Goal: Task Accomplishment & Management: Manage account settings

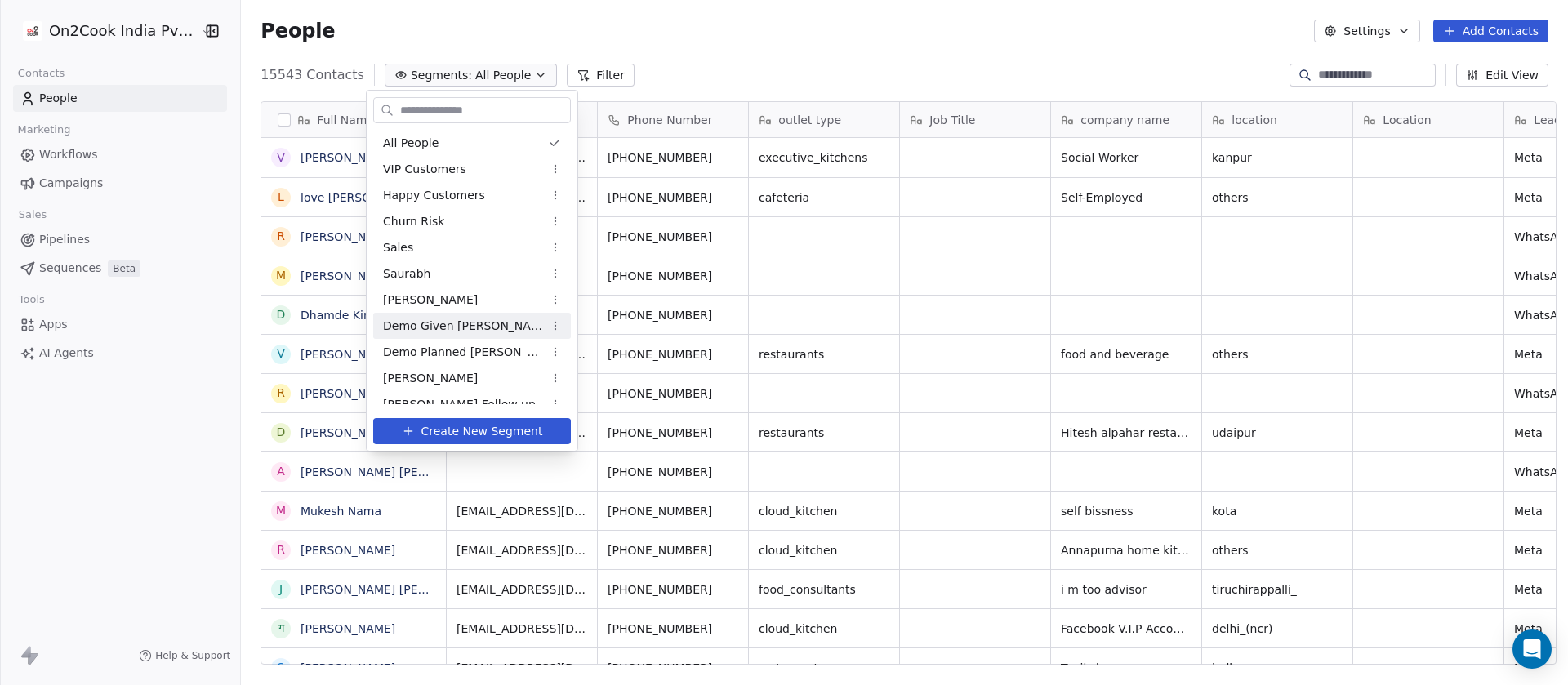
scroll to position [585, 1316]
click at [419, 348] on span "Demo Planned Sam" at bounding box center [462, 352] width 160 height 18
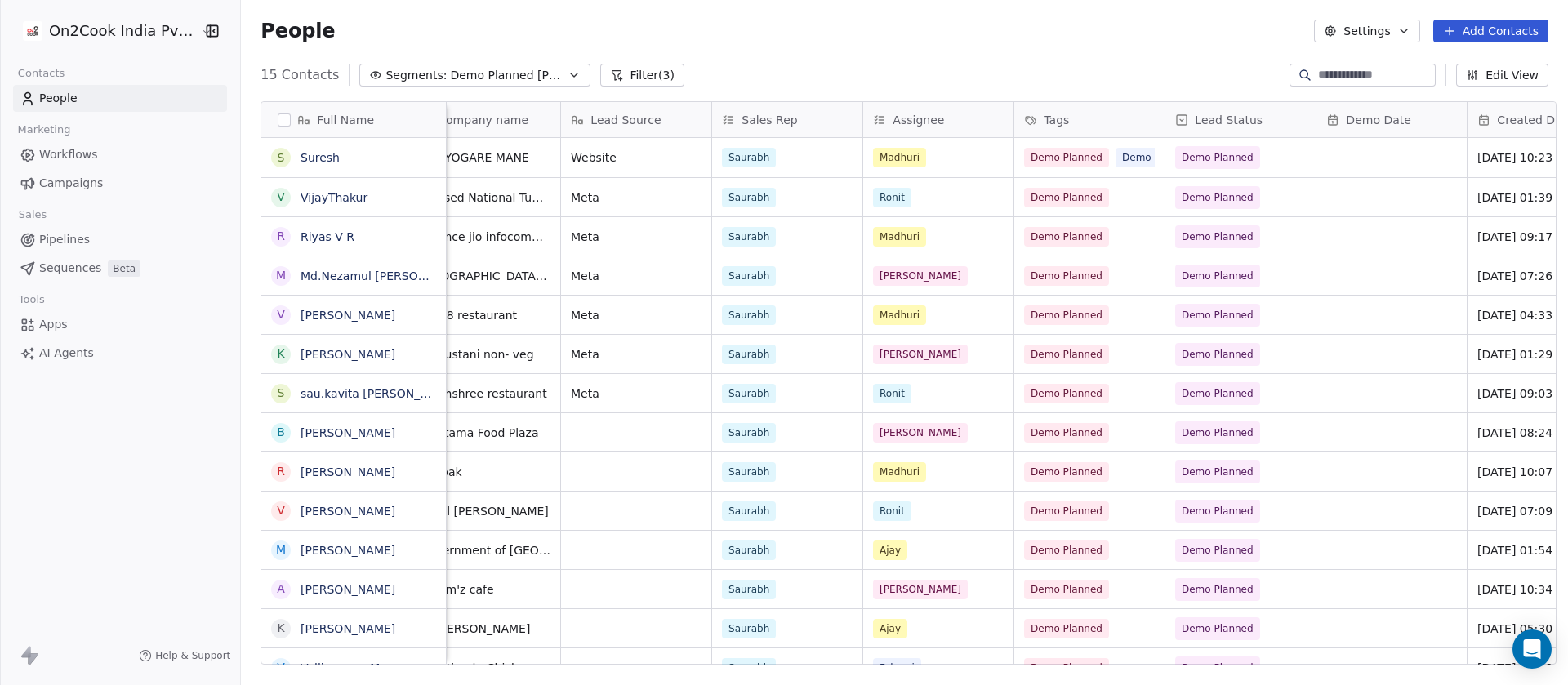
scroll to position [0, 490]
click at [950, 118] on div "Assignee" at bounding box center [937, 120] width 128 height 17
click at [869, 111] on html "On2Cook India Pvt. Ltd. Contacts People Marketing Workflows Campaigns Sales Pip…" at bounding box center [784, 342] width 1568 height 685
click at [873, 127] on div "Assignee" at bounding box center [937, 120] width 128 height 17
click at [1031, 25] on html "On2Cook India Pvt. Ltd. Contacts People Marketing Workflows Campaigns Sales Pip…" at bounding box center [784, 342] width 1568 height 685
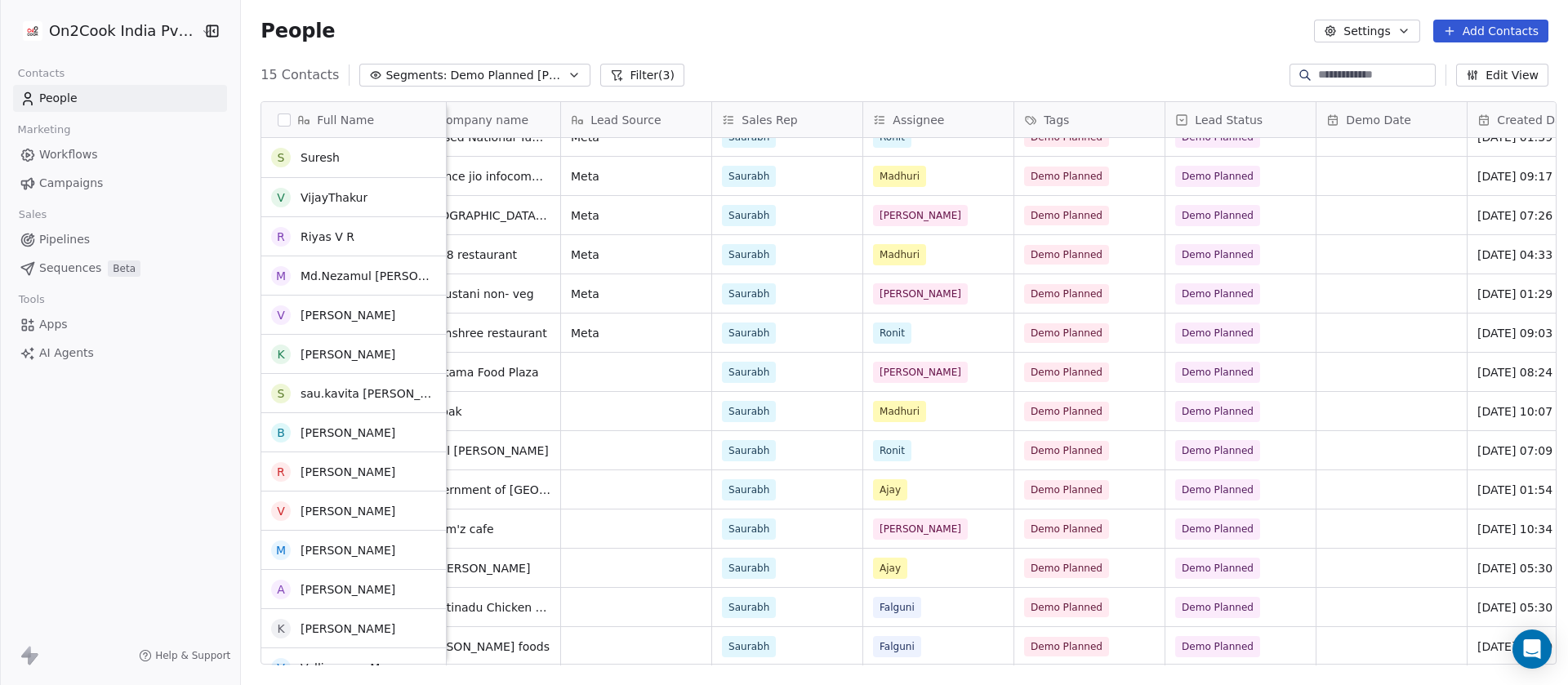
scroll to position [60, 0]
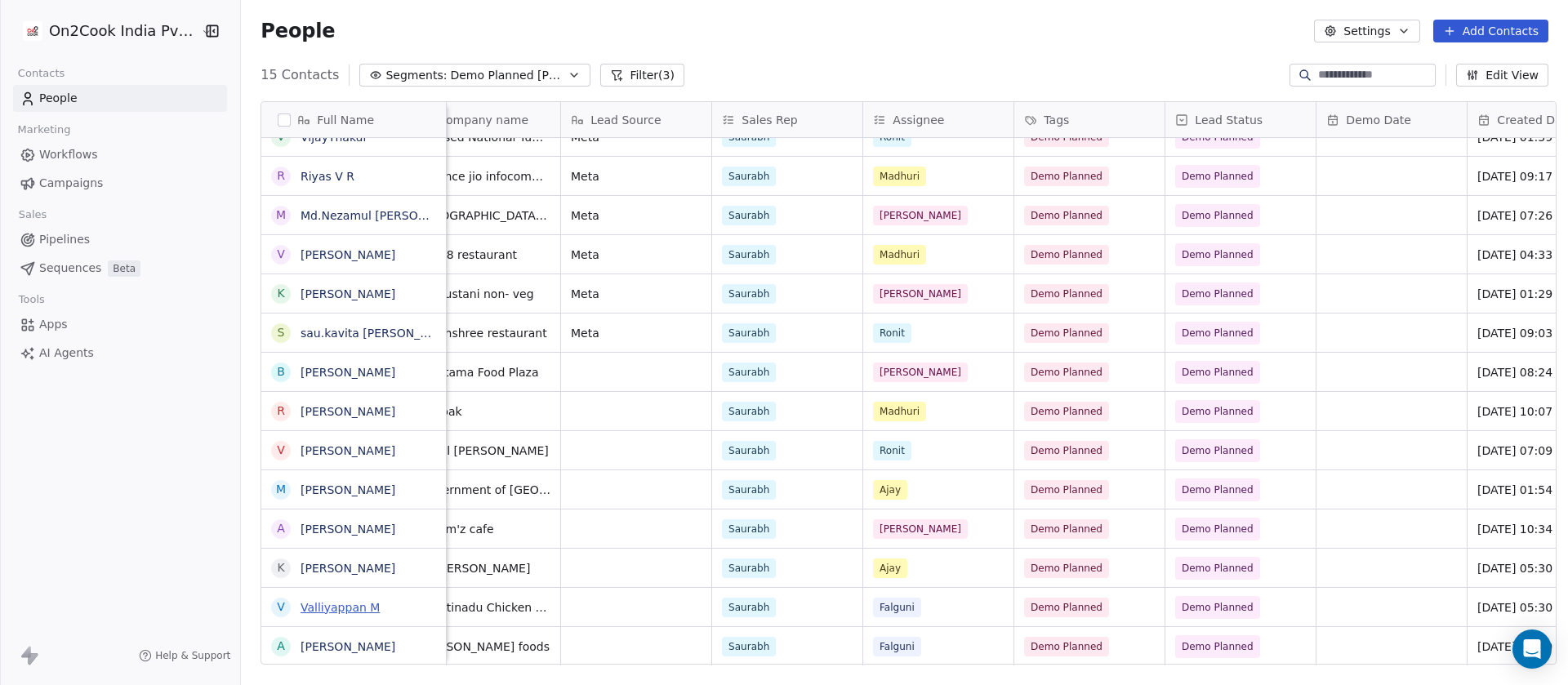
click at [352, 602] on link "Valliyappan M" at bounding box center [340, 607] width 79 height 13
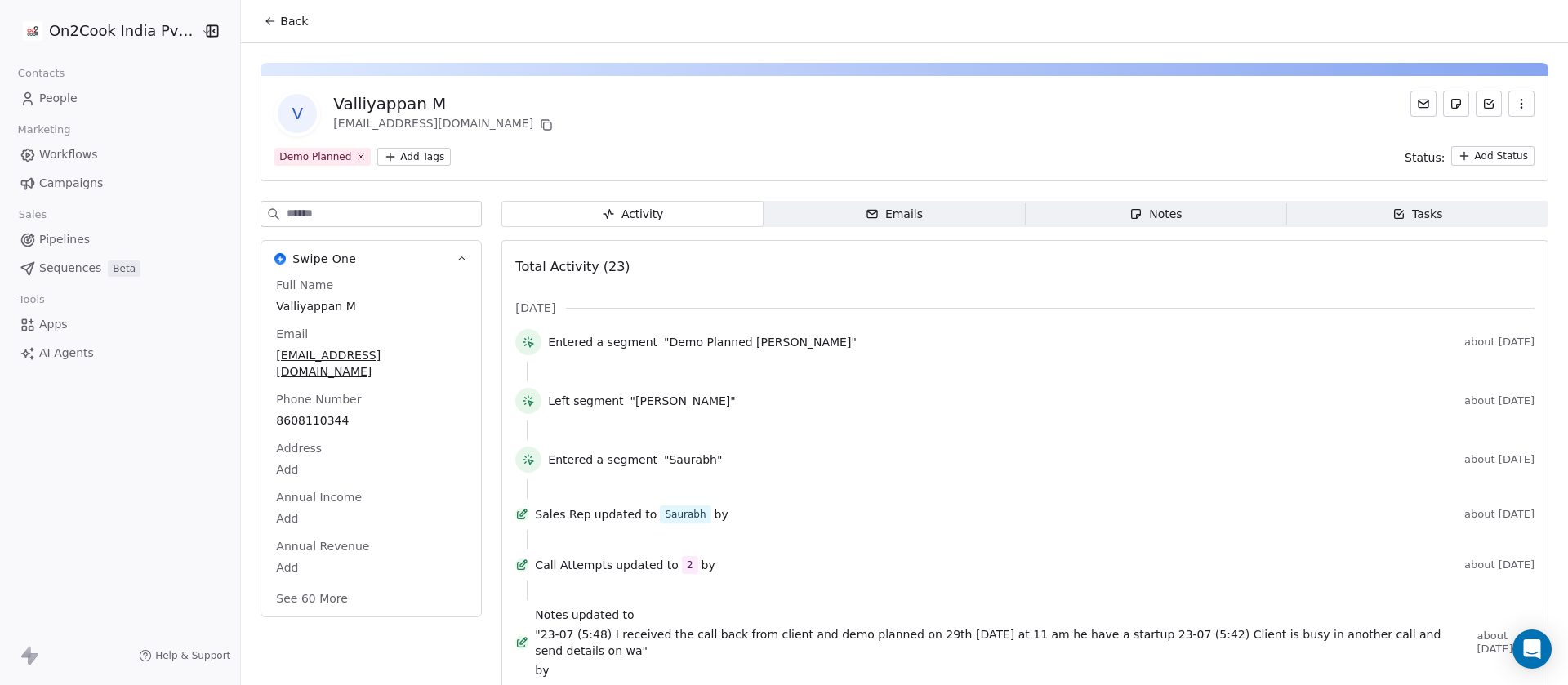
click at [385, 100] on div "Valliyappan M" at bounding box center [444, 104] width 223 height 23
copy div "Valliyappan M"
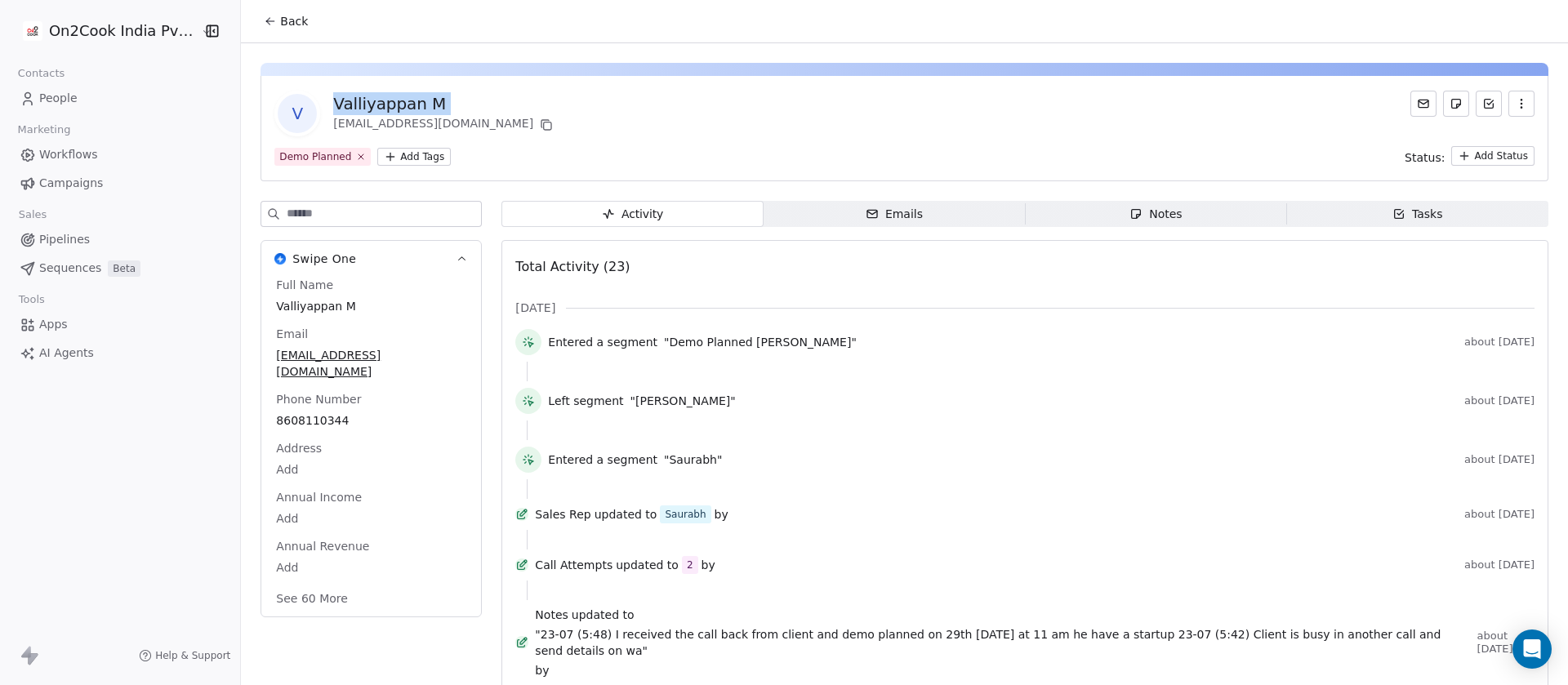
click at [285, 15] on span "Back" at bounding box center [294, 21] width 28 height 17
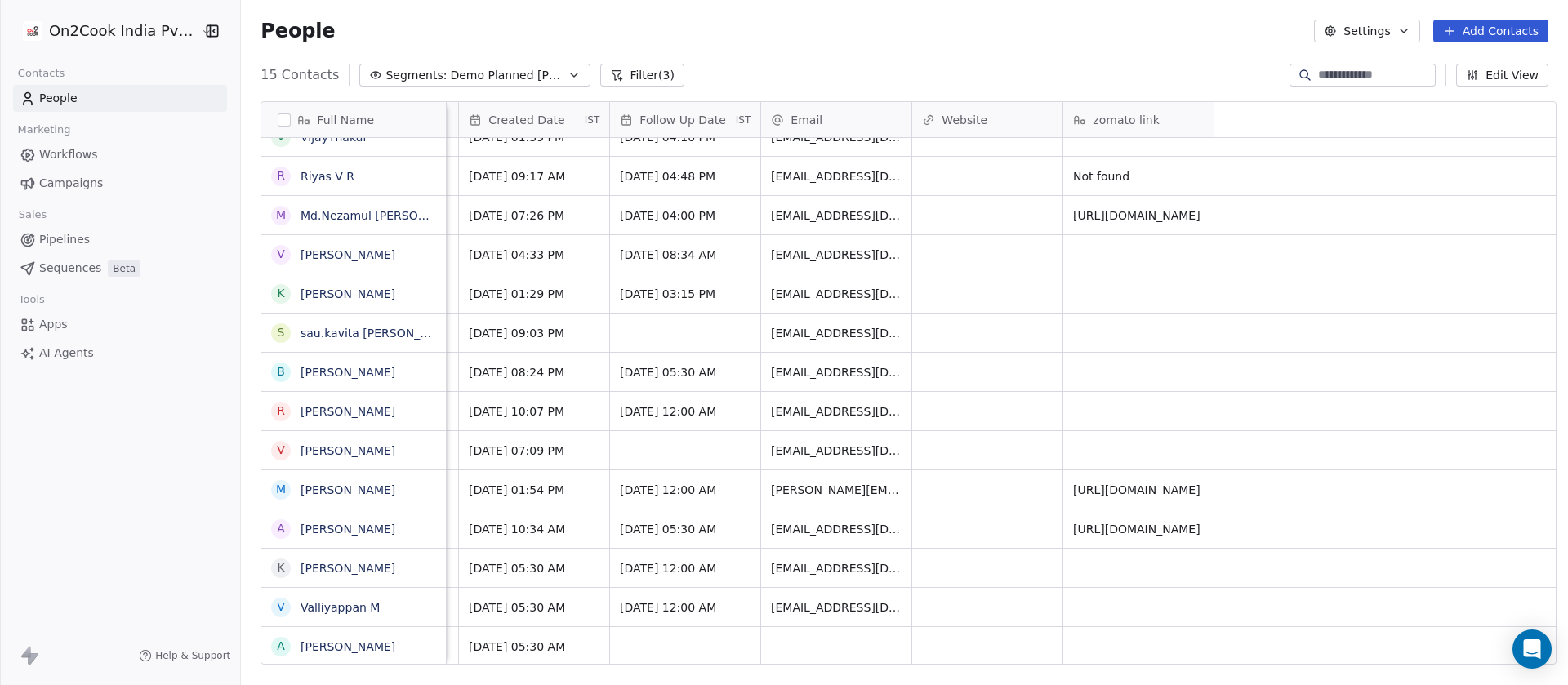
scroll to position [18, 537]
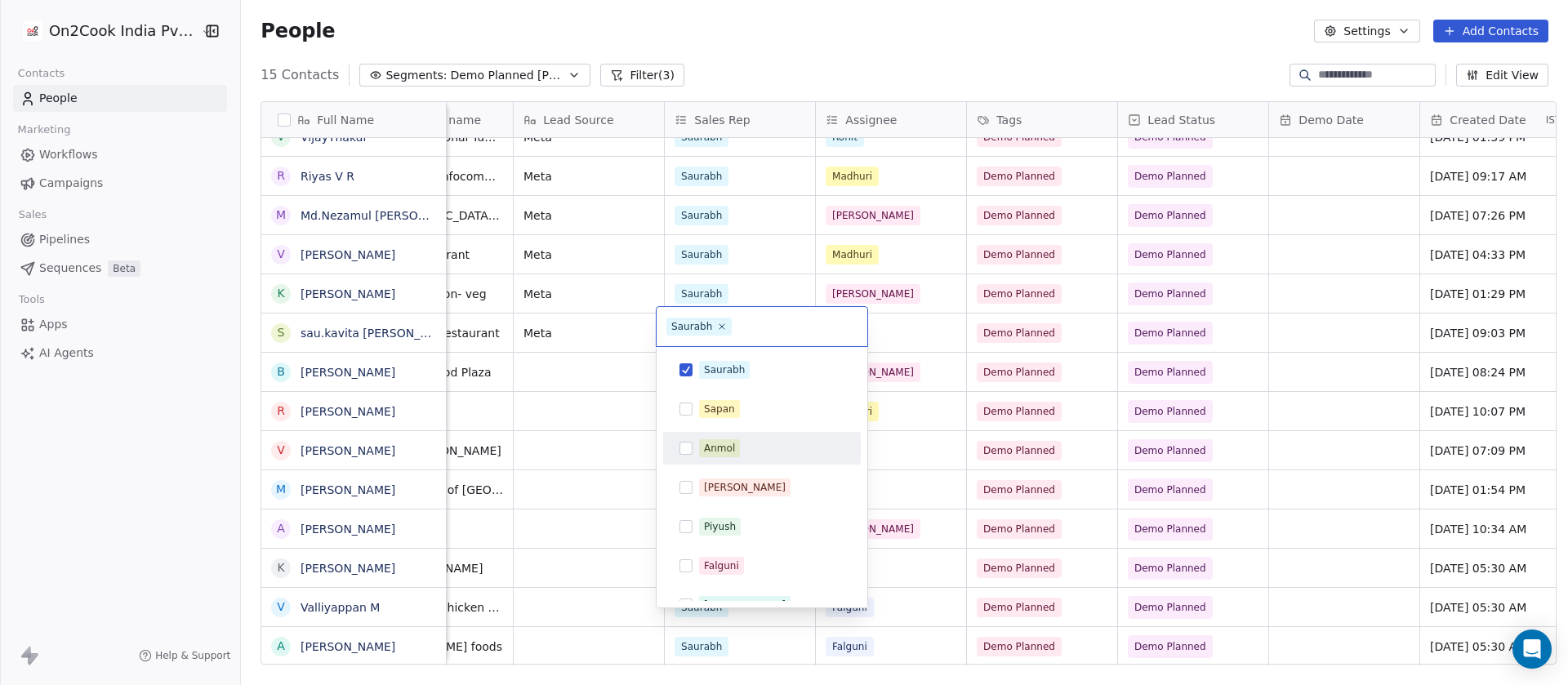
click at [1073, 590] on html "On2Cook India Pvt. Ltd. Contacts People Marketing Workflows Campaigns Sales Pip…" at bounding box center [784, 342] width 1568 height 685
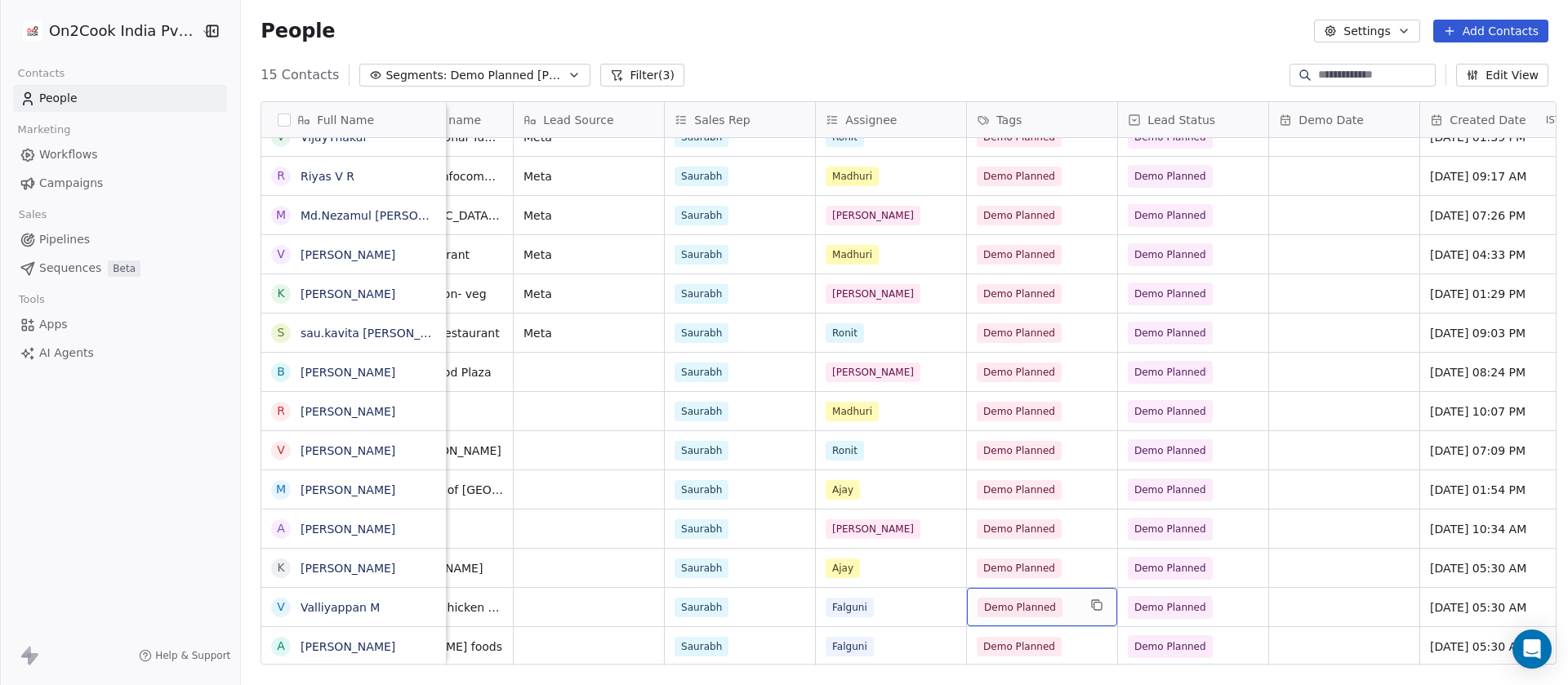
click at [1073, 590] on div "Demo Planned" at bounding box center [1041, 607] width 151 height 39
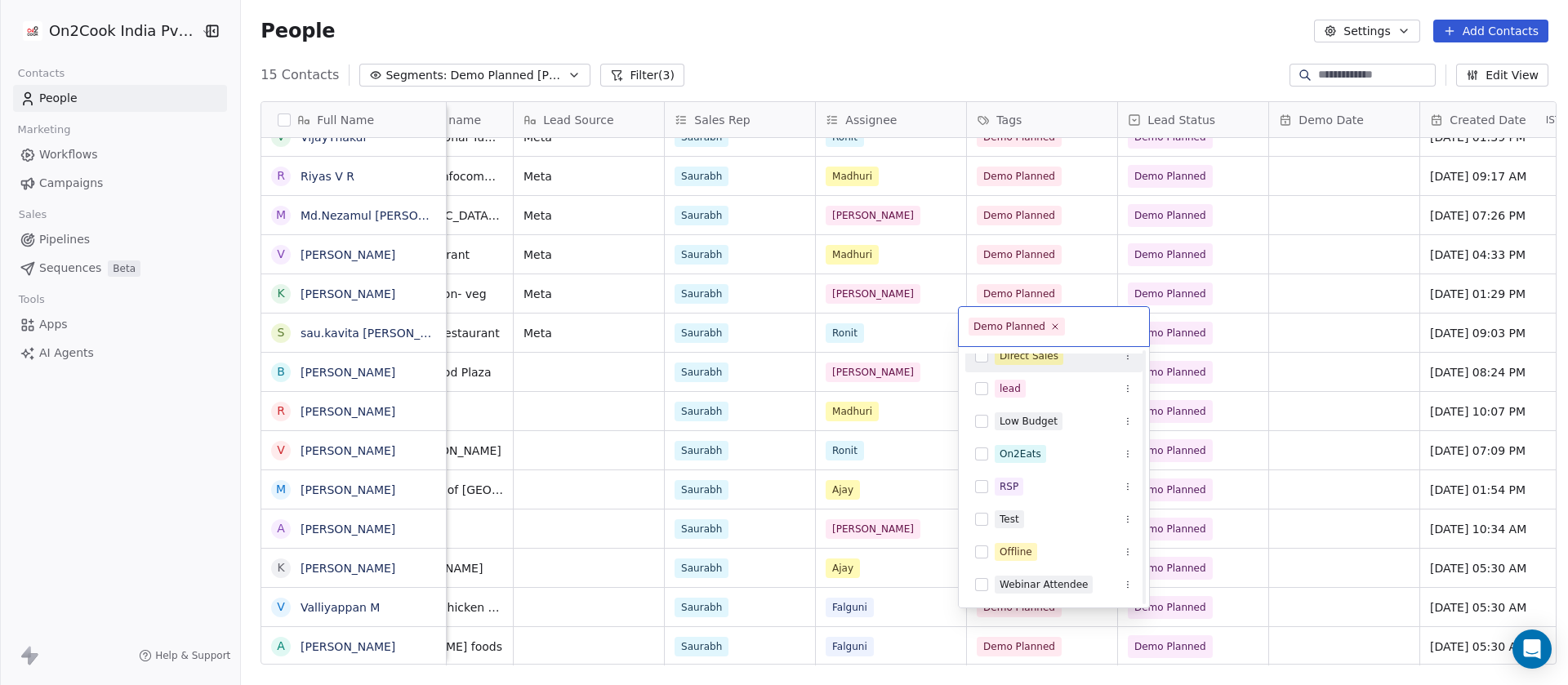
scroll to position [0, 0]
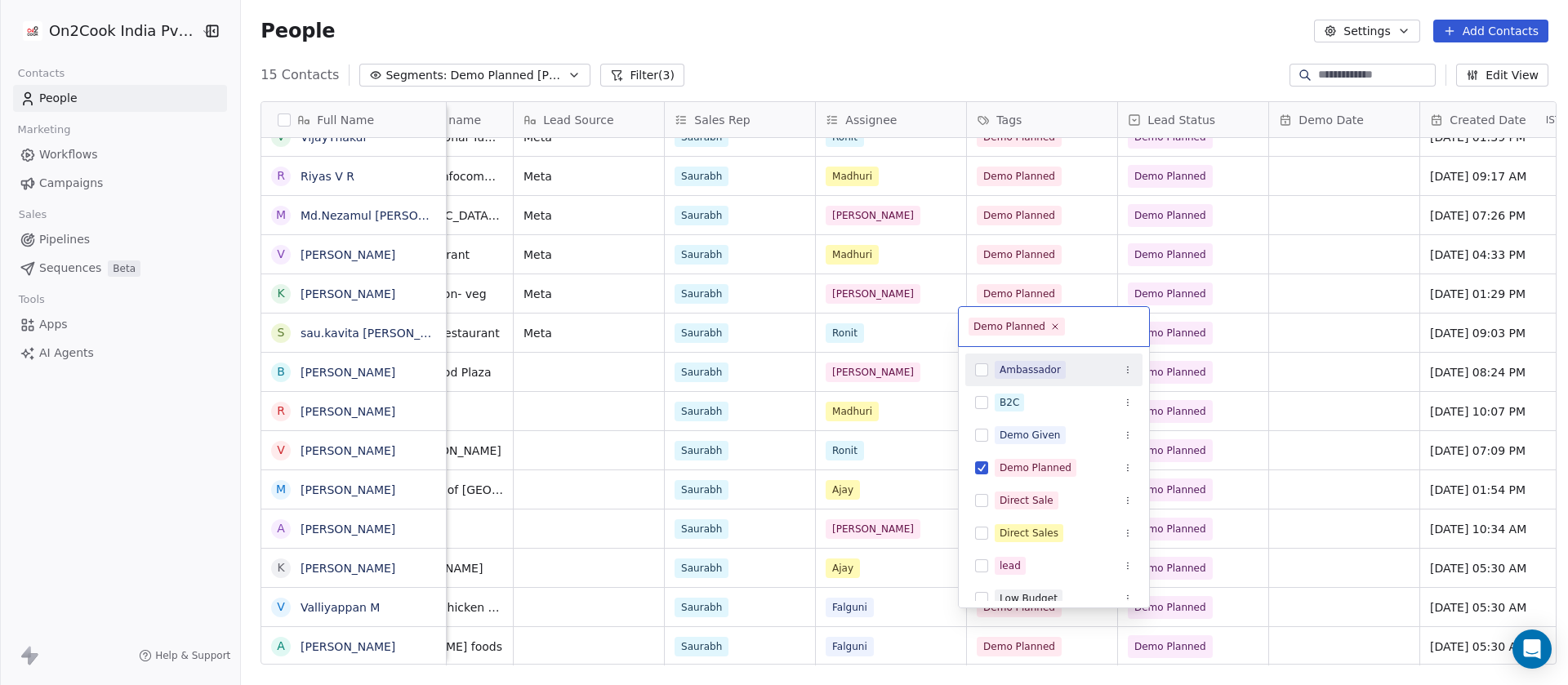
click at [1336, 489] on html "On2Cook India Pvt. Ltd. Contacts People Marketing Workflows Campaigns Sales Pip…" at bounding box center [784, 342] width 1568 height 685
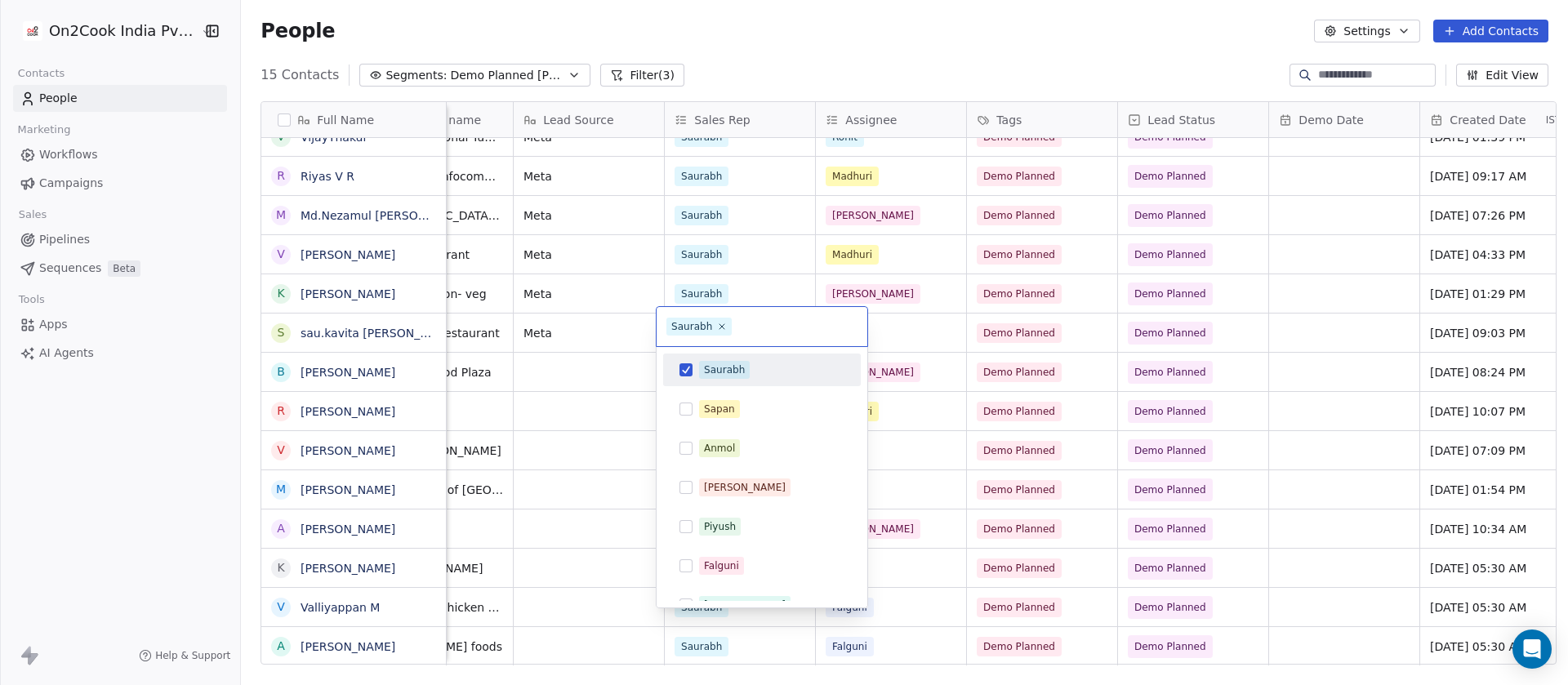
click at [730, 375] on div "Saurabh" at bounding box center [724, 370] width 41 height 15
click at [1064, 593] on html "On2Cook India Pvt. Ltd. Contacts People Marketing Workflows Campaigns Sales Pip…" at bounding box center [784, 342] width 1568 height 685
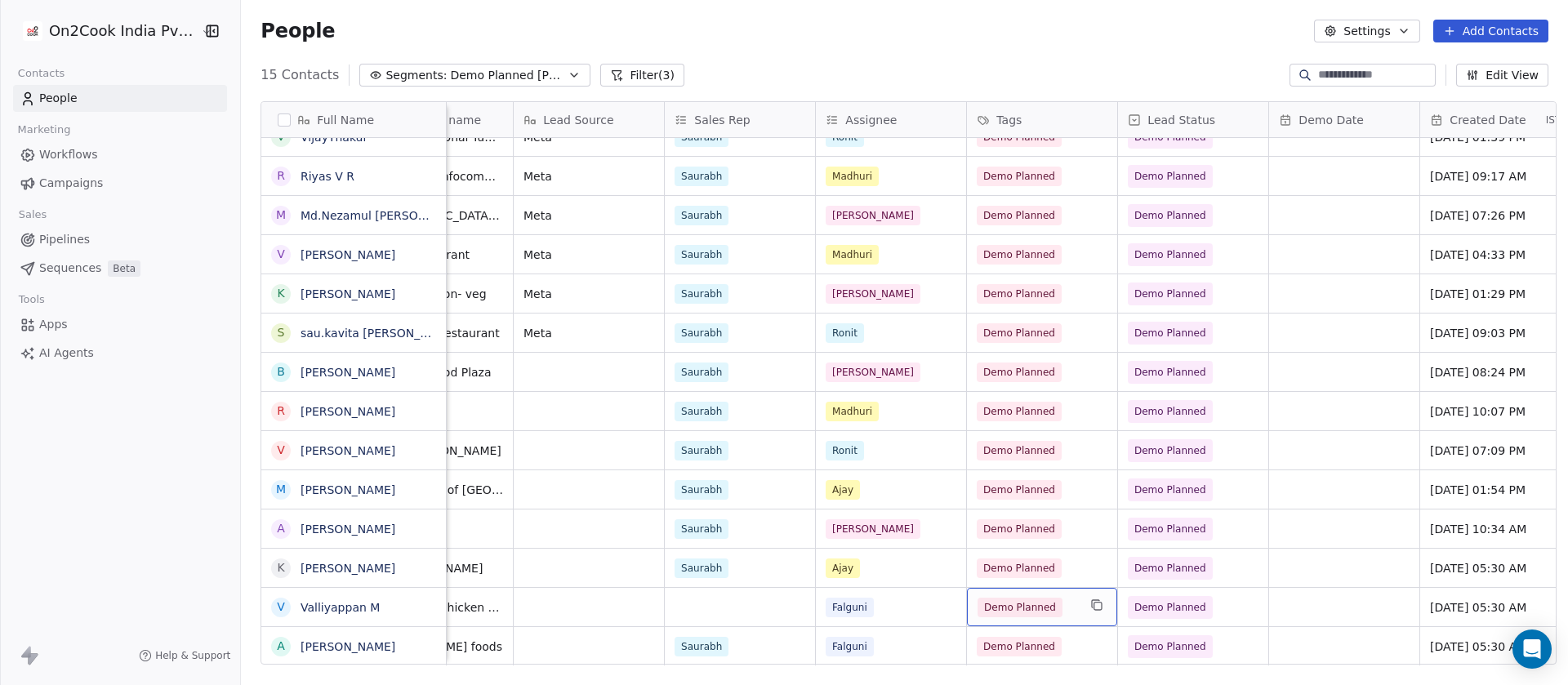
click at [1064, 598] on div "Demo Planned" at bounding box center [1027, 607] width 100 height 19
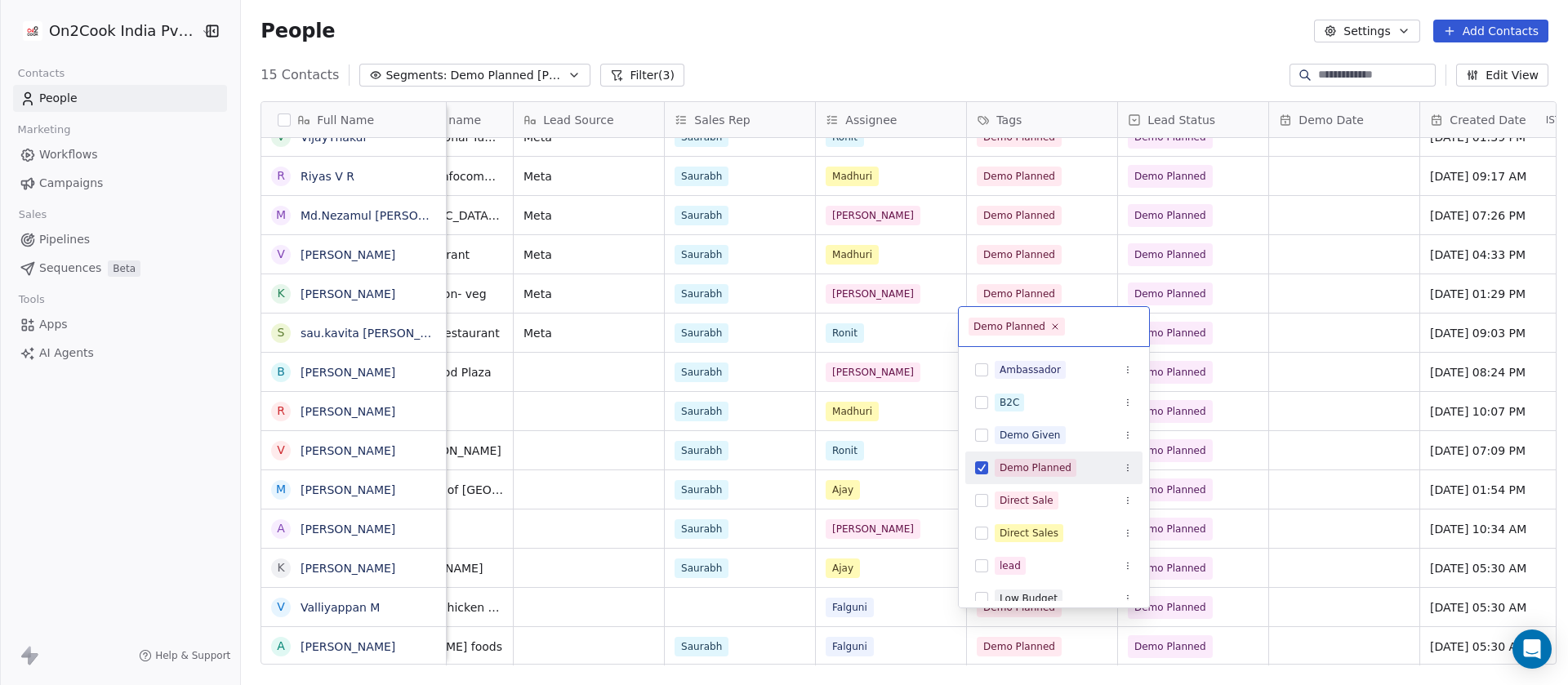
click at [1018, 474] on div "Demo Planned" at bounding box center [1036, 468] width 72 height 15
click at [1216, 594] on html "On2Cook India Pvt. Ltd. Contacts People Marketing Workflows Campaigns Sales Pip…" at bounding box center [784, 342] width 1568 height 685
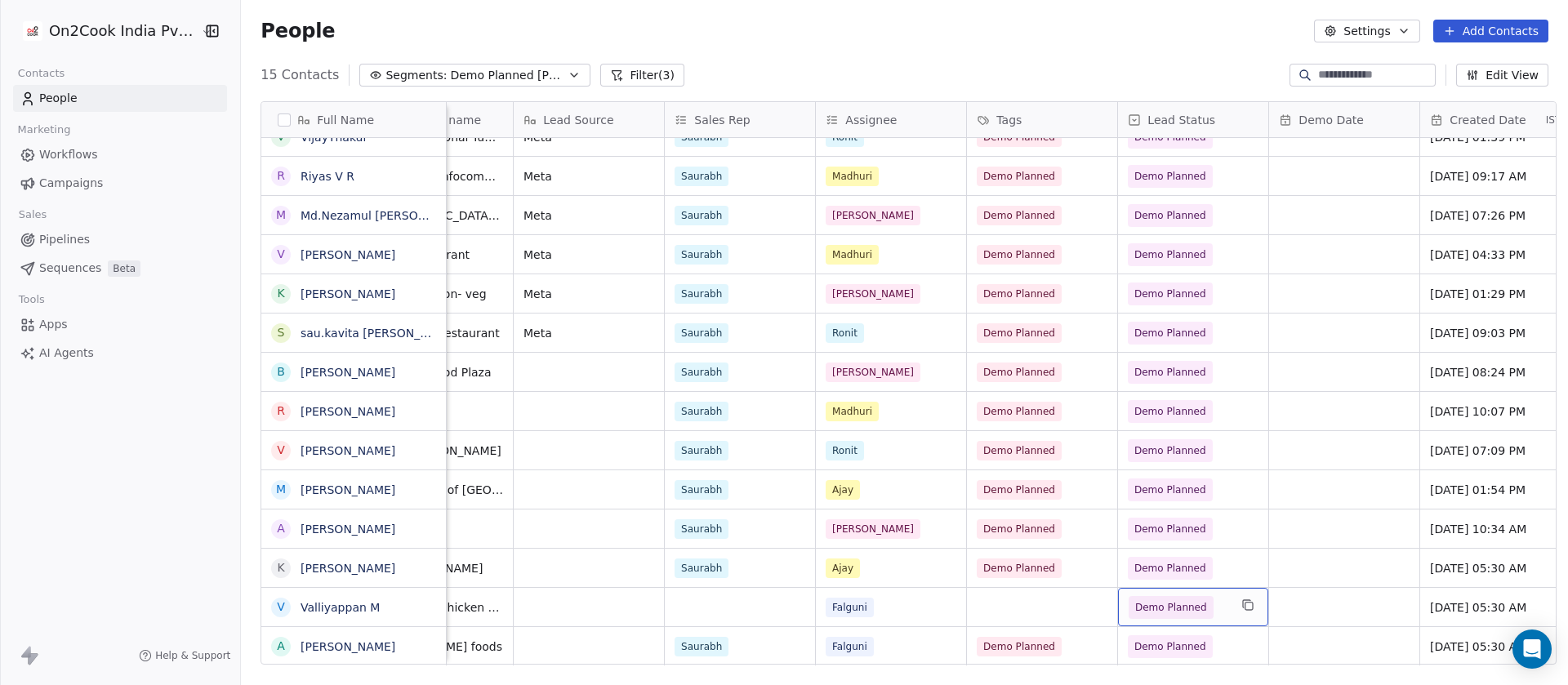
click at [1216, 596] on span "Demo Planned" at bounding box center [1178, 607] width 100 height 23
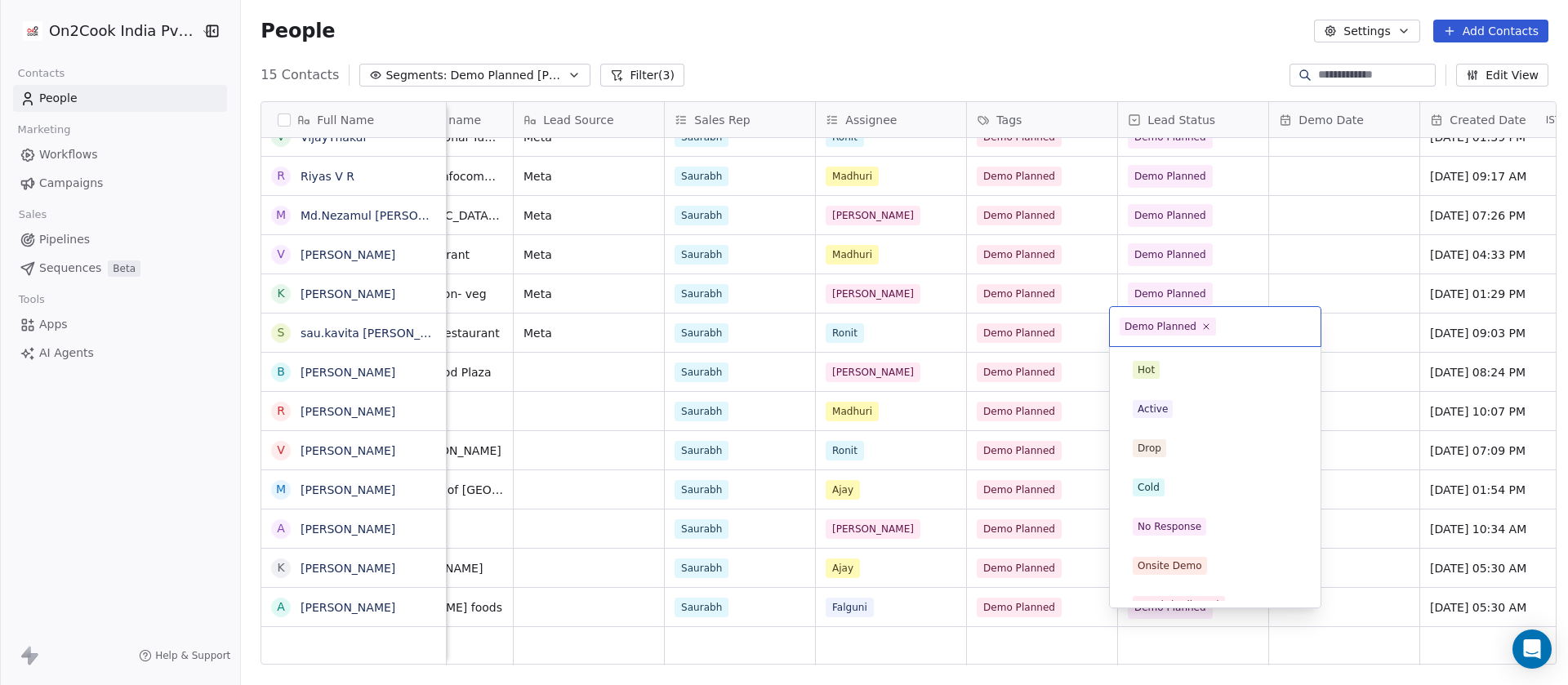
scroll to position [177, 0]
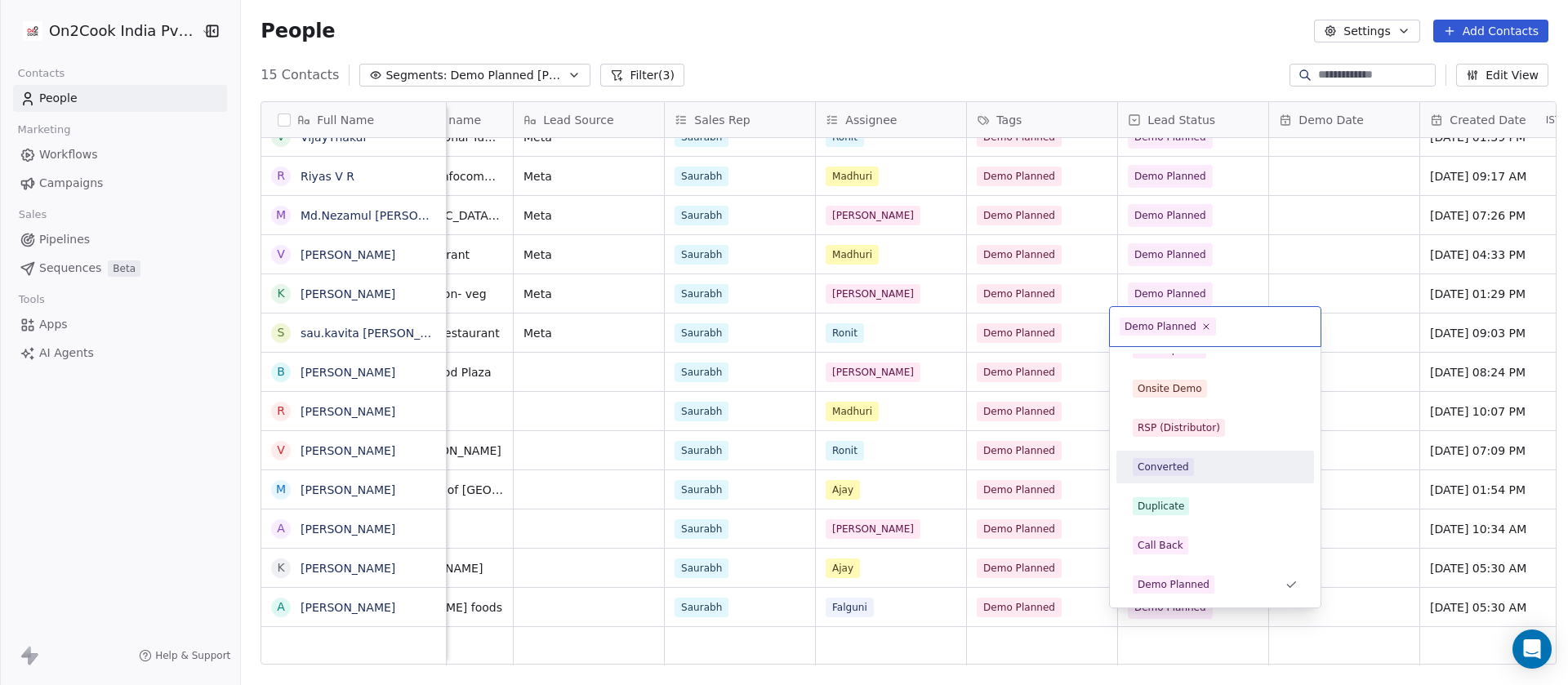
click at [1368, 511] on html "On2Cook India Pvt. Ltd. Contacts People Marketing Workflows Campaigns Sales Pip…" at bounding box center [784, 342] width 1568 height 685
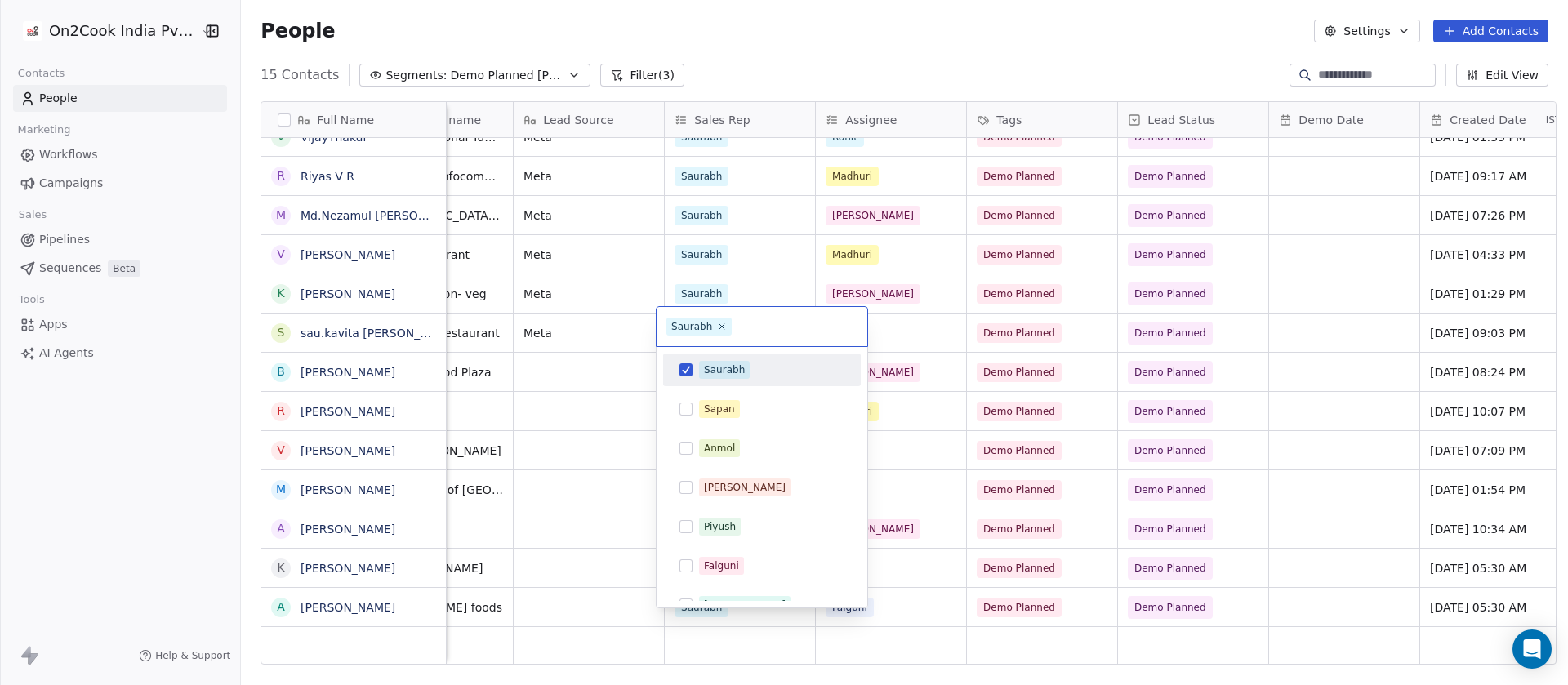
click at [734, 373] on div "Saurabh" at bounding box center [724, 370] width 41 height 15
click at [211, 580] on html "On2Cook India Pvt. Ltd. Contacts People Marketing Workflows Campaigns Sales Pip…" at bounding box center [784, 342] width 1568 height 685
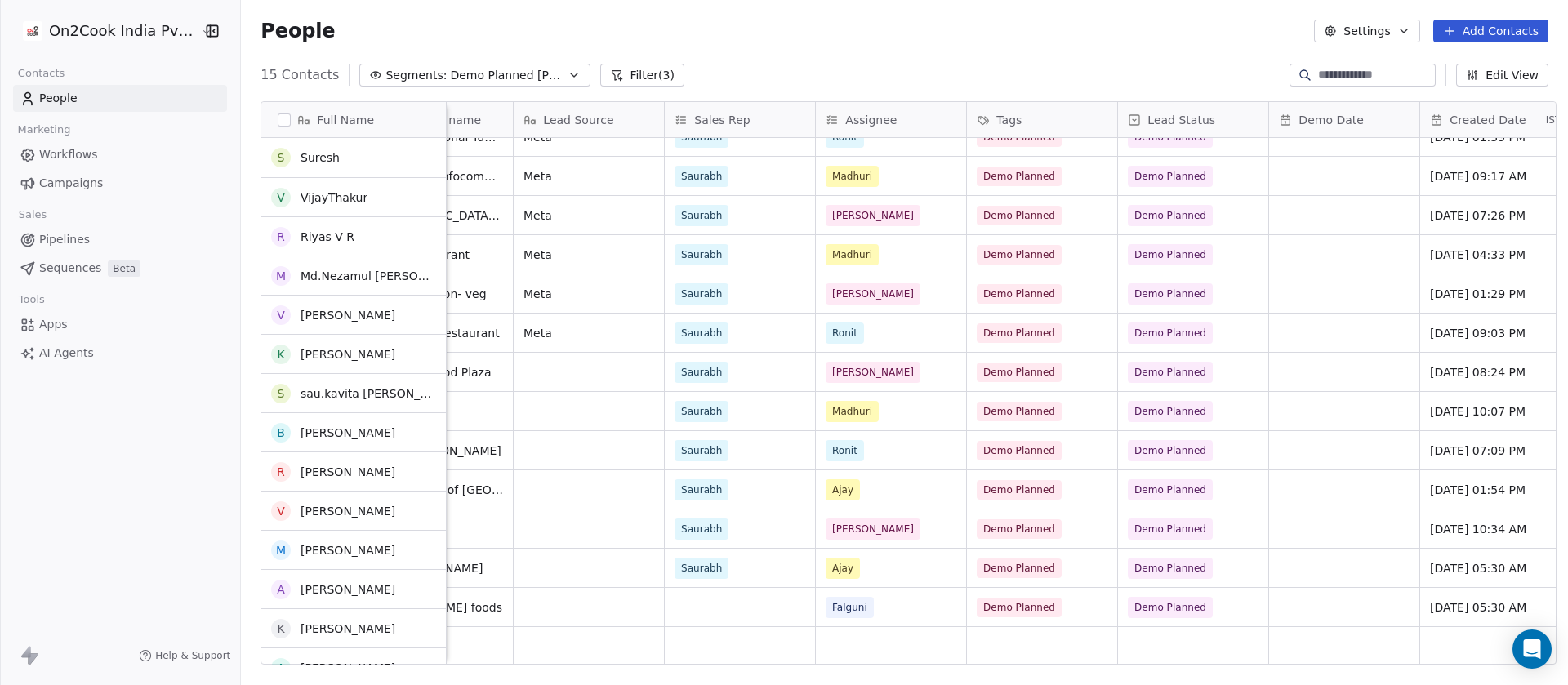
scroll to position [60, 0]
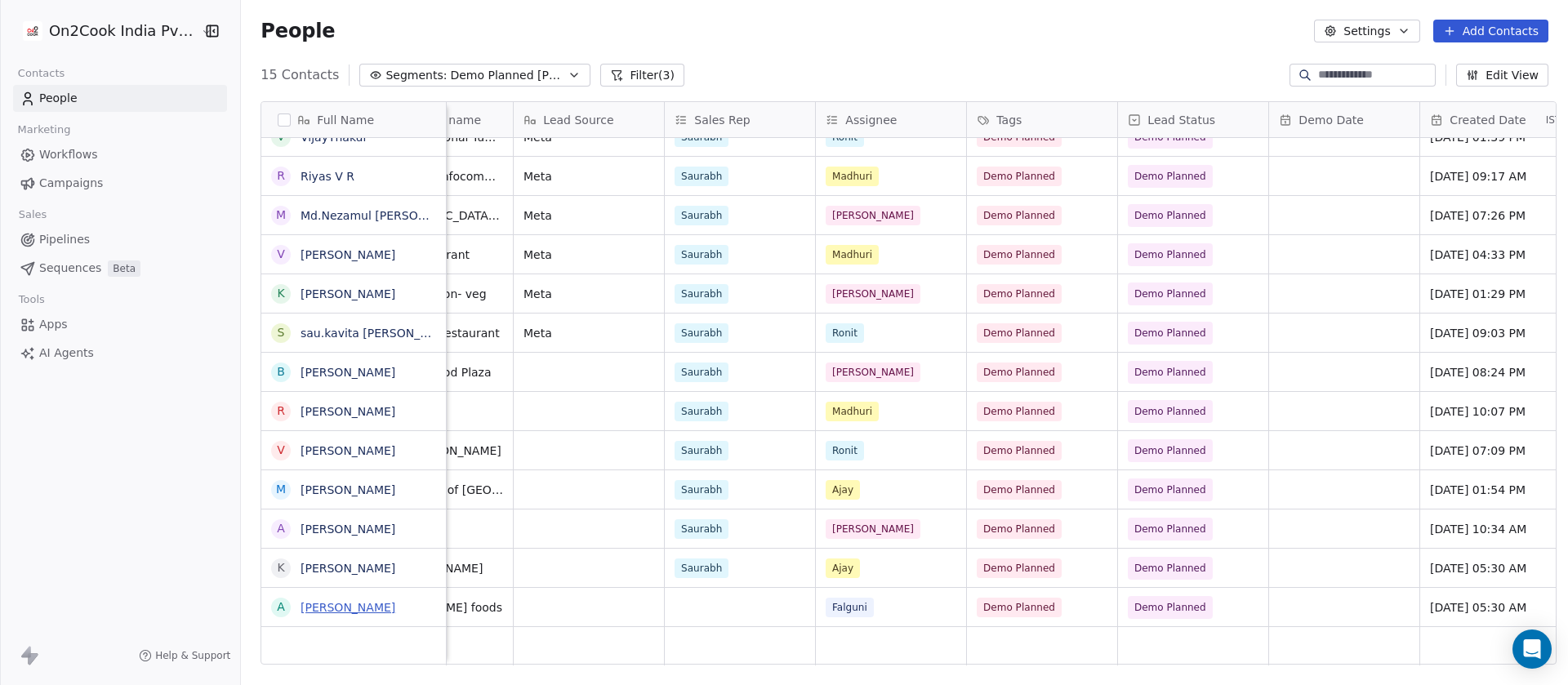
click at [331, 607] on link "Arul Jyothi" at bounding box center [347, 607] width 95 height 13
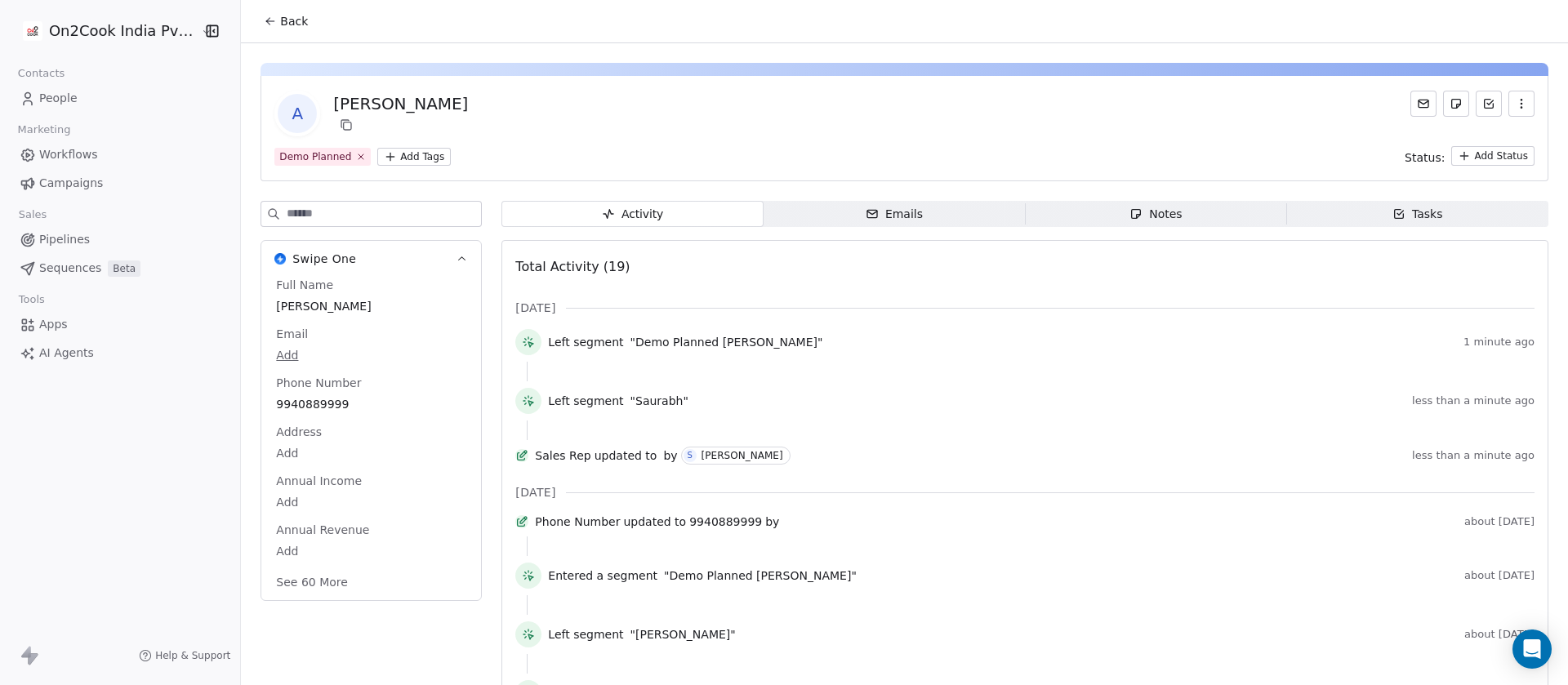
click at [301, 403] on div "Full Name Arul Jyothi Email Add Phone Number 9940889999 Address Add Annual Inco…" at bounding box center [371, 435] width 197 height 317
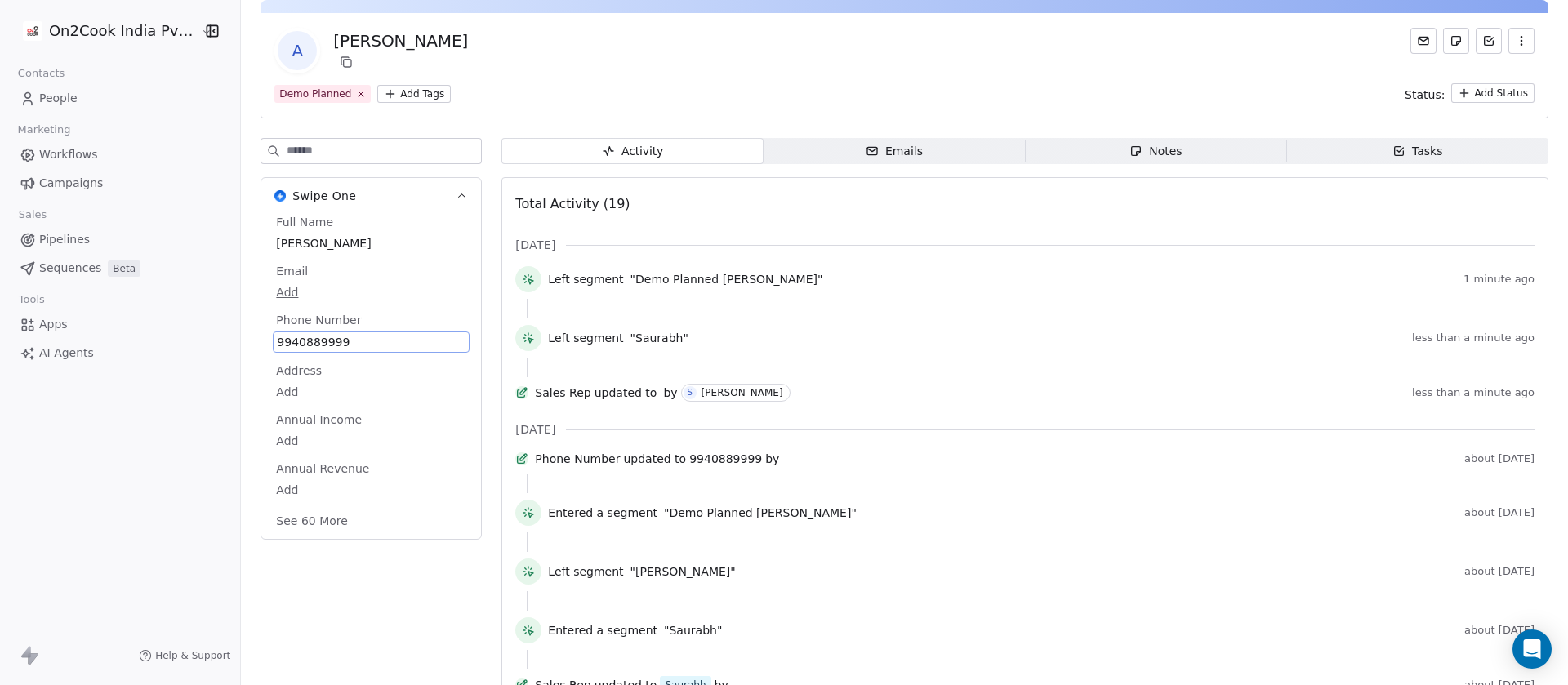
click at [324, 340] on span "9940889999" at bounding box center [371, 342] width 188 height 17
click at [324, 340] on input "**********" at bounding box center [353, 351] width 170 height 32
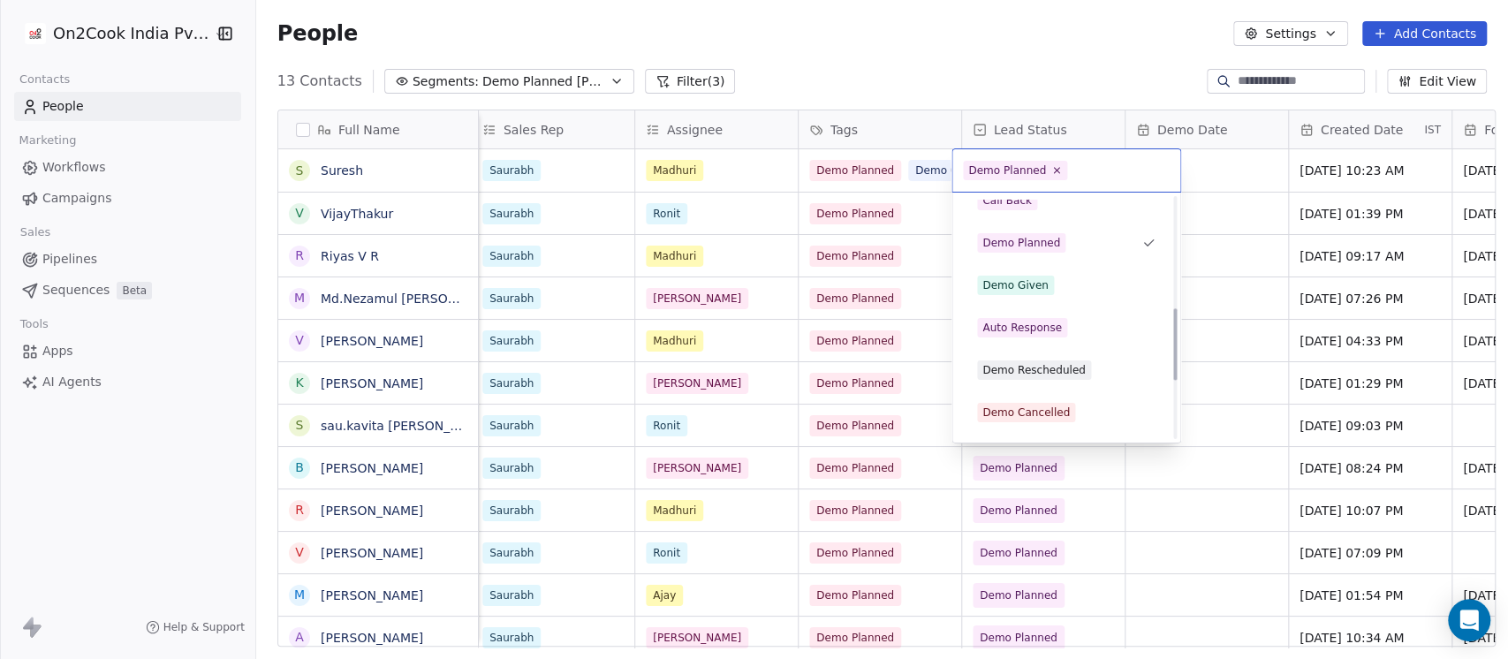
scroll to position [431, 0]
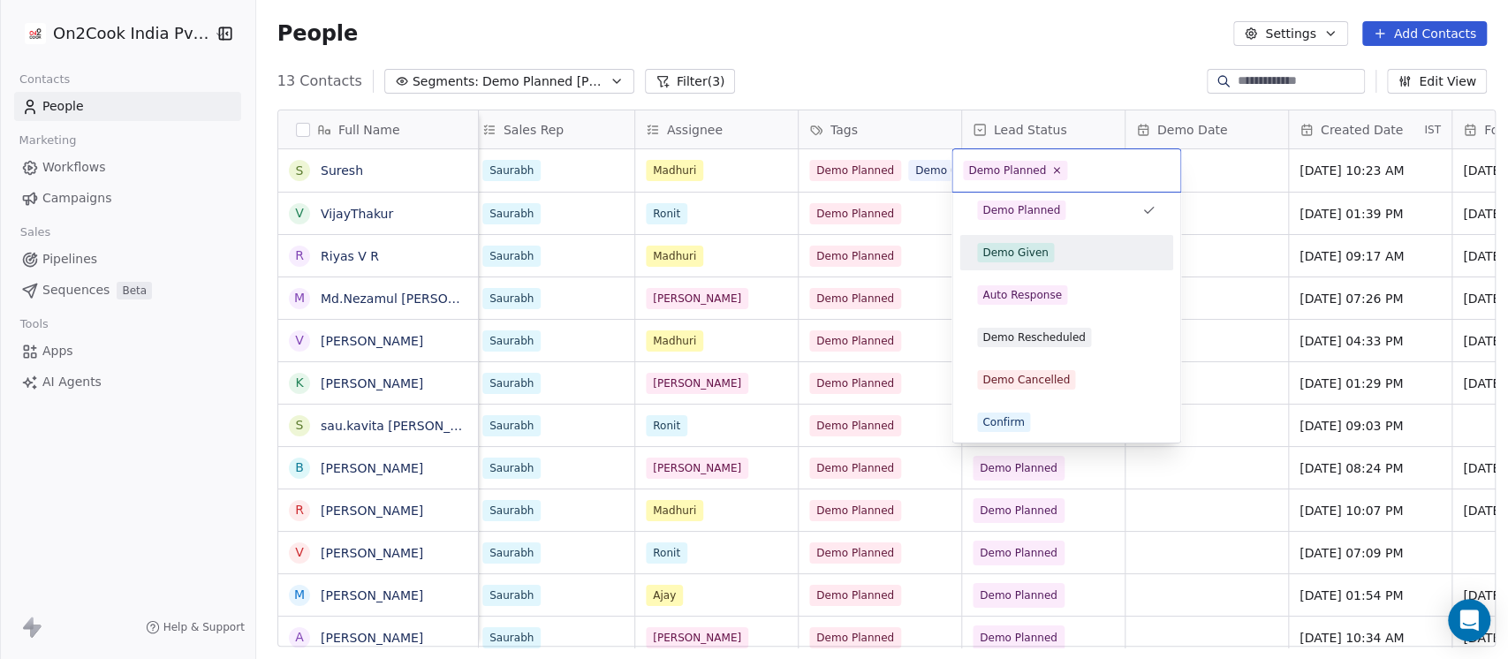
click at [1061, 245] on div "Demo Given" at bounding box center [1066, 252] width 178 height 19
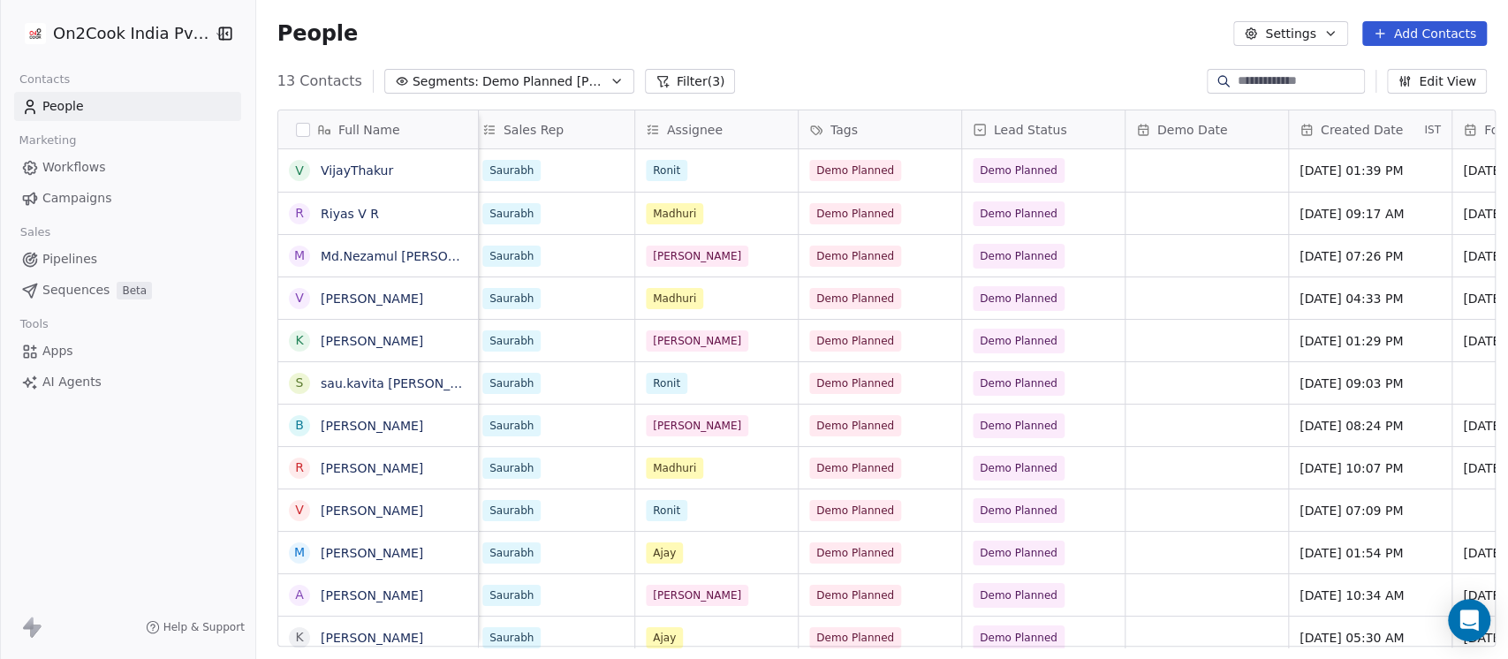
click at [156, 463] on div "On2Cook India Pvt. Ltd. Contacts People Marketing Workflows Campaigns Sales Pip…" at bounding box center [127, 329] width 255 height 659
click at [348, 221] on link "Riyas V R" at bounding box center [350, 214] width 58 height 14
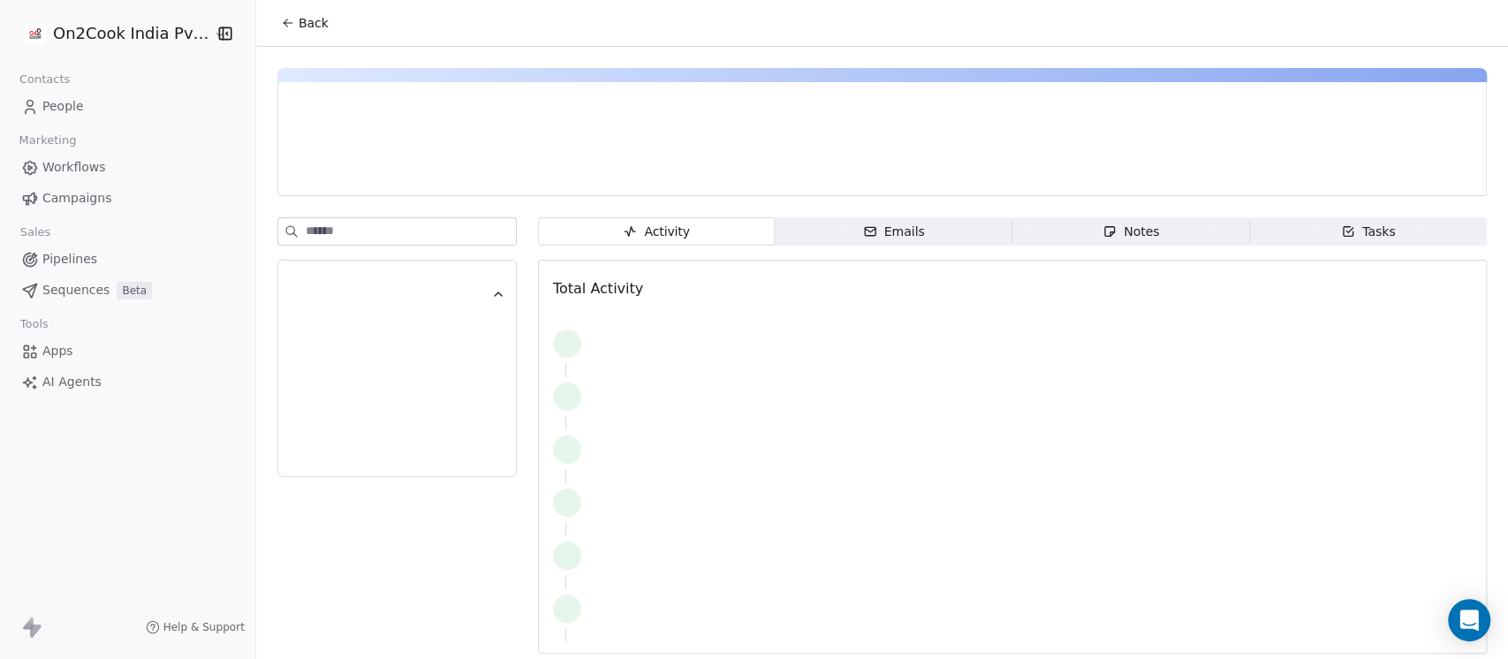
click at [299, 24] on span "Back" at bounding box center [314, 23] width 30 height 18
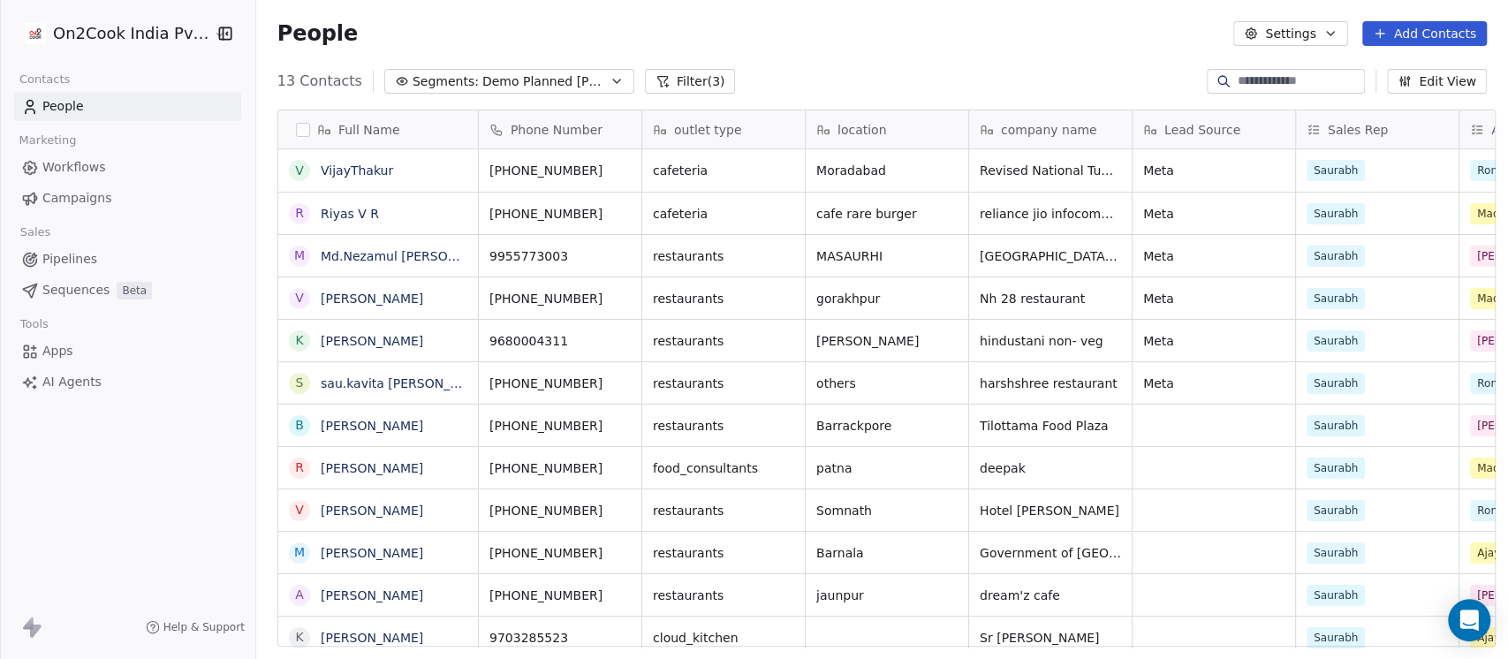
scroll to position [562, 1242]
click at [964, 37] on div "People Settings Add Contacts" at bounding box center [882, 33] width 1210 height 25
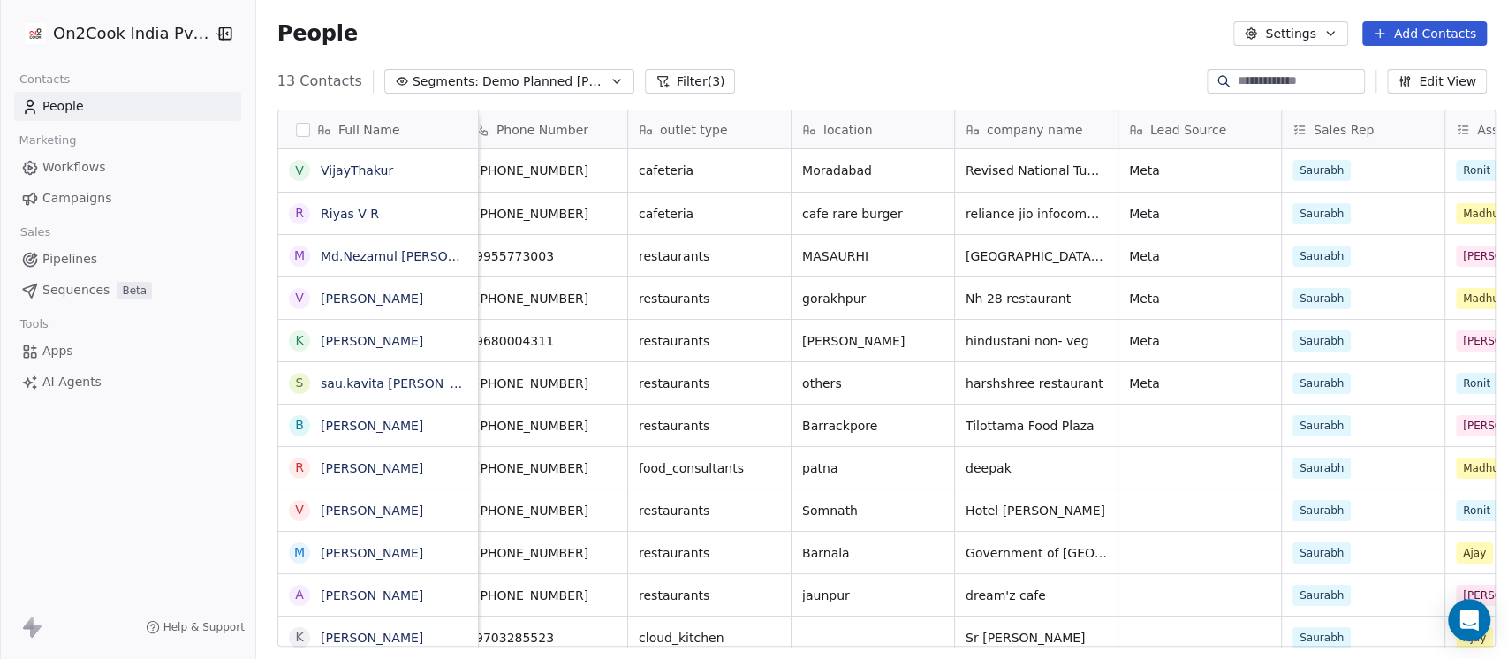
scroll to position [0, 0]
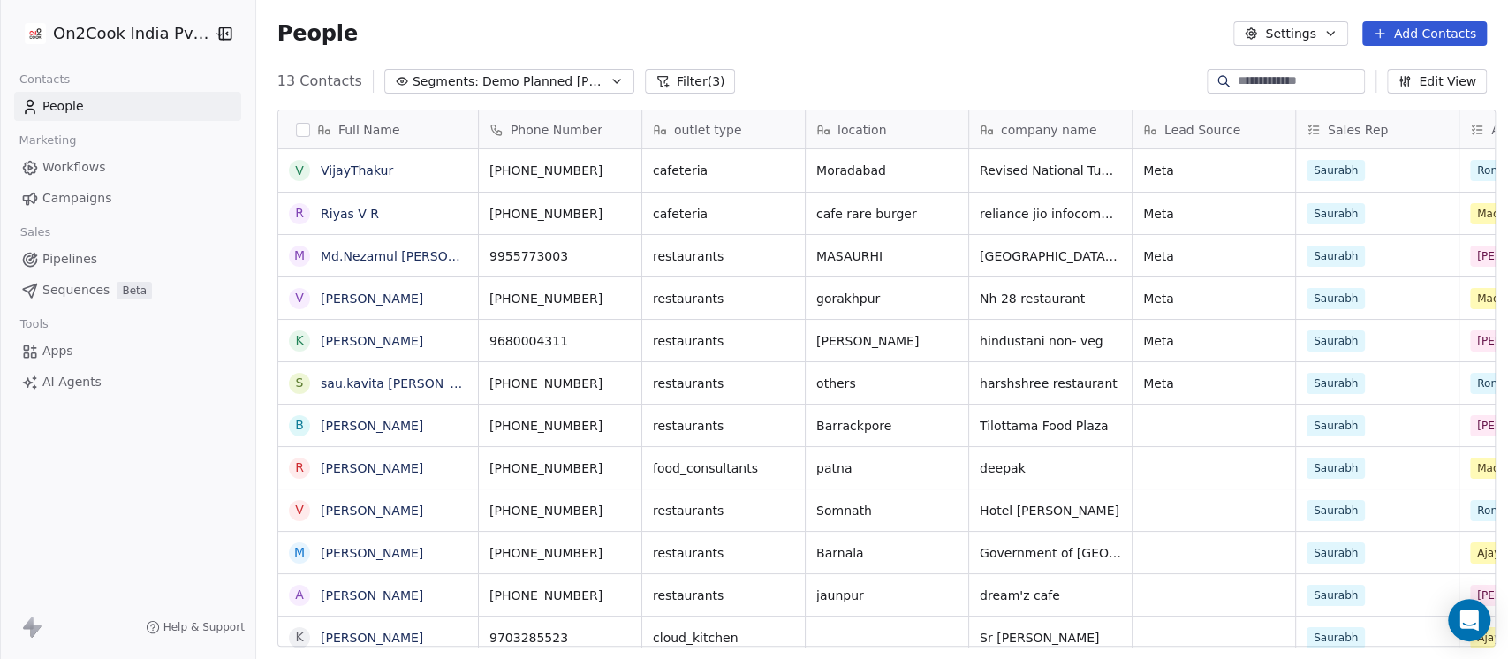
click at [661, 69] on button "Filter (3)" at bounding box center [690, 81] width 91 height 25
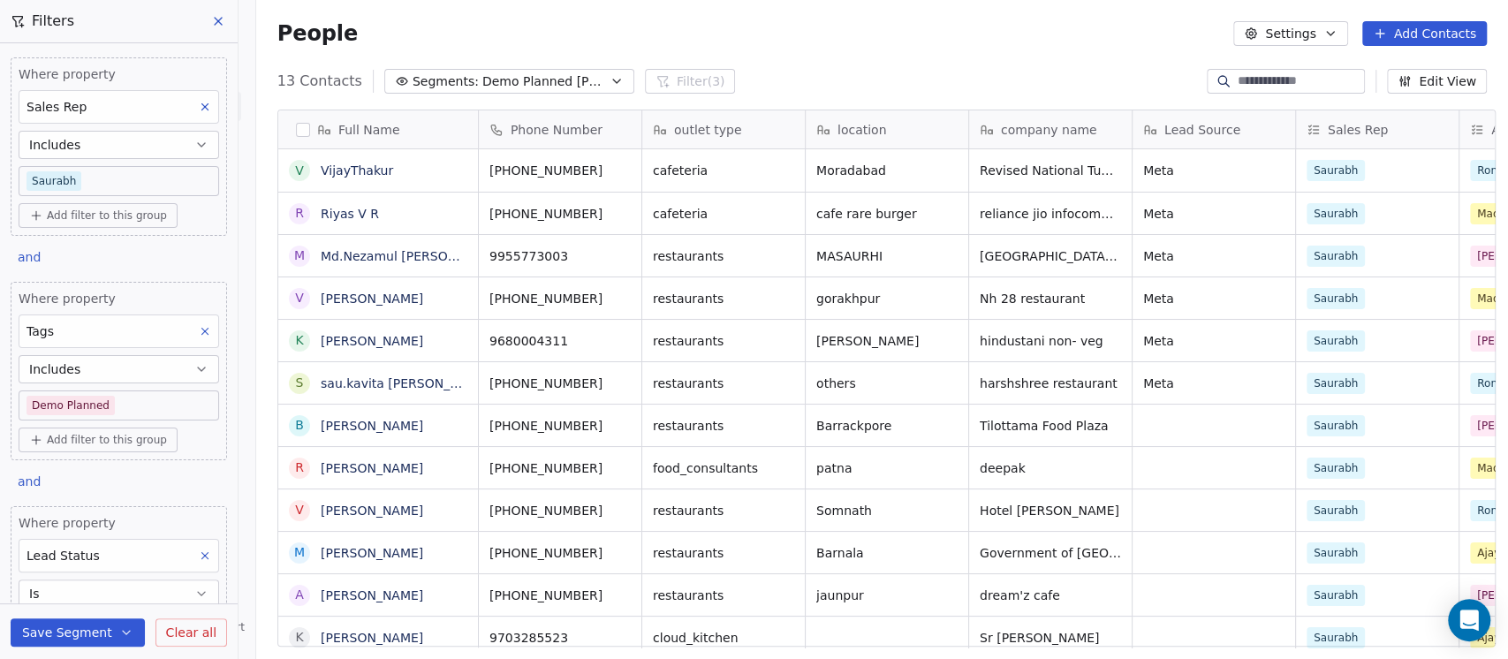
scroll to position [129, 0]
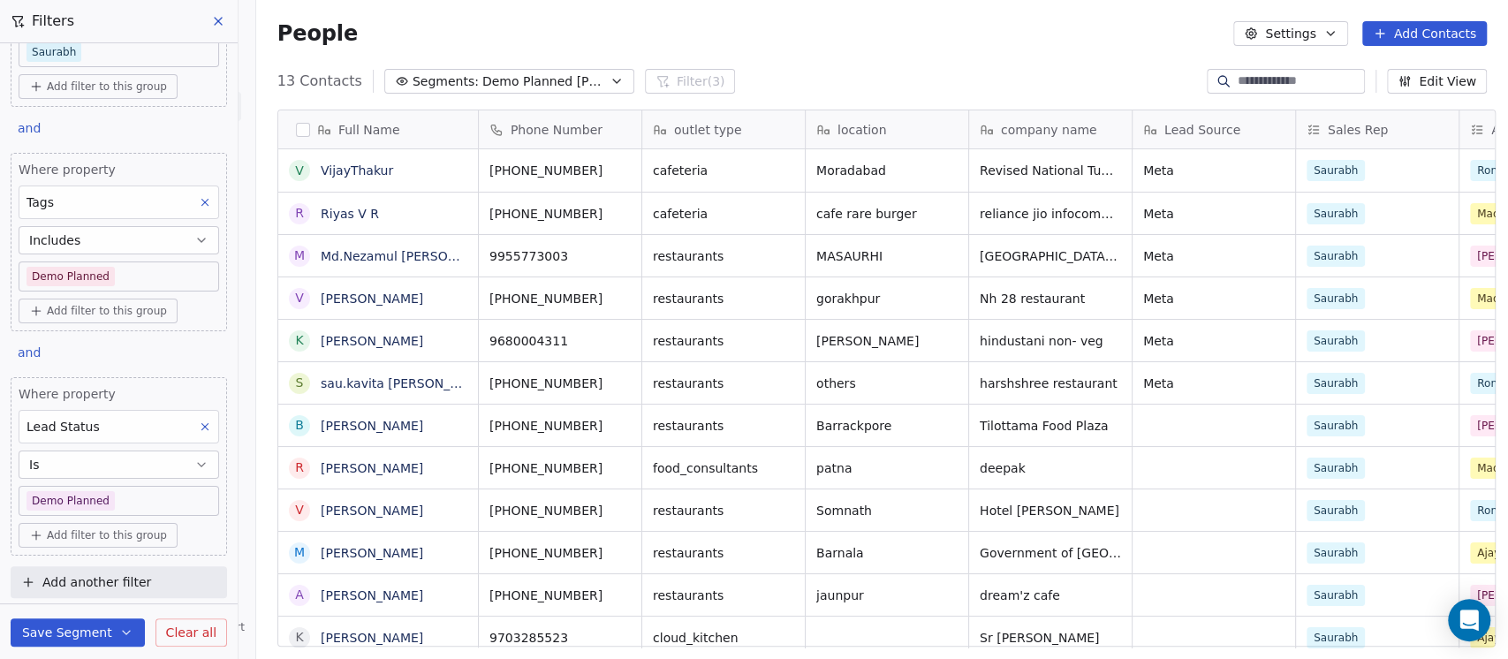
click at [70, 577] on span "Add another filter" at bounding box center [96, 582] width 109 height 19
click at [81, 505] on span "Contact properties" at bounding box center [86, 510] width 115 height 19
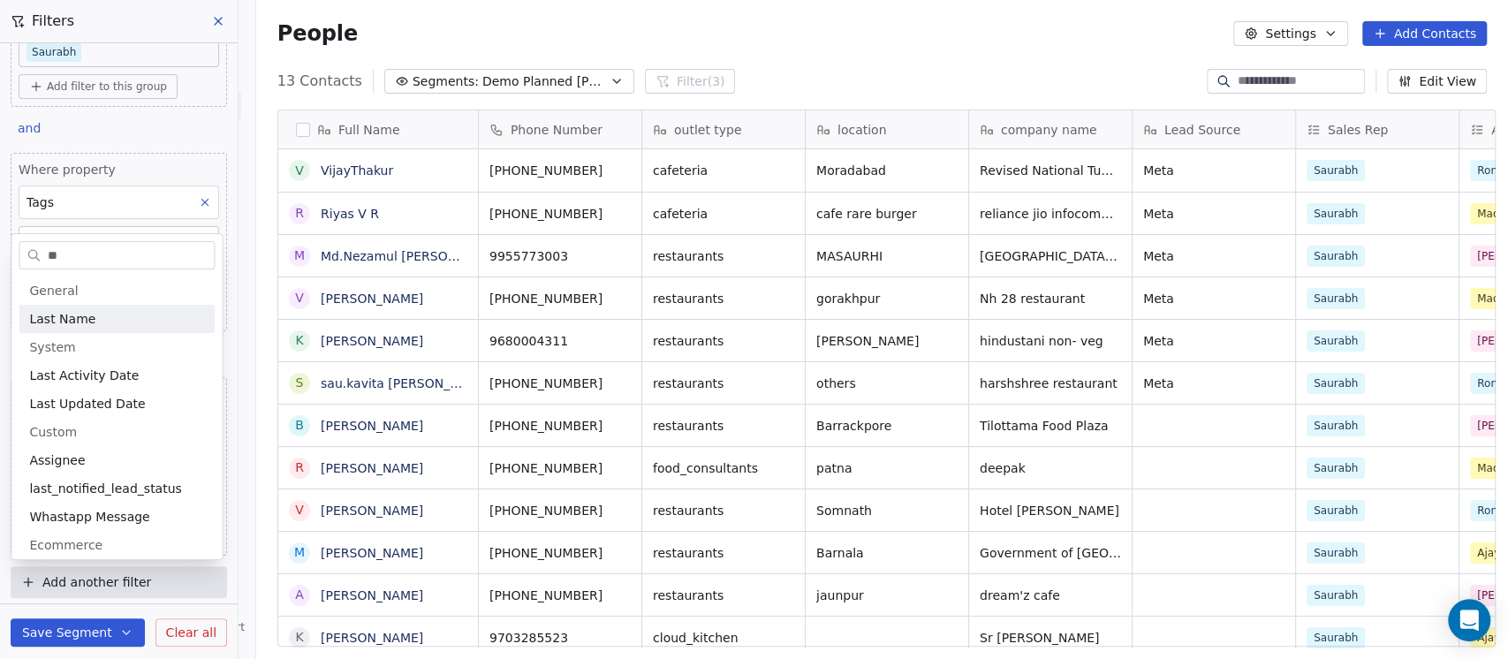
type input "***"
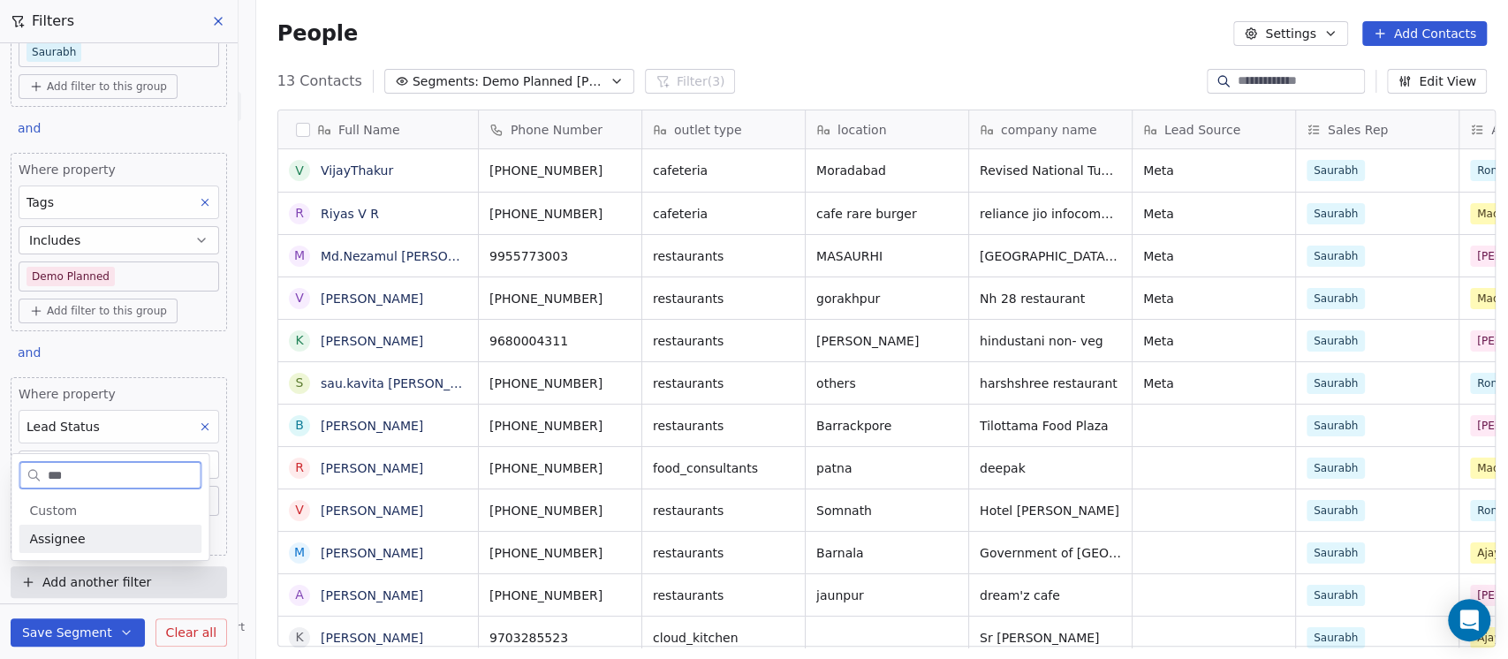
click at [87, 540] on div "Assignee" at bounding box center [110, 539] width 162 height 18
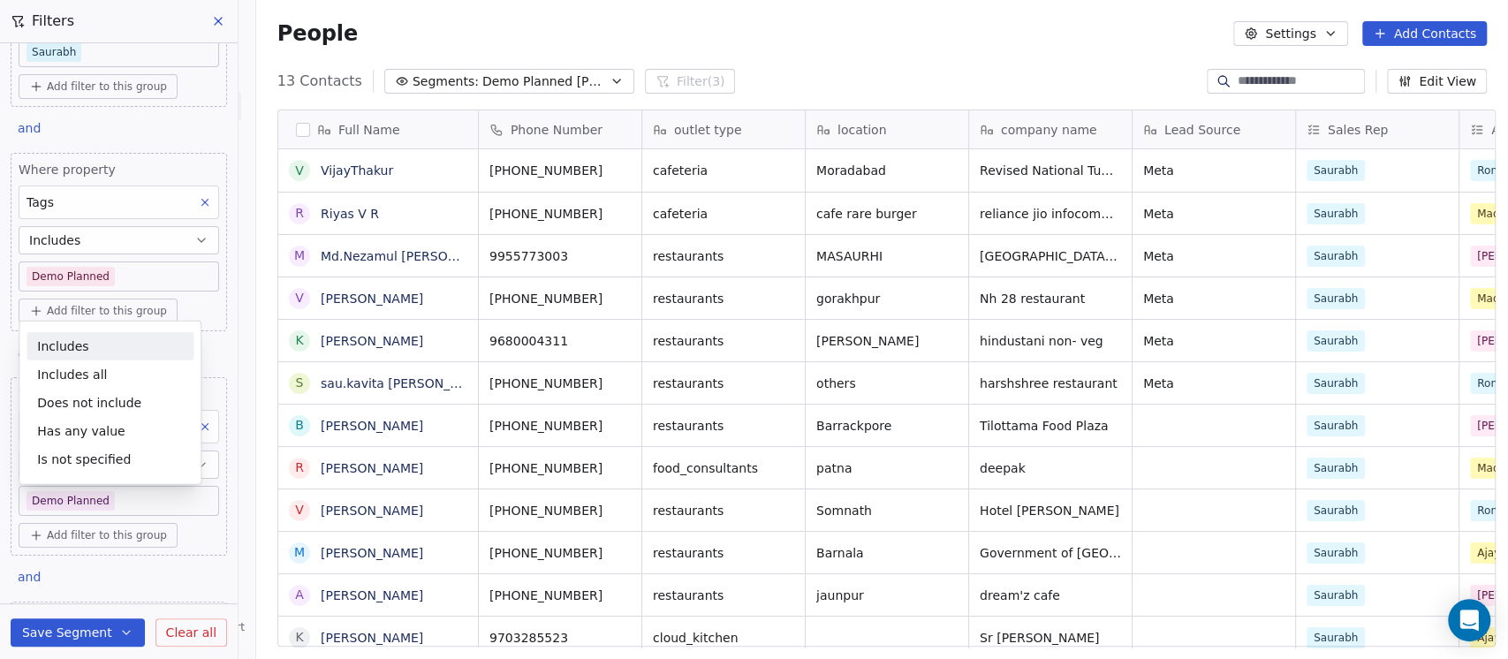
scroll to position [323, 0]
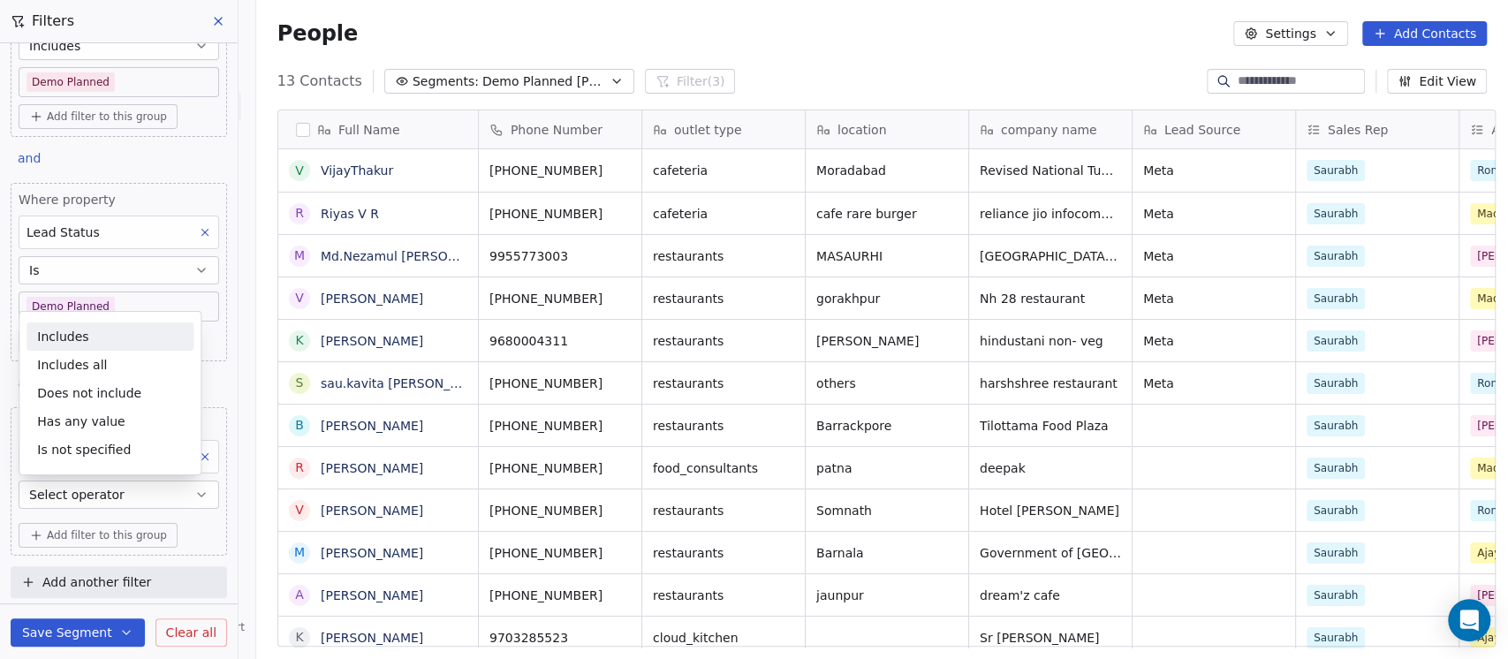
click at [48, 328] on div "Includes" at bounding box center [110, 337] width 167 height 28
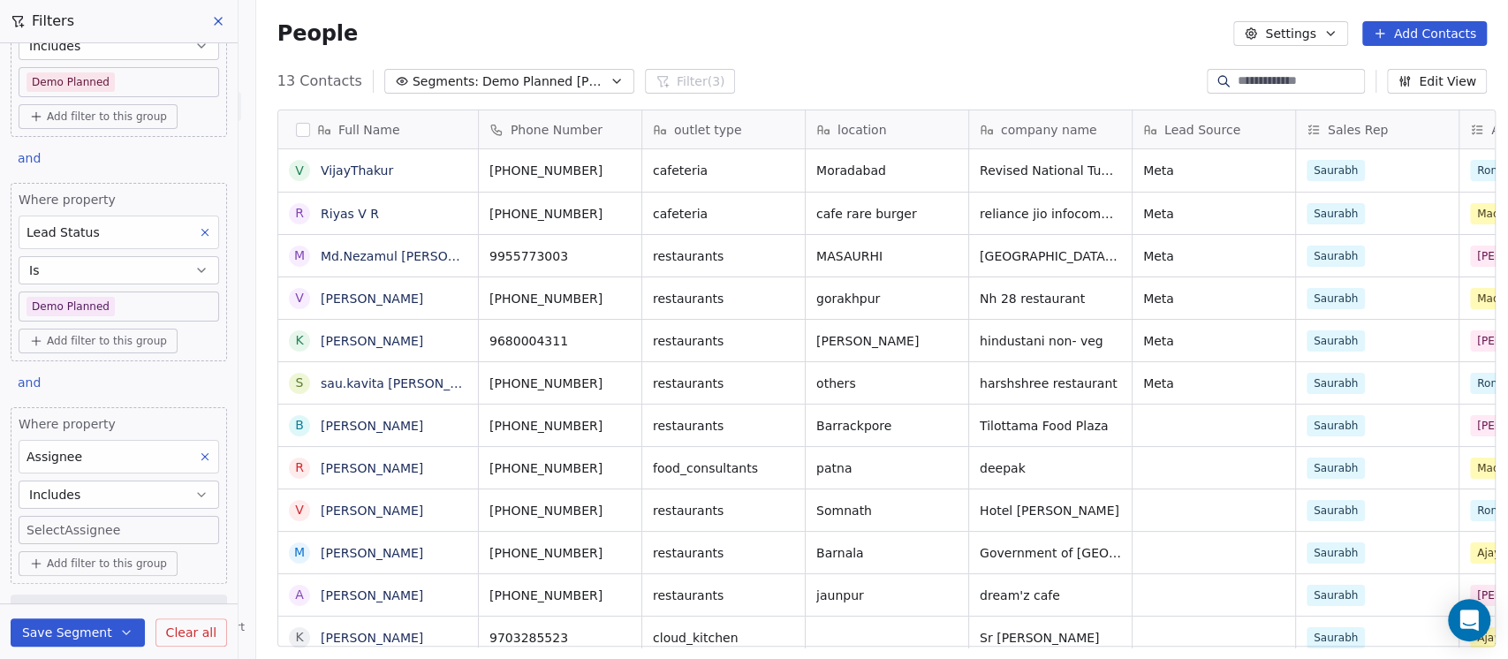
click at [95, 534] on body "On2Cook India Pvt. Ltd. Contacts People Marketing Workflows Campaigns Sales Pip…" at bounding box center [754, 329] width 1508 height 659
type input "*******"
click at [89, 597] on div "Madhuri" at bounding box center [133, 587] width 200 height 28
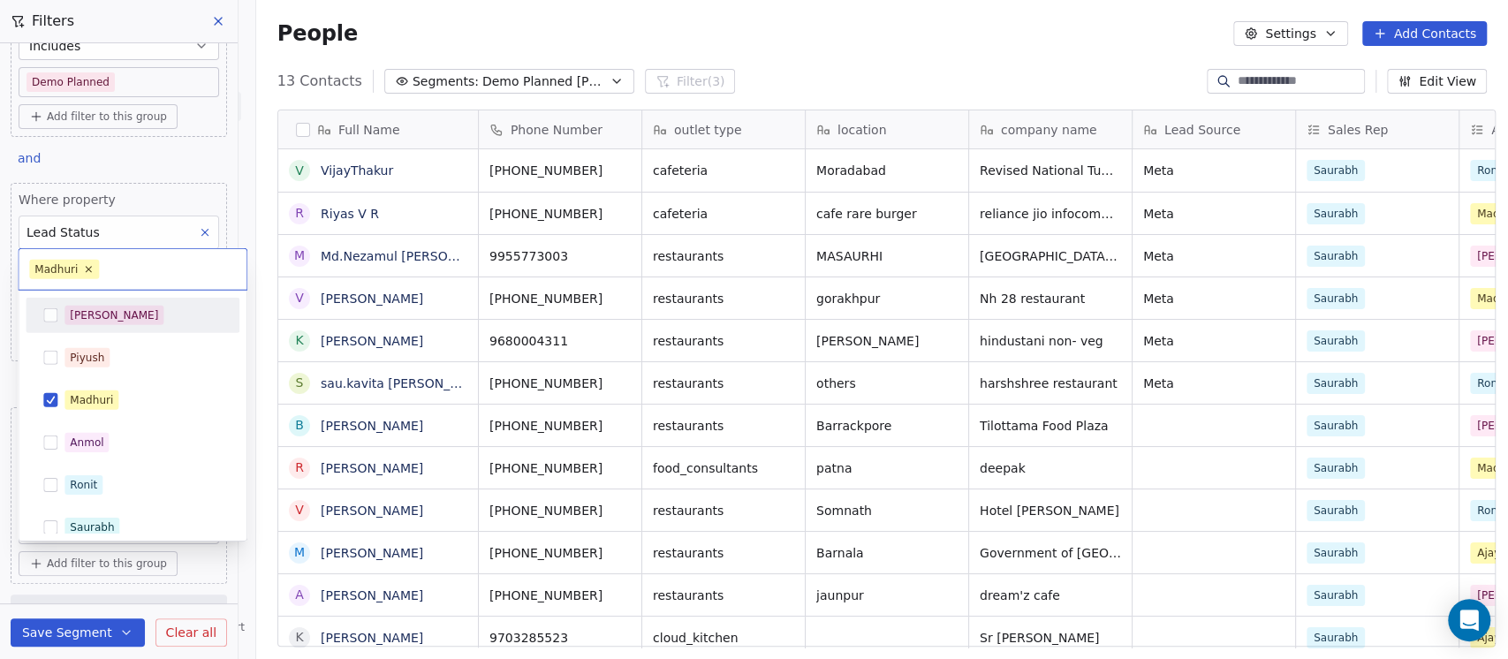
click at [953, 72] on html "On2Cook India Pvt. Ltd. Contacts People Marketing Workflows Campaigns Sales Pip…" at bounding box center [754, 329] width 1508 height 659
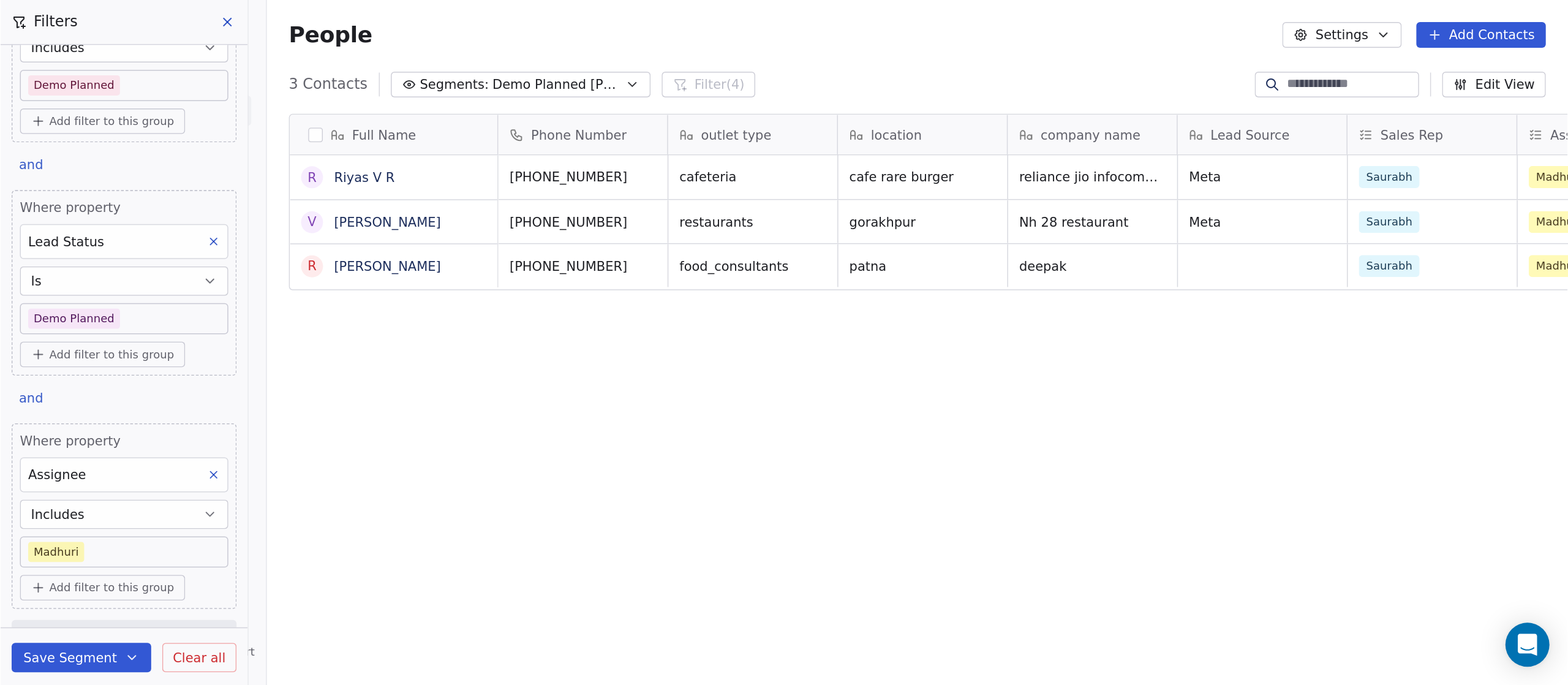
scroll to position [584, 1368]
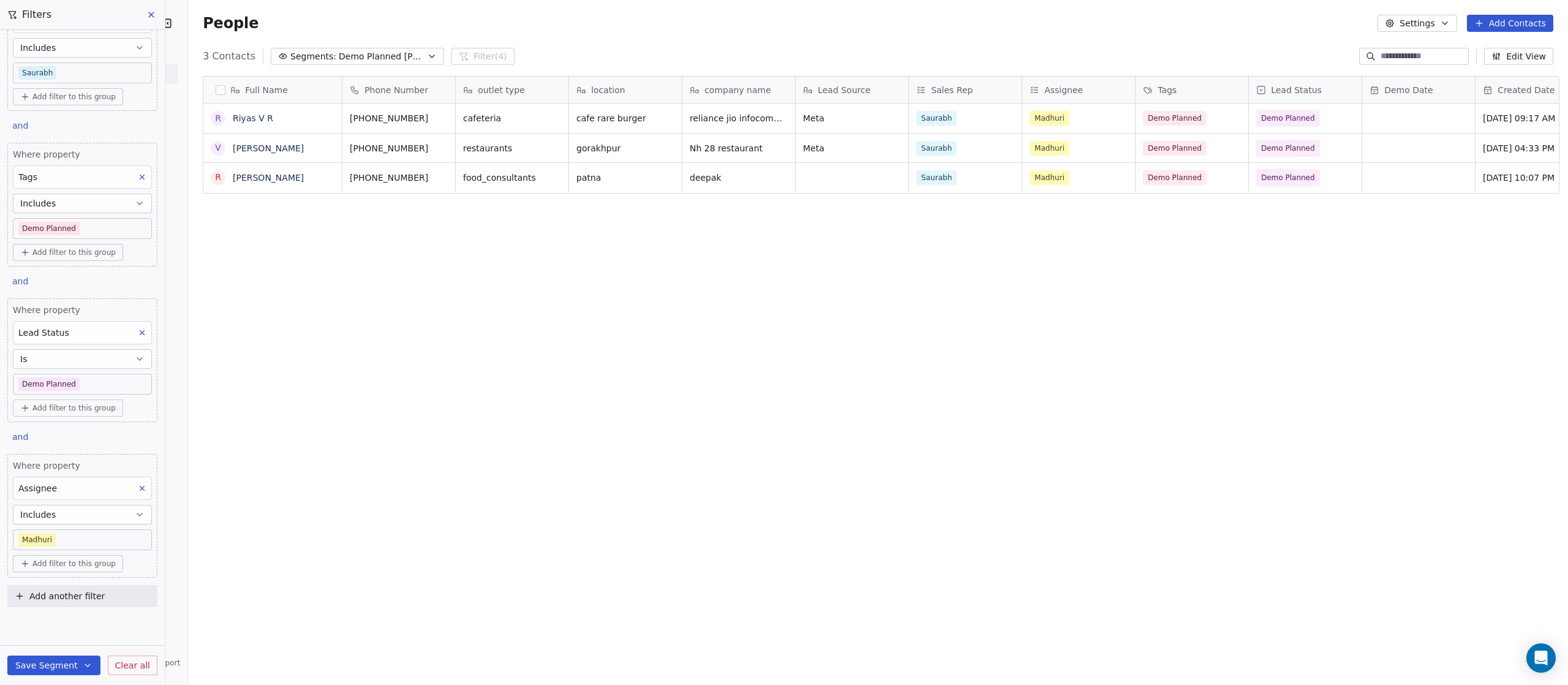
click at [83, 514] on body "On2Cook India Pvt. Ltd. Contacts People Marketing Workflows Campaigns Sales Pip…" at bounding box center [784, 342] width 1568 height 685
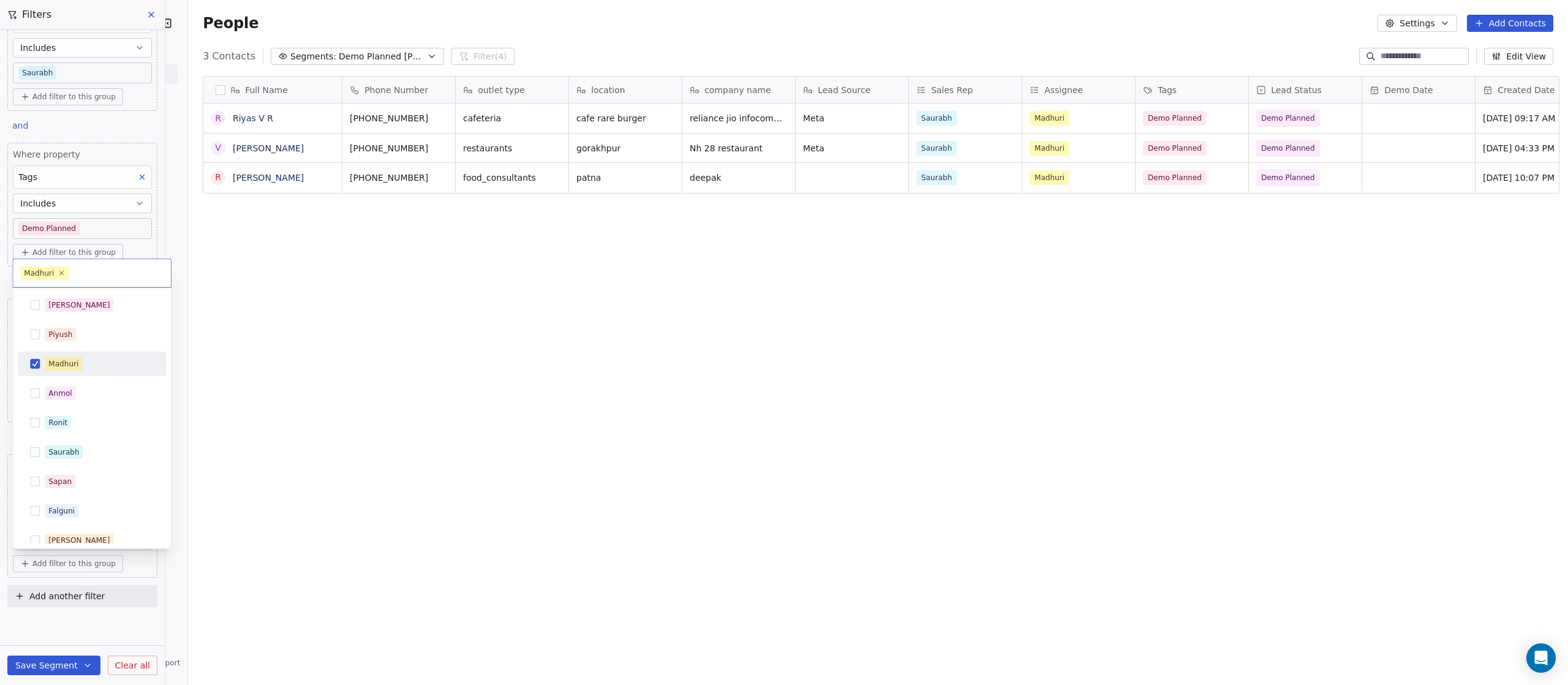
click at [74, 364] on div "Madhuri" at bounding box center [63, 364] width 30 height 11
click at [83, 305] on div "[PERSON_NAME]" at bounding box center [99, 304] width 109 height 13
click at [734, 414] on html "On2Cook India Pvt. Ltd. Contacts People Marketing Workflows Campaigns Sales Pip…" at bounding box center [784, 342] width 1568 height 685
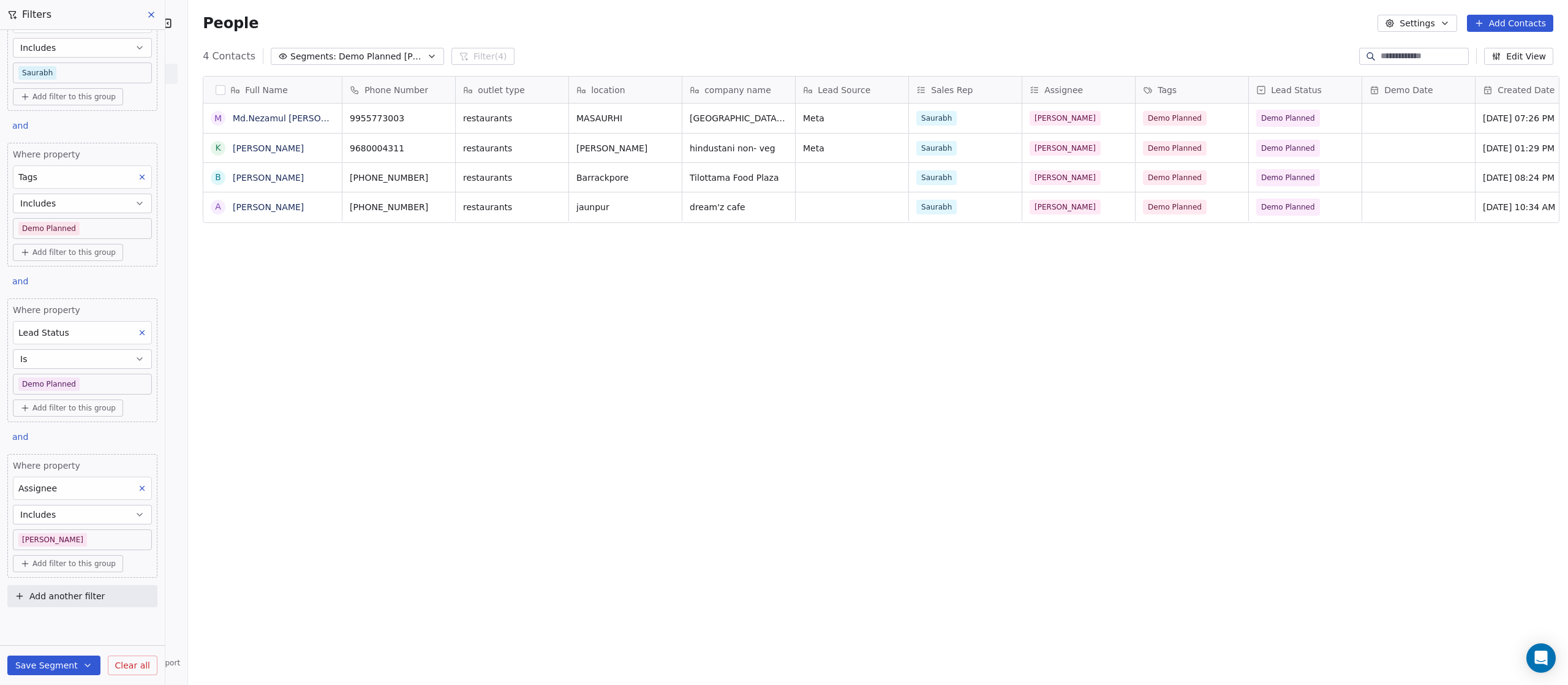
click at [69, 514] on body "On2Cook India Pvt. Ltd. Contacts People Marketing Workflows Campaigns Sales Pip…" at bounding box center [784, 342] width 1568 height 685
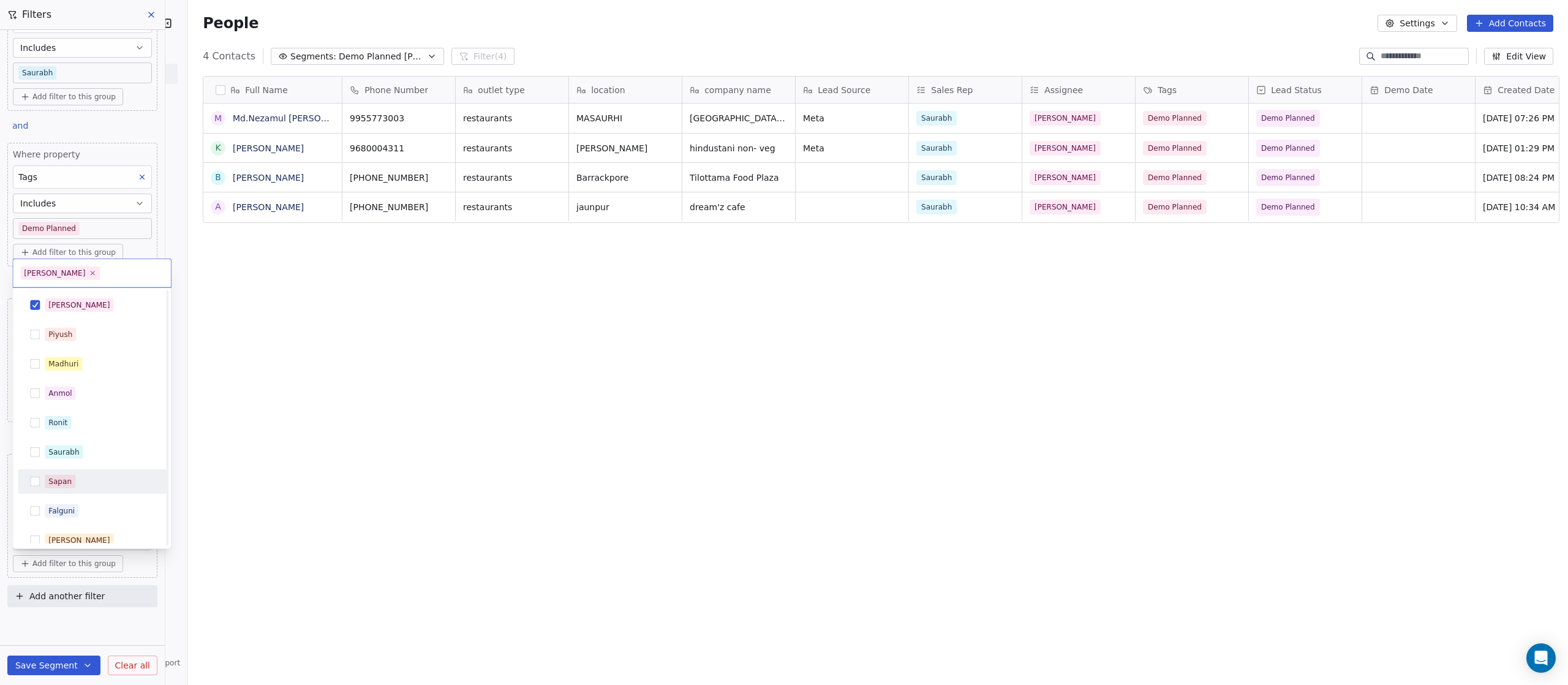
scroll to position [97, 0]
click at [40, 514] on button "Suggestions" at bounding box center [35, 532] width 10 height 10
click at [37, 484] on button "Suggestions" at bounding box center [35, 489] width 10 height 10
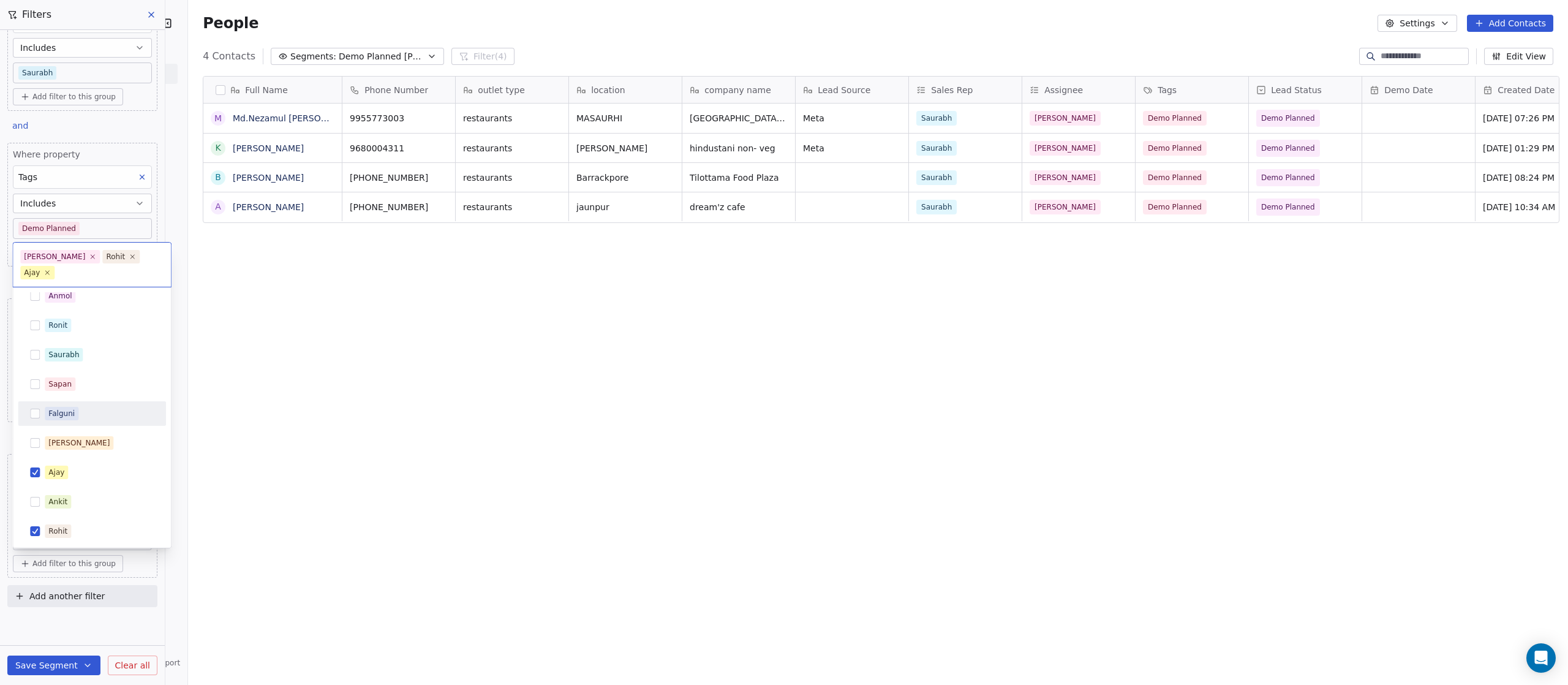
click at [37, 413] on button "Suggestions" at bounding box center [35, 413] width 10 height 10
click at [509, 330] on html "On2Cook India Pvt. Ltd. Contacts People Marketing Workflows Campaigns Sales Pip…" at bounding box center [784, 342] width 1568 height 685
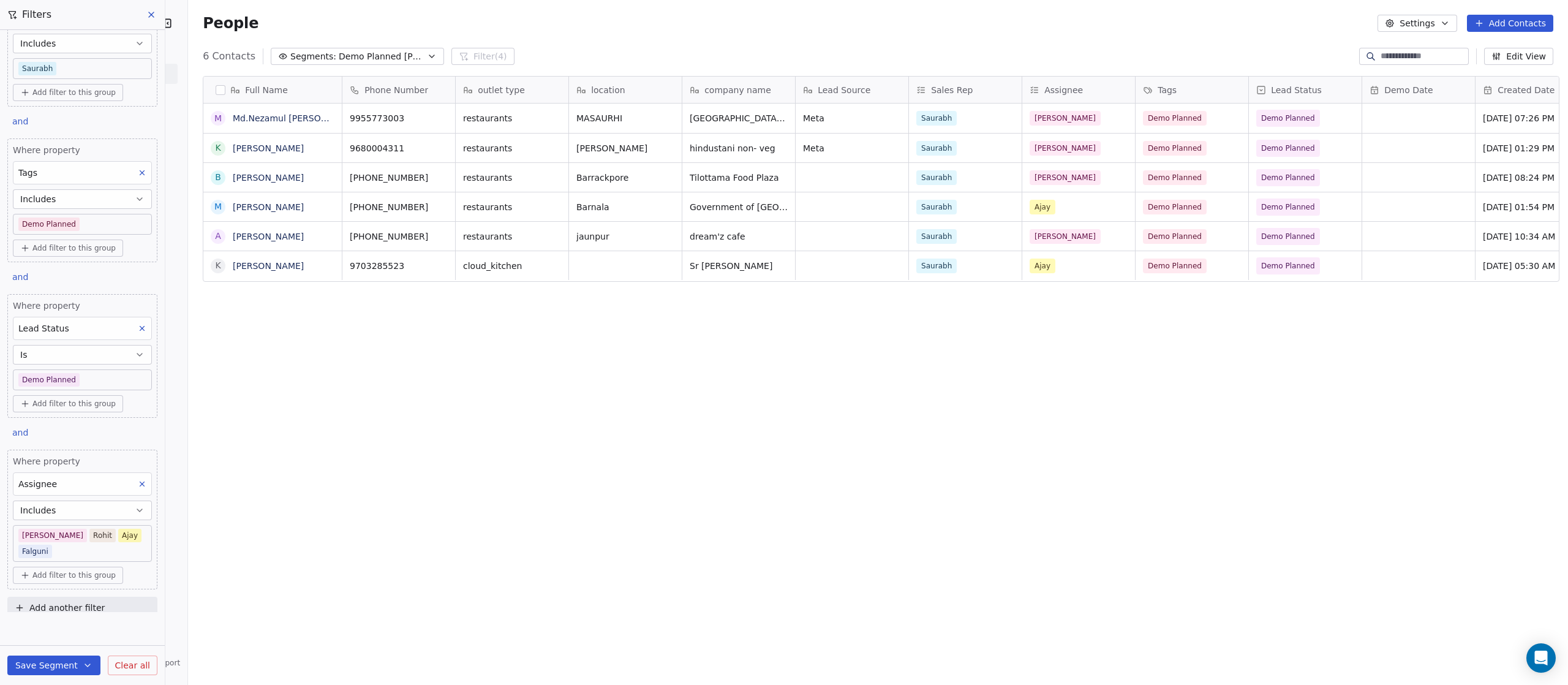
scroll to position [584, 1368]
click at [28, 514] on body "On2Cook India Pvt. Ltd. Contacts People Marketing Workflows Campaigns Sales Pip…" at bounding box center [784, 342] width 1568 height 685
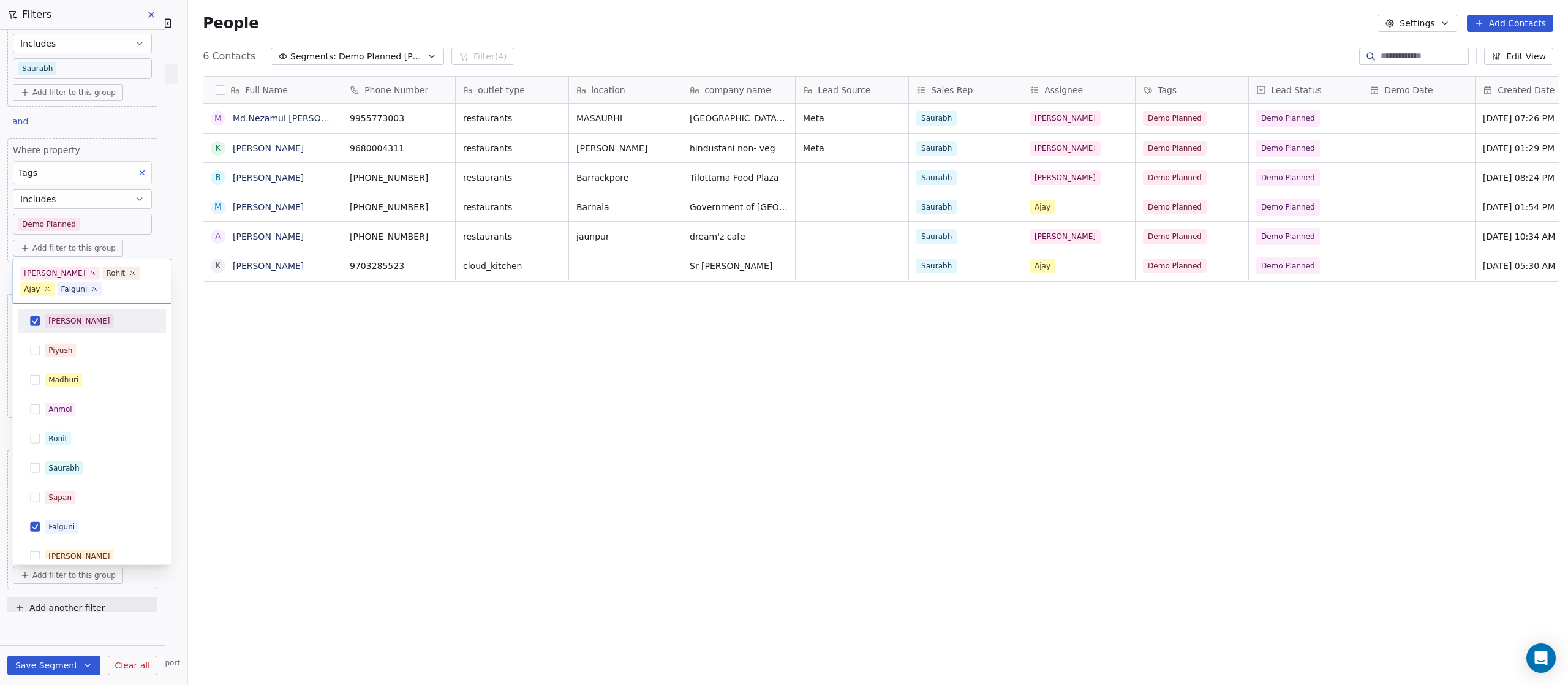
click at [55, 315] on span "[PERSON_NAME]" at bounding box center [79, 320] width 69 height 13
click at [373, 484] on html "On2Cook India Pvt. Ltd. Contacts People Marketing Workflows Campaigns Sales Pip…" at bounding box center [784, 342] width 1568 height 685
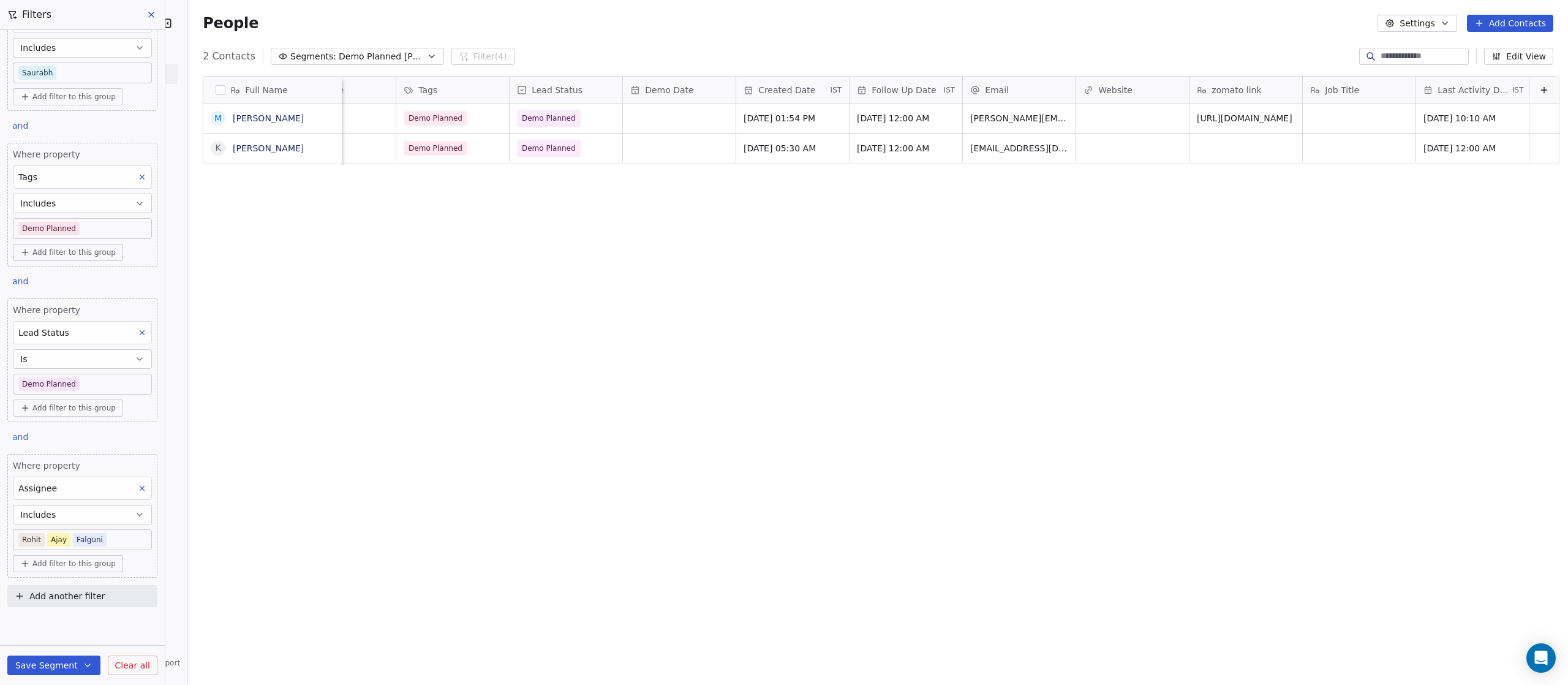
scroll to position [0, 0]
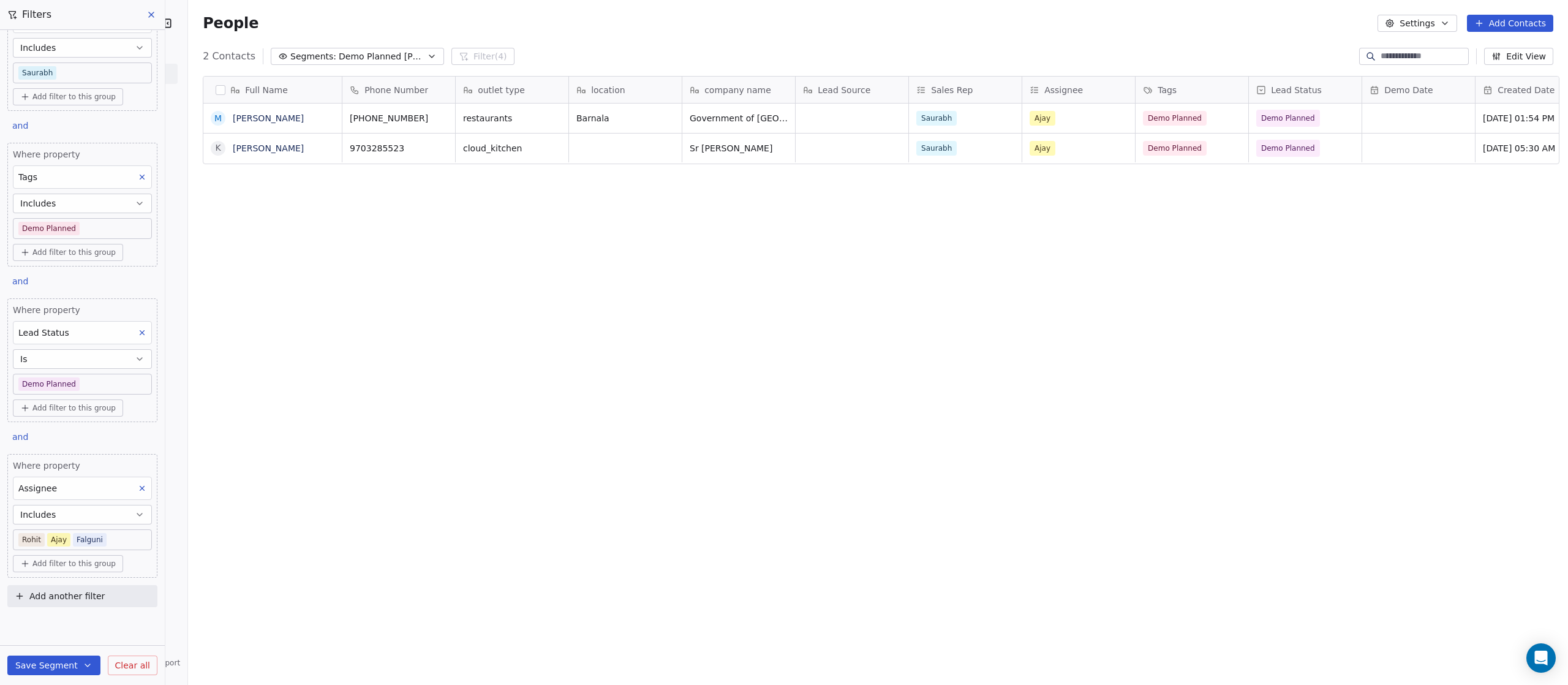
click at [134, 487] on button at bounding box center [142, 488] width 16 height 16
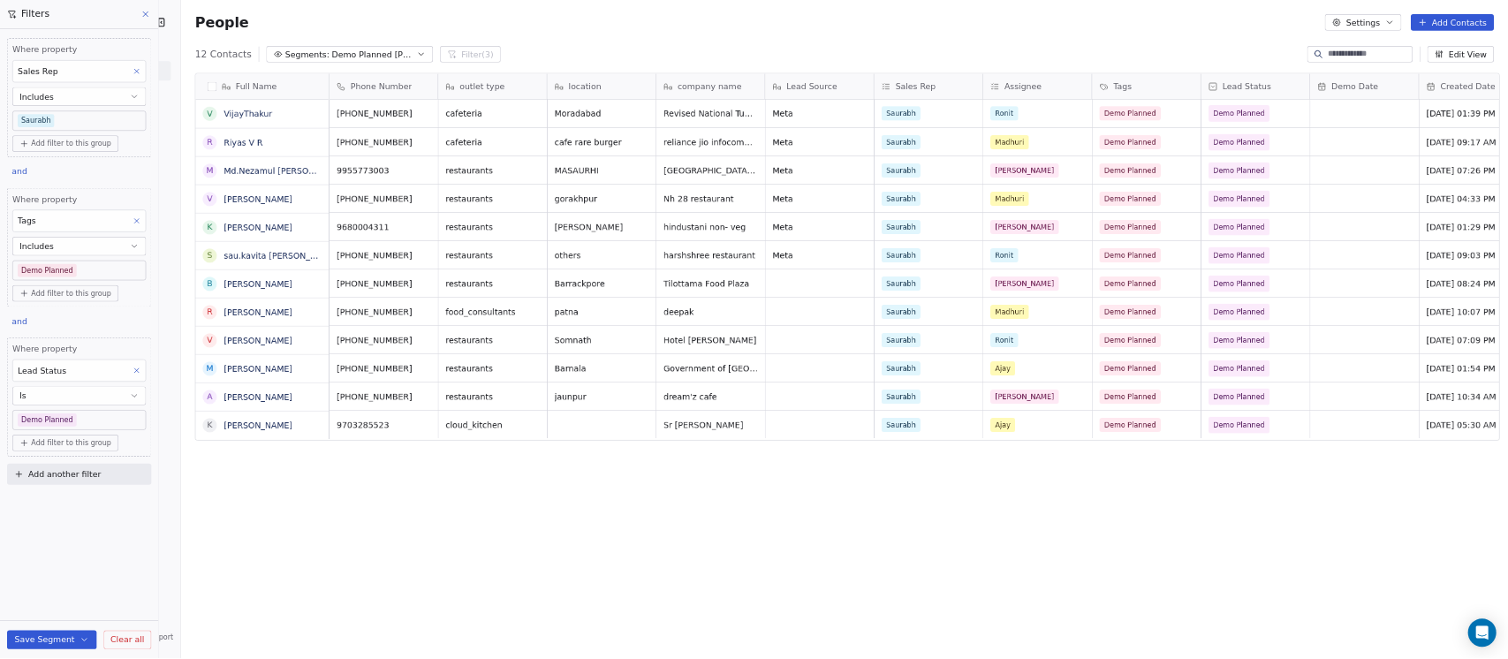
scroll to position [843, 1973]
click at [392, 741] on div "Full Name V VijayThakur R Riyas V R M Md.Nezamul Haque V Vijay Pathak K Kailash…" at bounding box center [1266, 530] width 1991 height 870
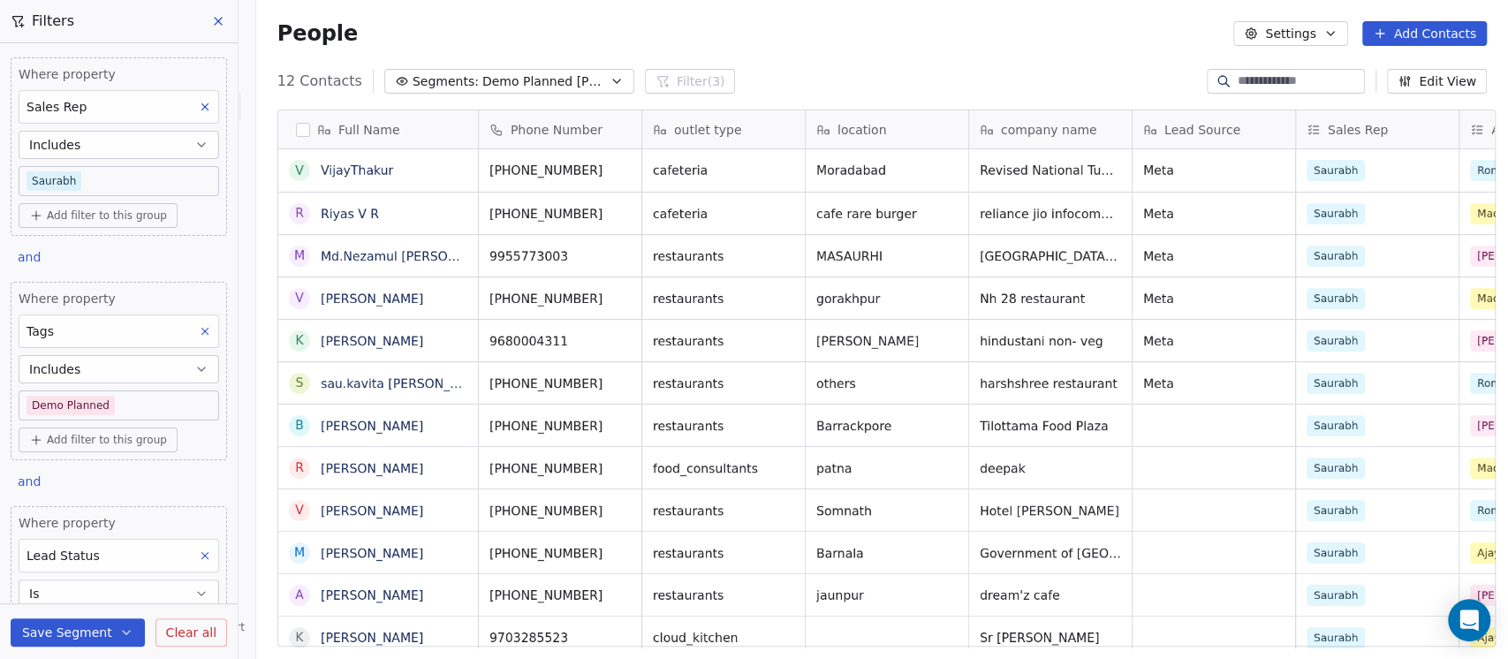
scroll to position [562, 1242]
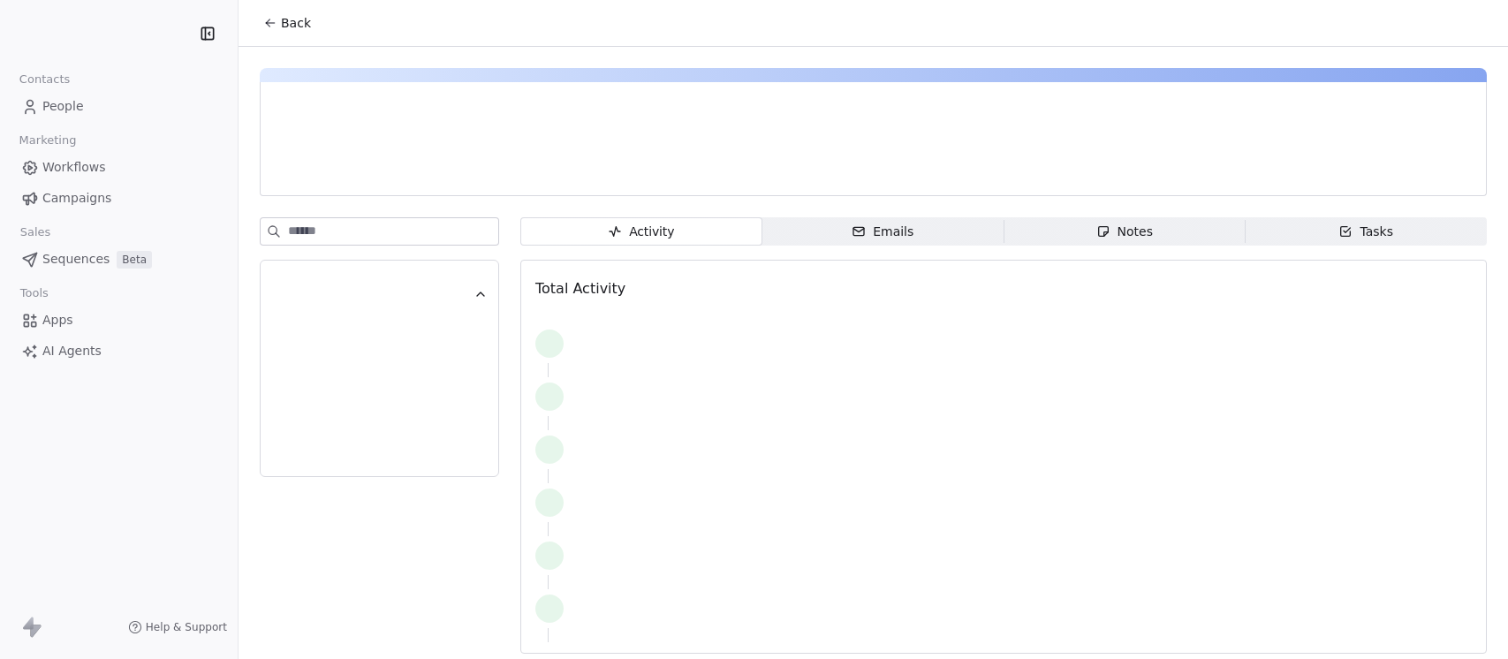
click at [1112, 232] on div "Notes" at bounding box center [1125, 232] width 57 height 19
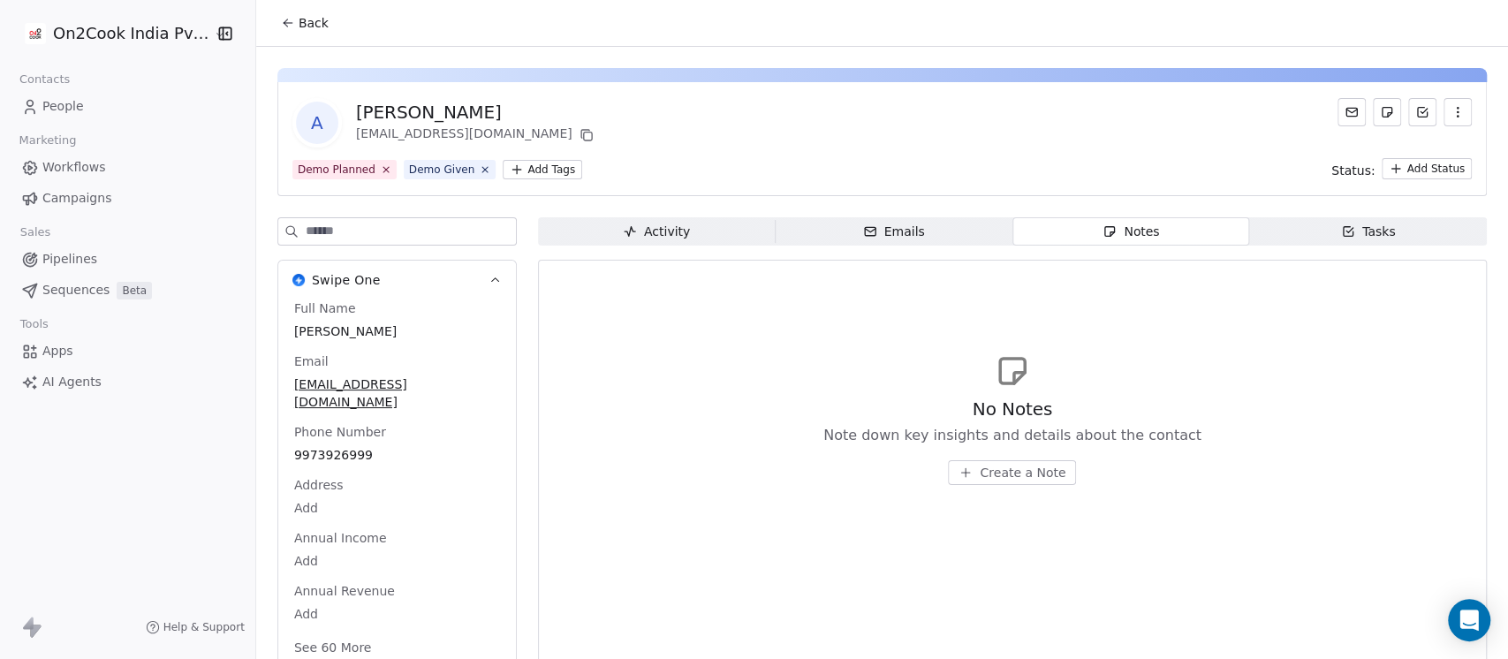
click at [499, 32] on div "Back" at bounding box center [882, 23] width 1252 height 46
click at [336, 441] on div "Full Name Aashish Verma Email aakverma1@gmail.com Phone Number 9973926999 Addre…" at bounding box center [397, 480] width 213 height 361
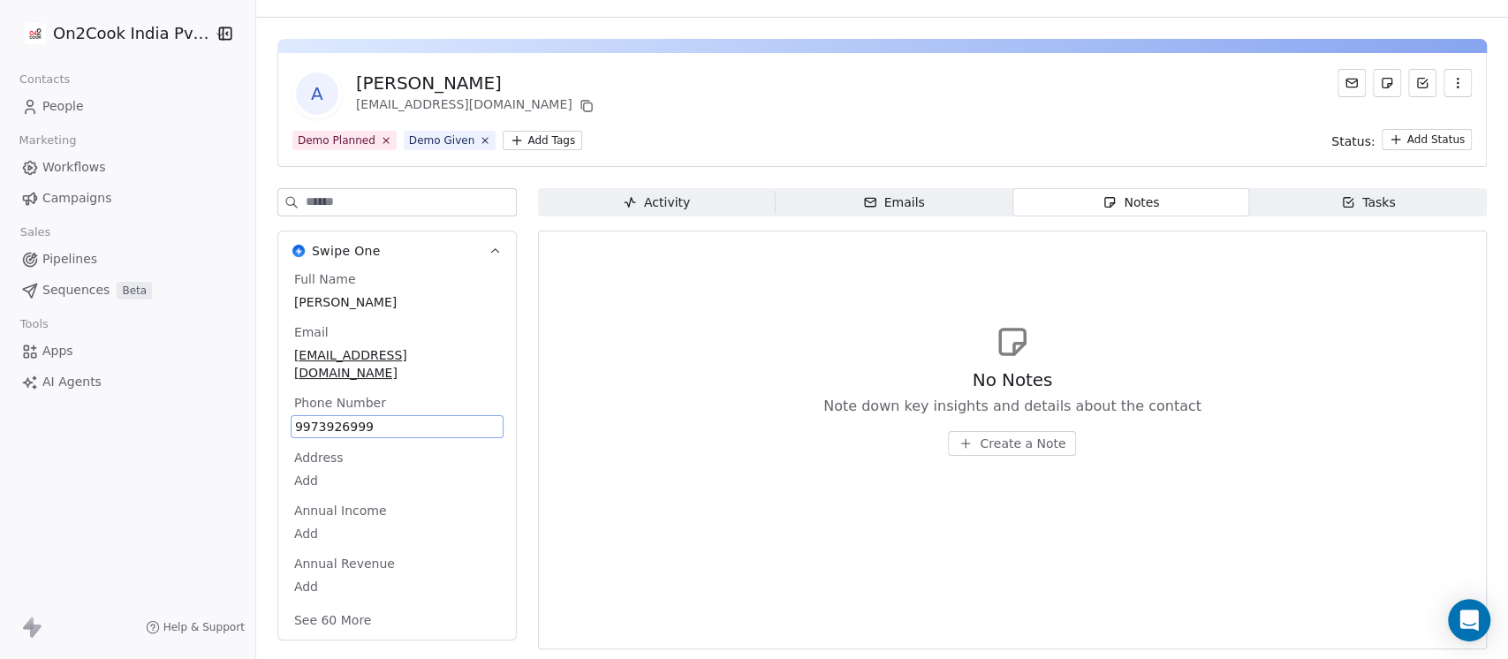
click at [330, 418] on span "9973926999" at bounding box center [397, 427] width 204 height 18
click at [1002, 446] on html "**********" at bounding box center [754, 329] width 1508 height 659
click at [996, 446] on span "Create a Note" at bounding box center [1023, 444] width 86 height 18
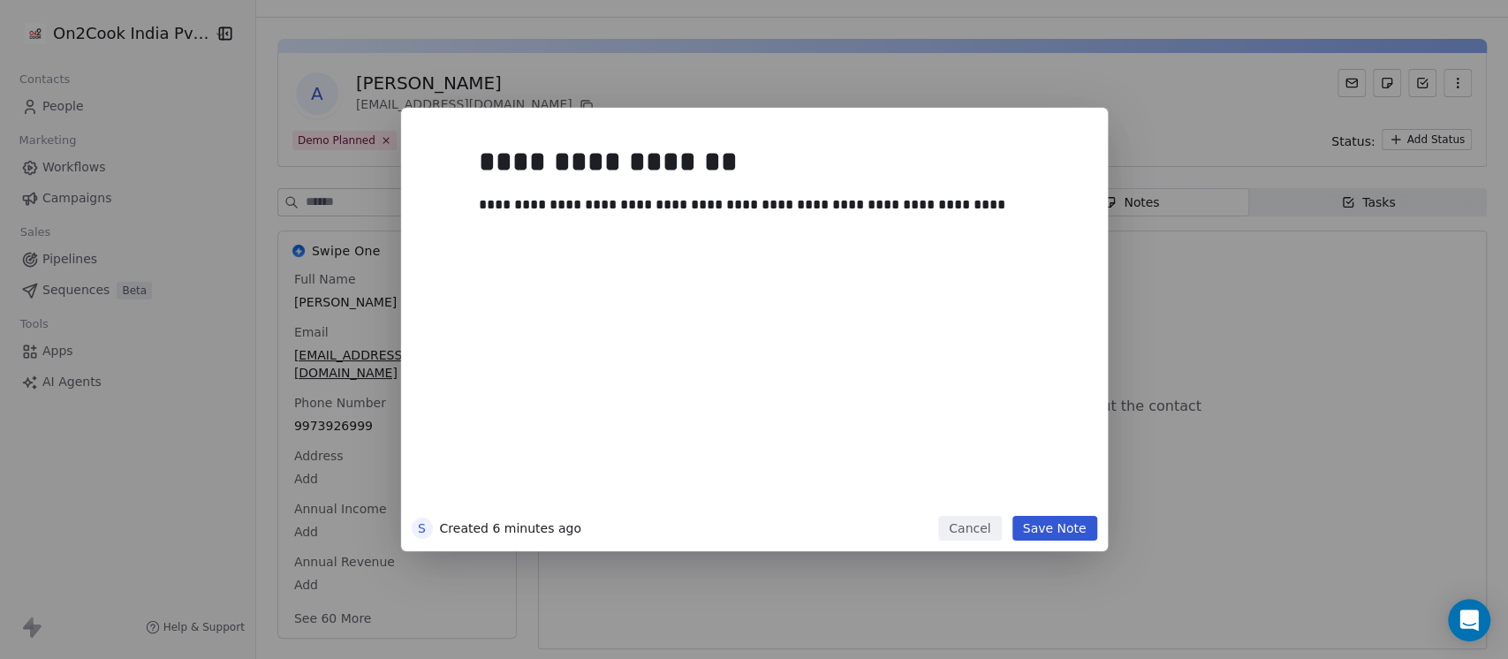
click at [1059, 529] on button "Save Note" at bounding box center [1055, 528] width 85 height 25
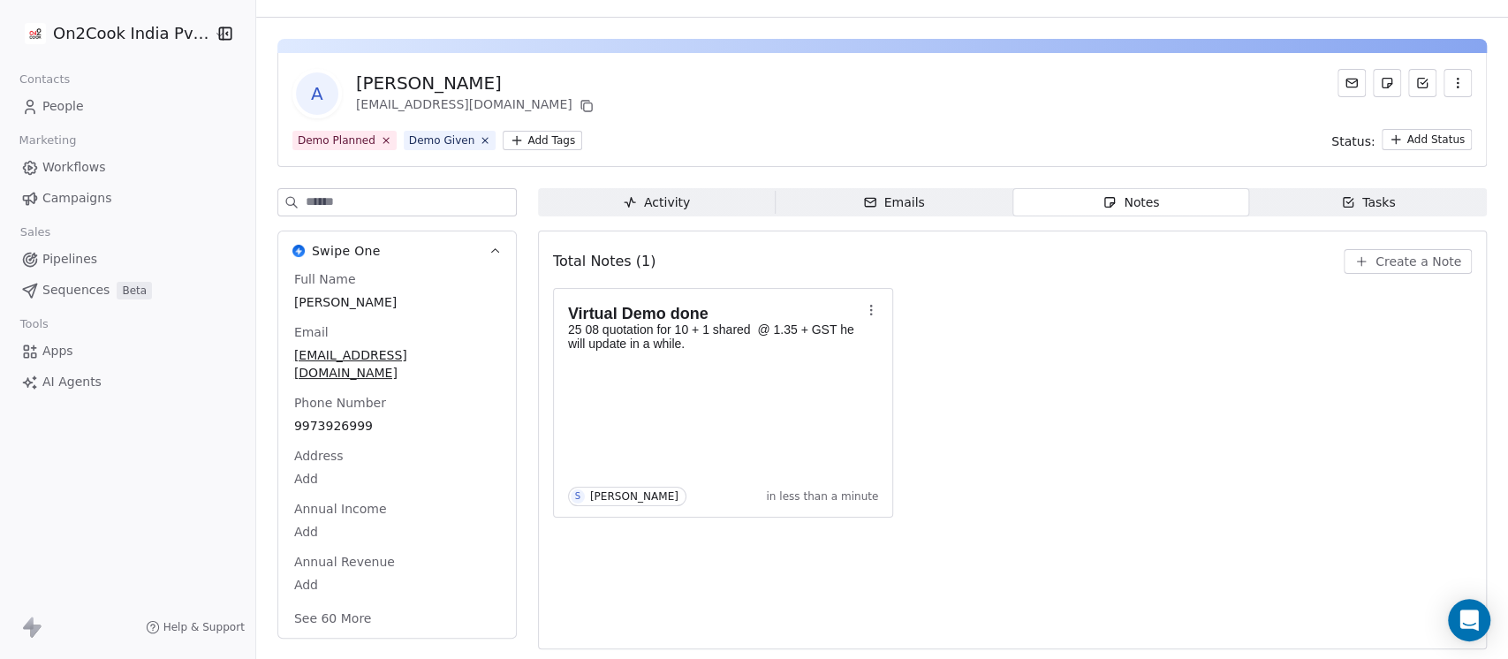
scroll to position [0, 0]
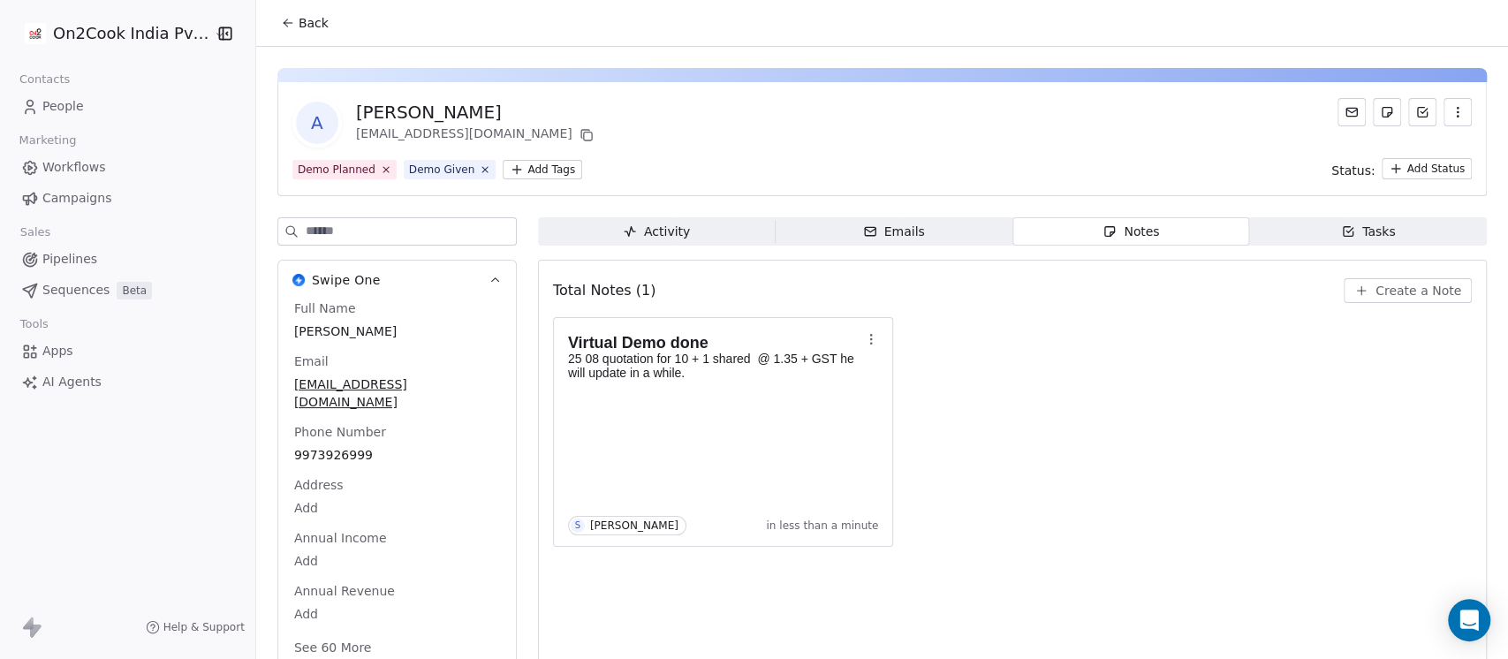
click at [285, 26] on icon at bounding box center [288, 23] width 14 height 14
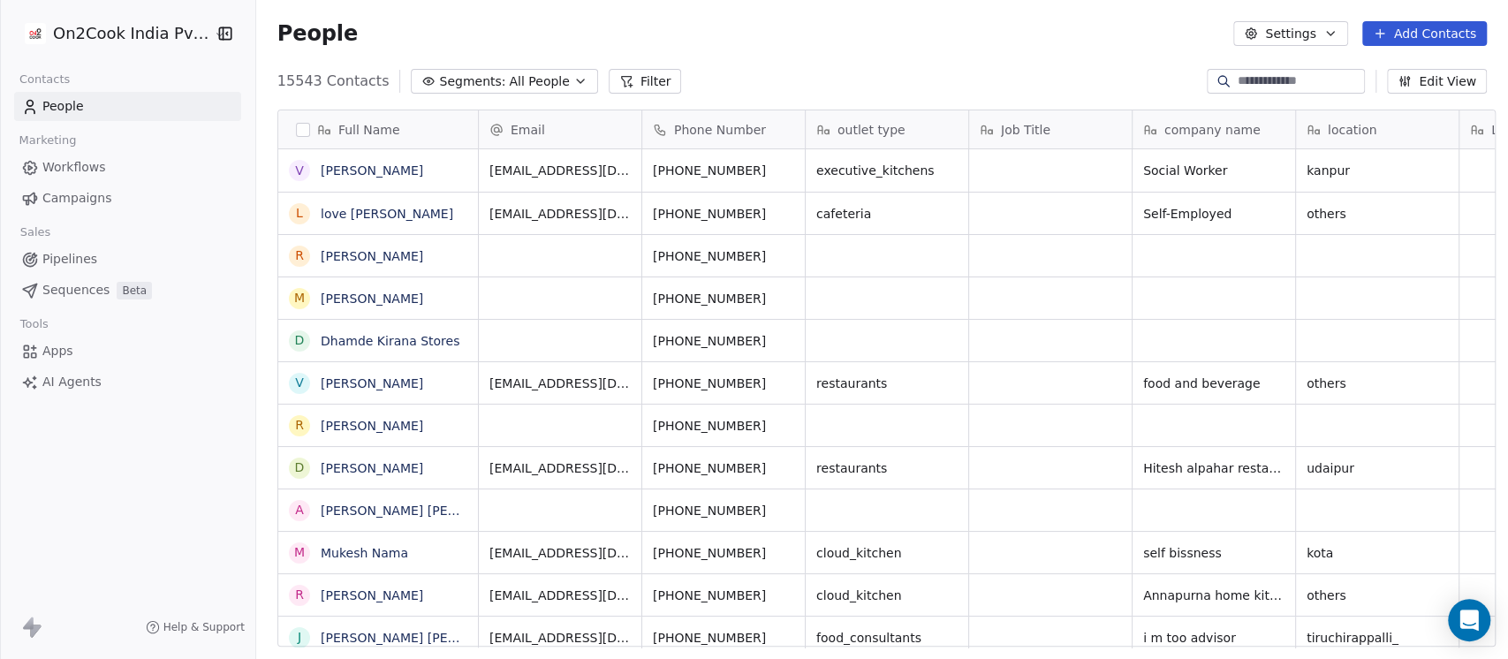
click at [511, 82] on span "All People" at bounding box center [539, 81] width 60 height 19
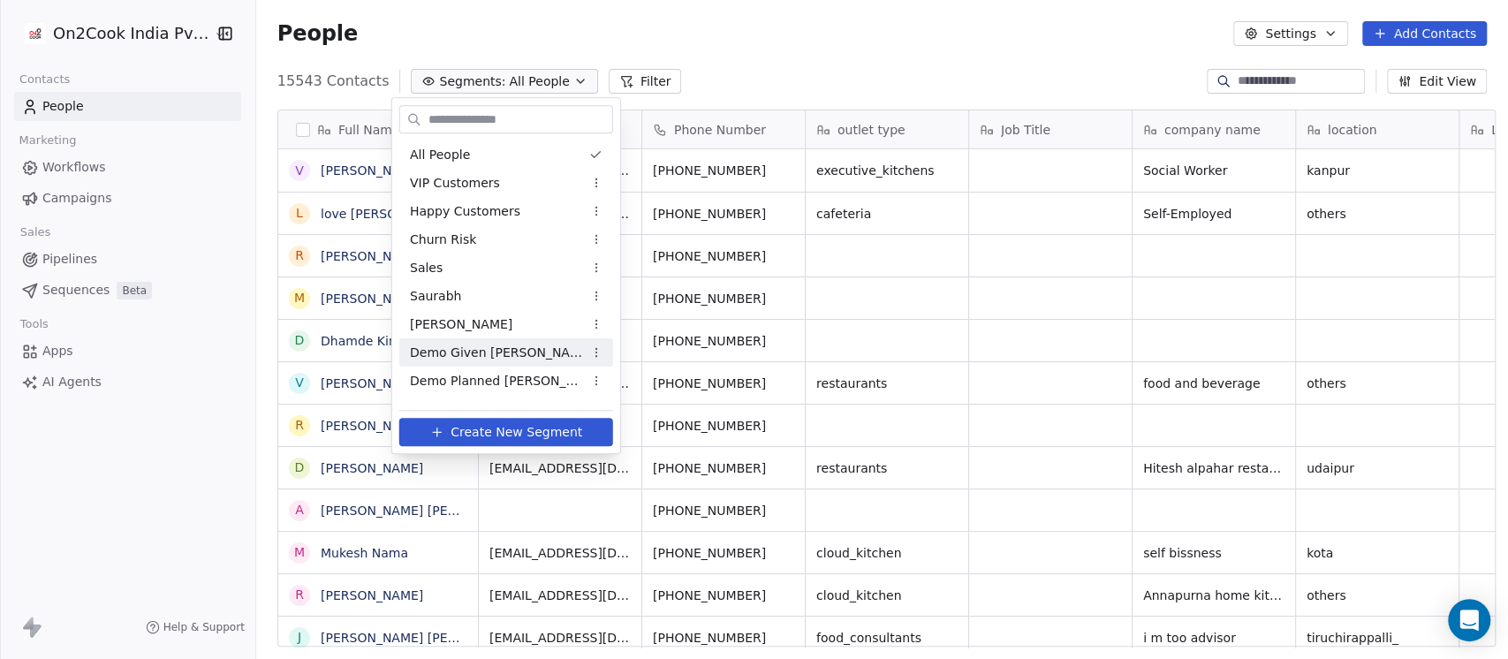
click at [464, 348] on span "Demo Given Sam" at bounding box center [496, 353] width 173 height 19
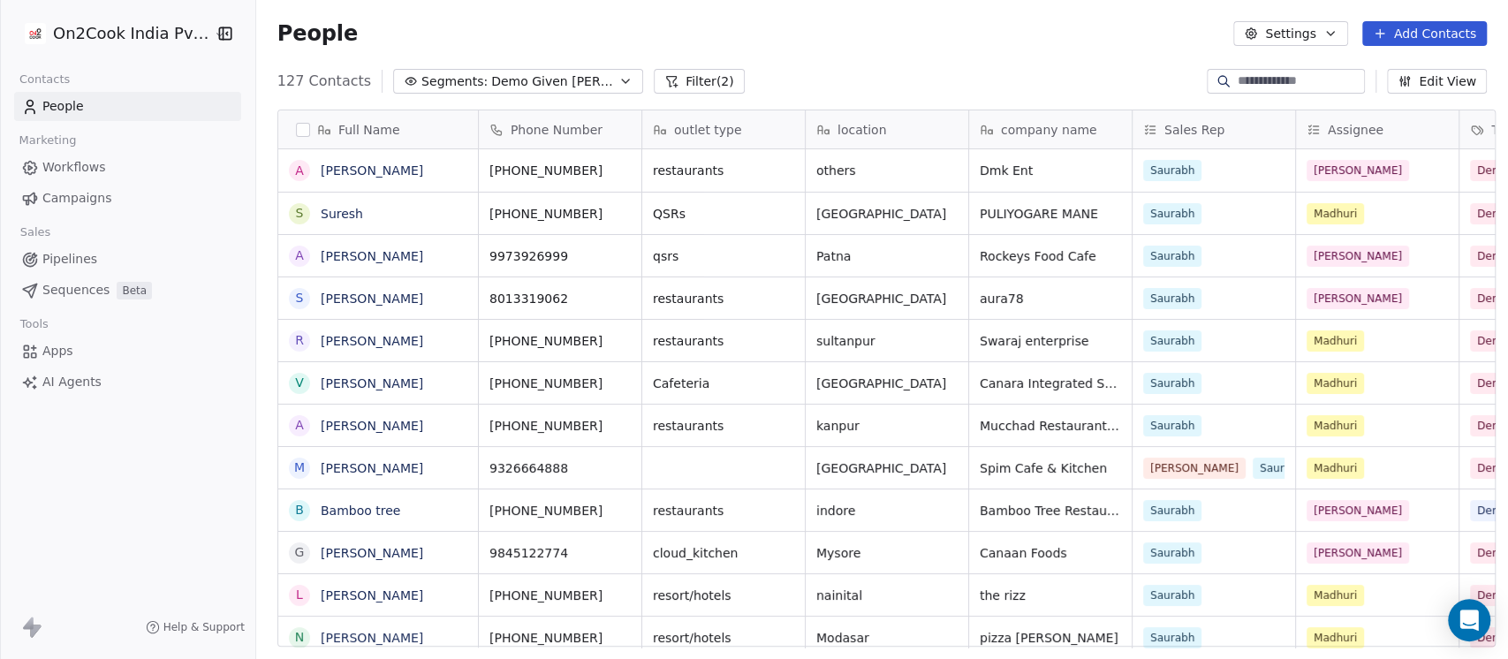
scroll to position [562, 1242]
click at [72, 262] on span "Pipelines" at bounding box center [69, 259] width 55 height 19
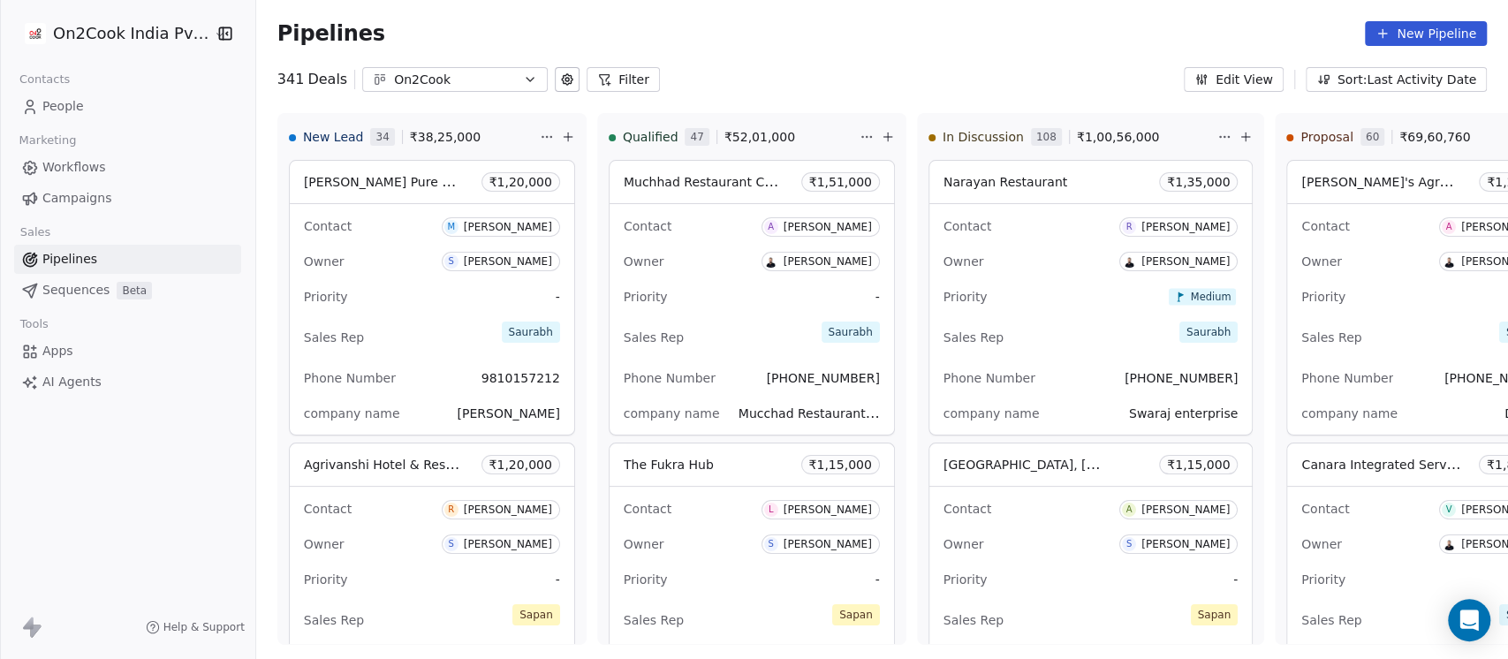
click at [523, 80] on icon "button" at bounding box center [530, 79] width 14 height 14
click at [746, 71] on html "On2Cook India Pvt. Ltd. Contacts People Marketing Workflows Campaigns Sales Pip…" at bounding box center [754, 329] width 1508 height 659
click at [609, 76] on button "Filter" at bounding box center [623, 79] width 73 height 25
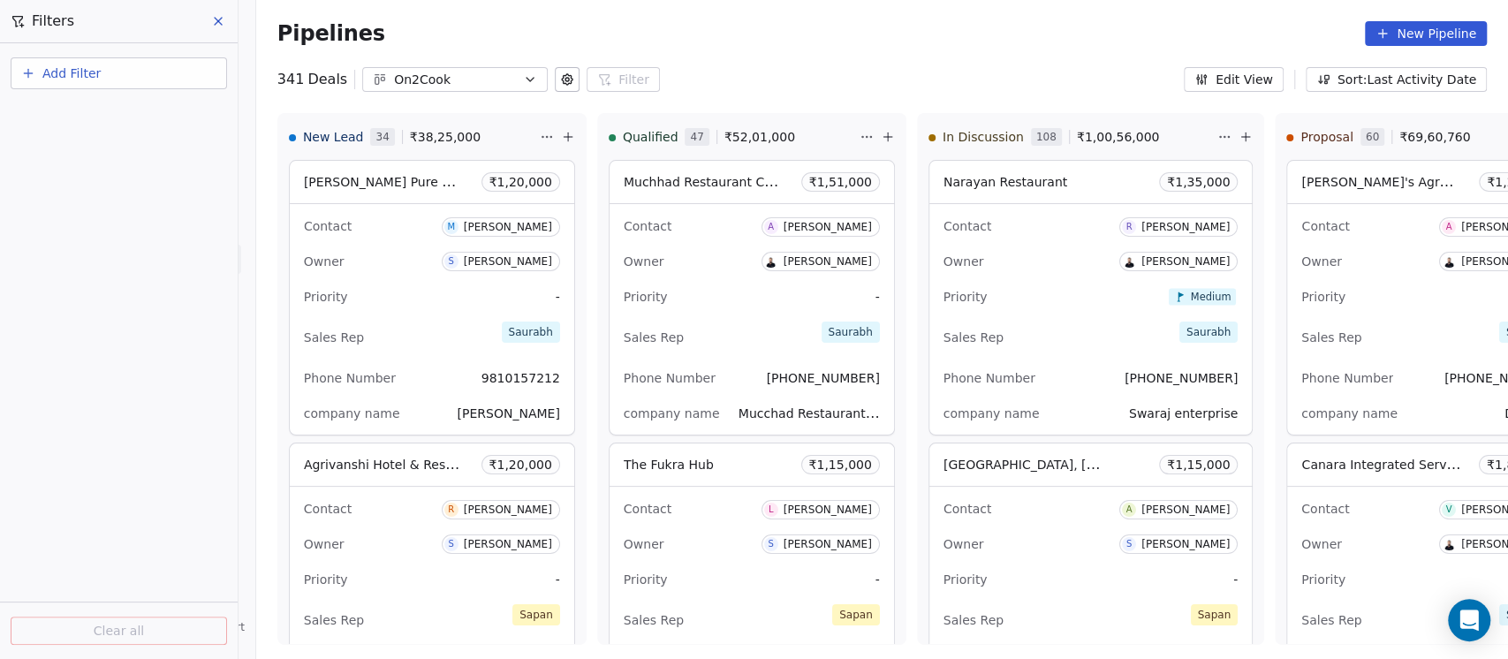
click at [216, 9] on button at bounding box center [219, 21] width 27 height 25
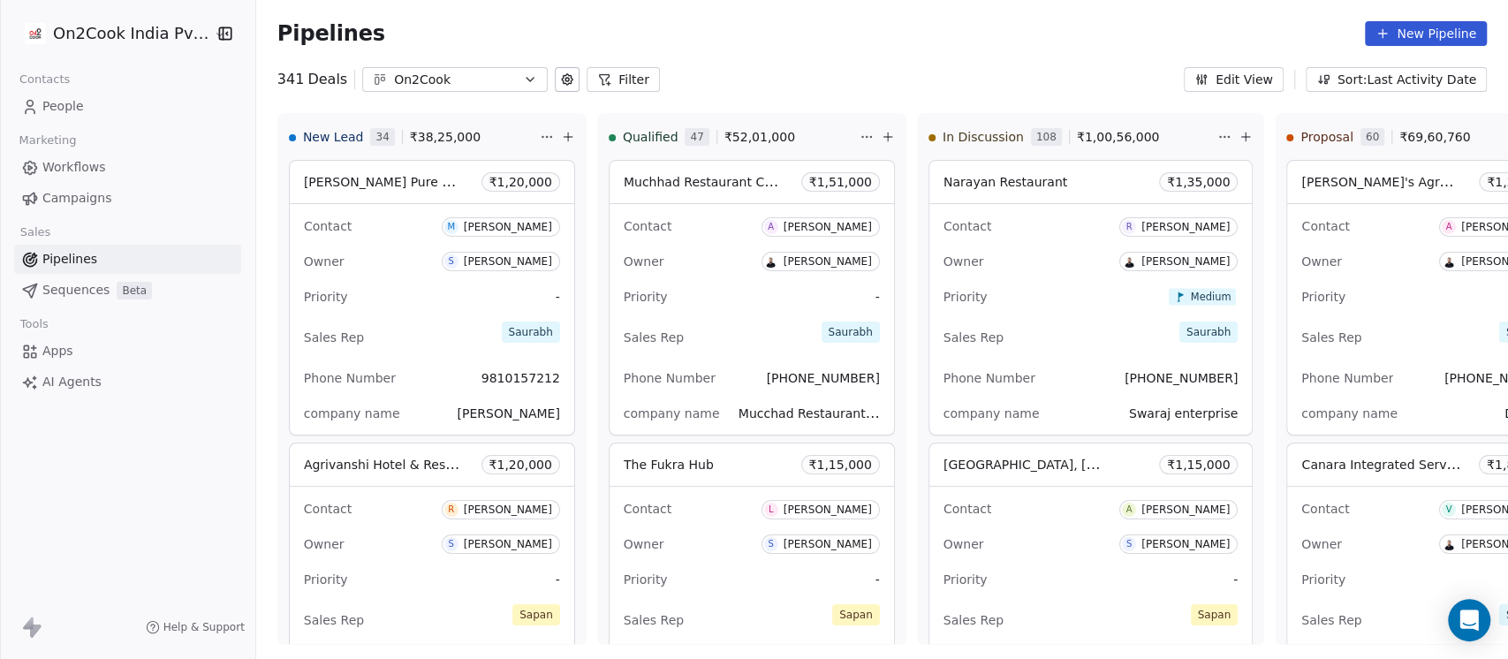
click at [71, 105] on span "People" at bounding box center [63, 106] width 42 height 19
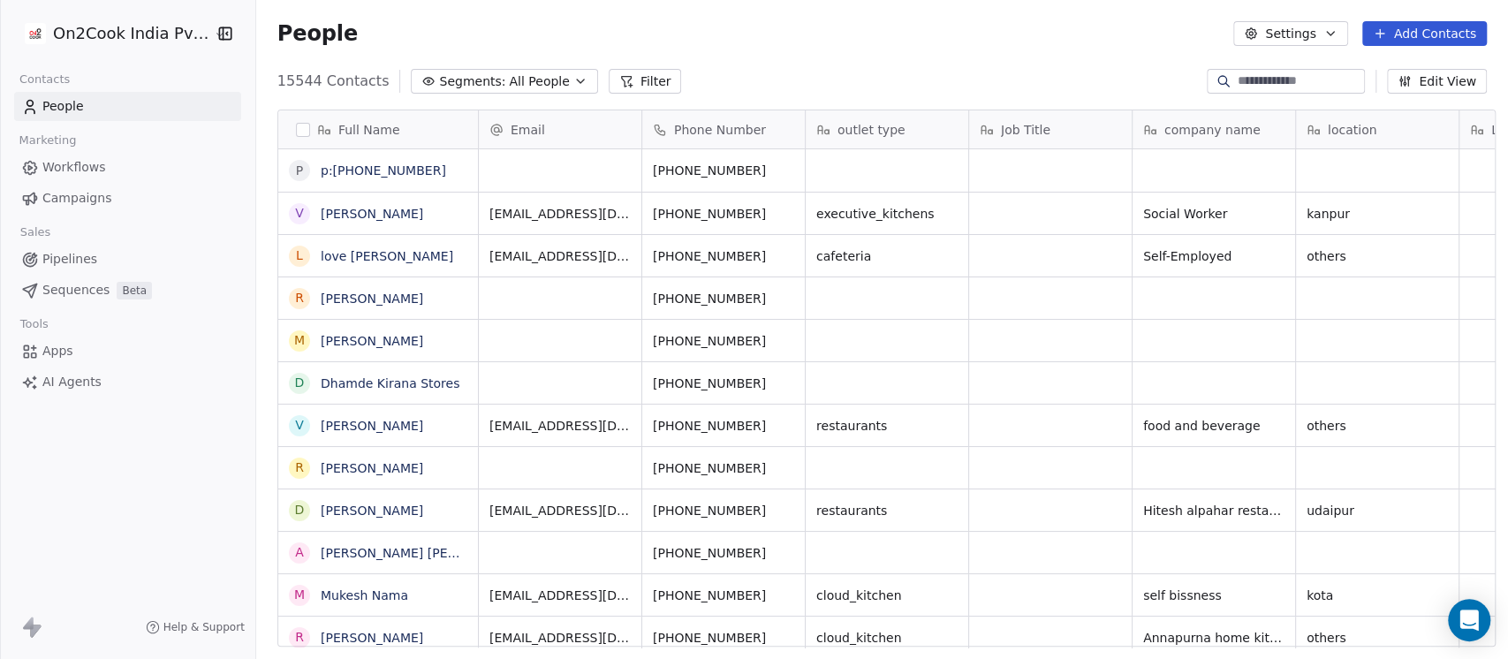
scroll to position [562, 1242]
click at [615, 81] on button "Filter" at bounding box center [645, 81] width 73 height 25
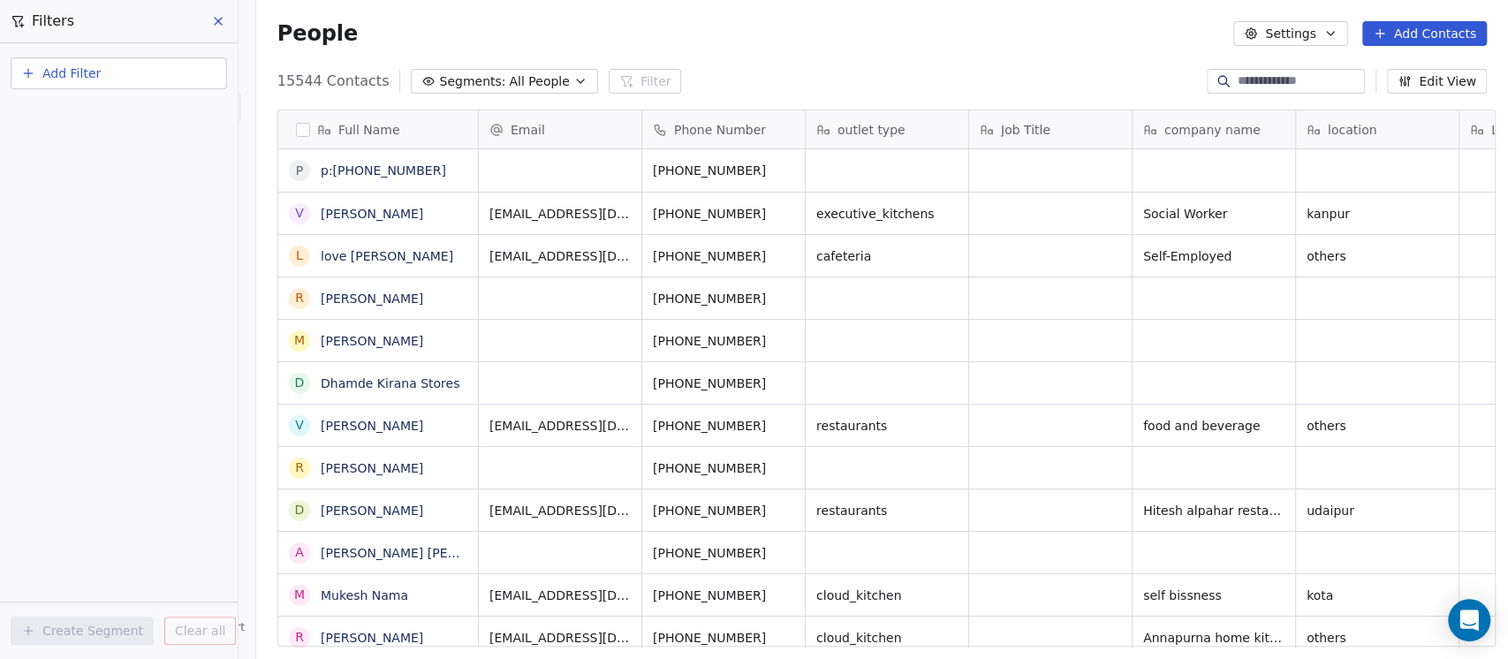
click at [106, 65] on button "Add Filter" at bounding box center [119, 73] width 216 height 32
click at [88, 115] on span "Contact properties" at bounding box center [86, 114] width 115 height 19
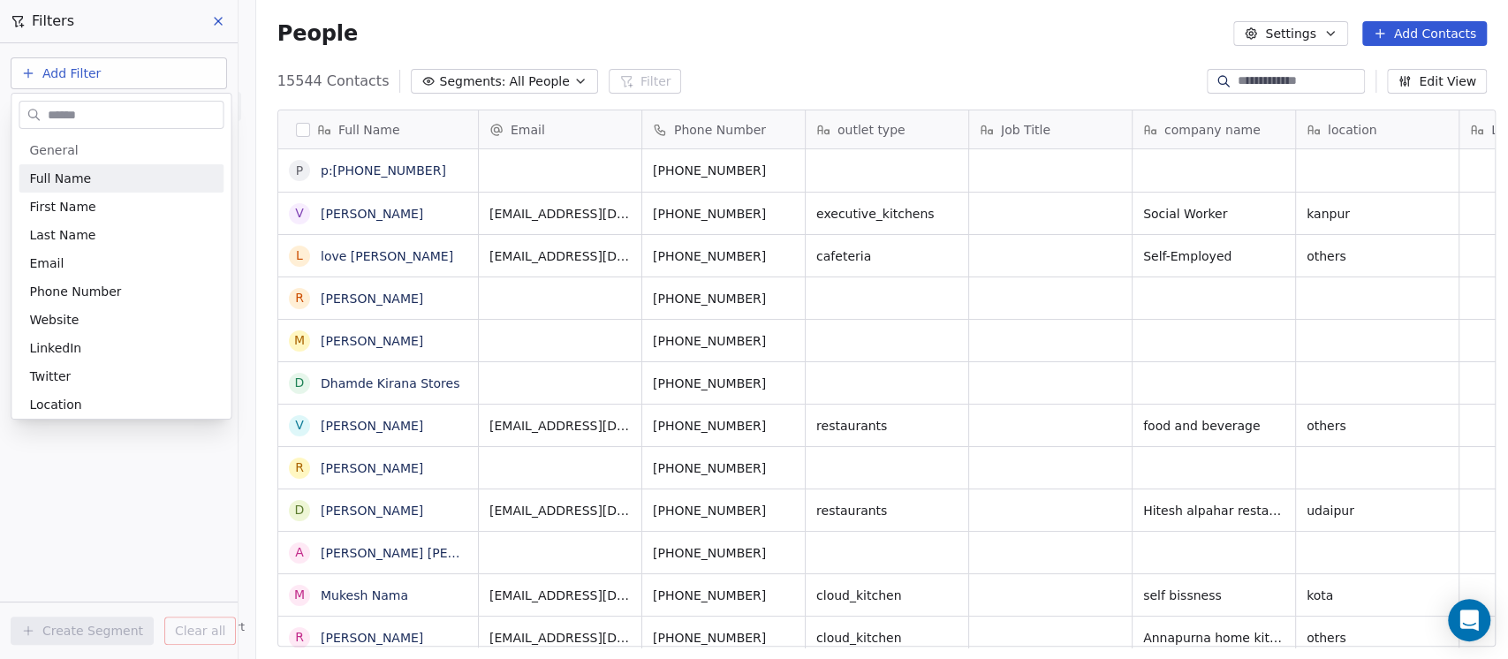
click at [139, 117] on input "text" at bounding box center [133, 115] width 178 height 26
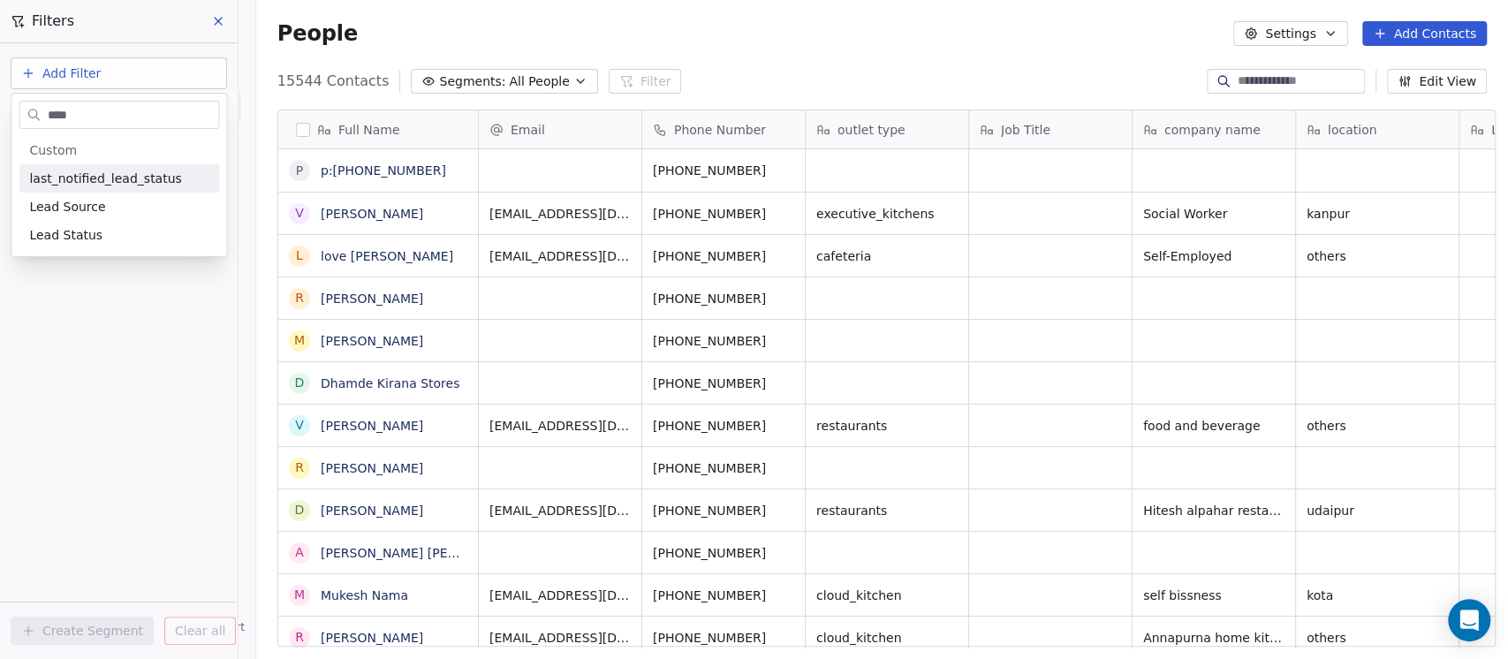
type input "****"
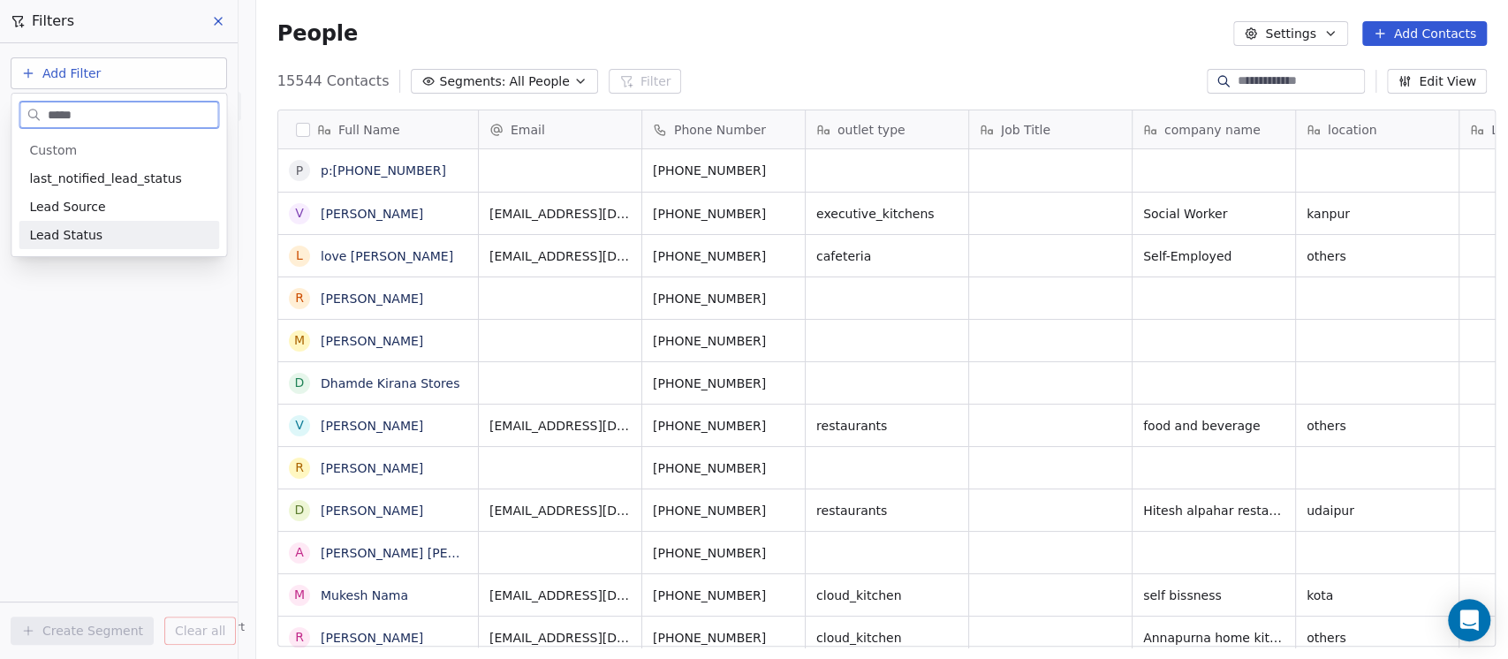
click at [99, 237] on div "Lead Status" at bounding box center [118, 235] width 179 height 18
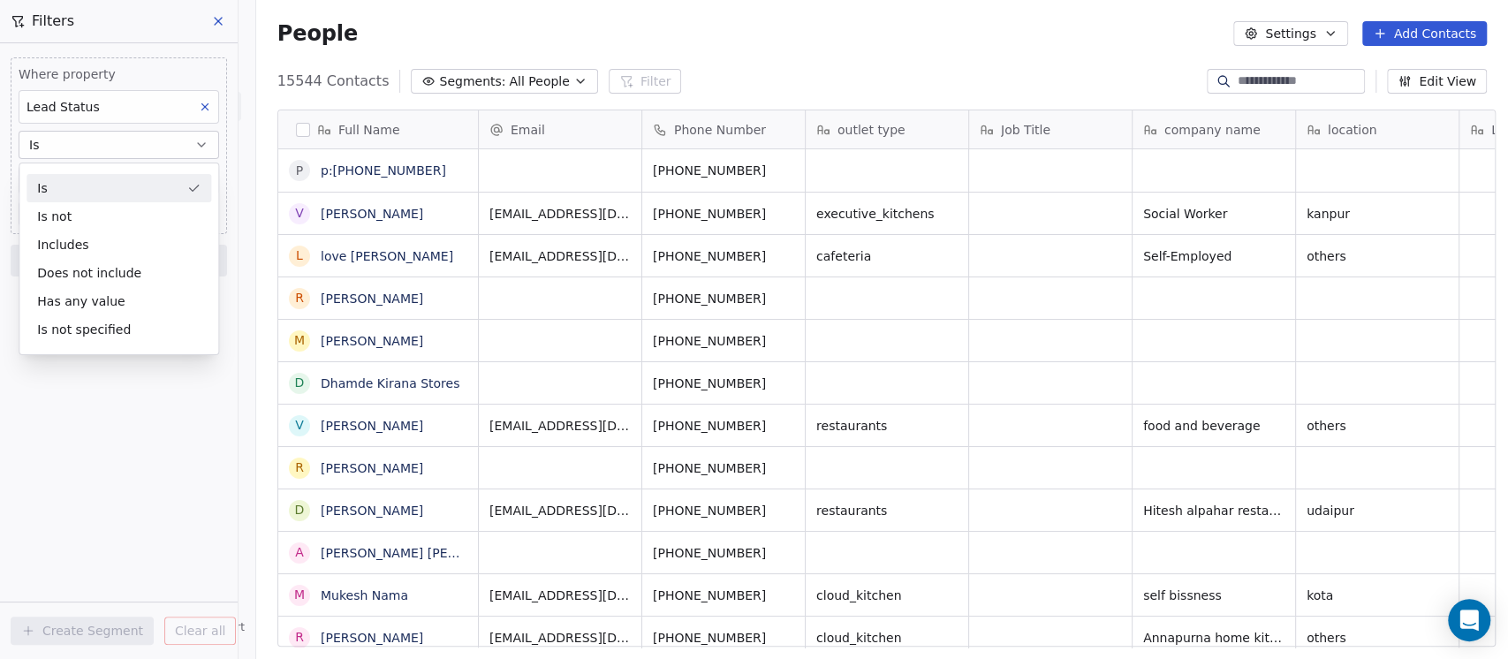
click at [106, 193] on div "Is" at bounding box center [119, 188] width 185 height 28
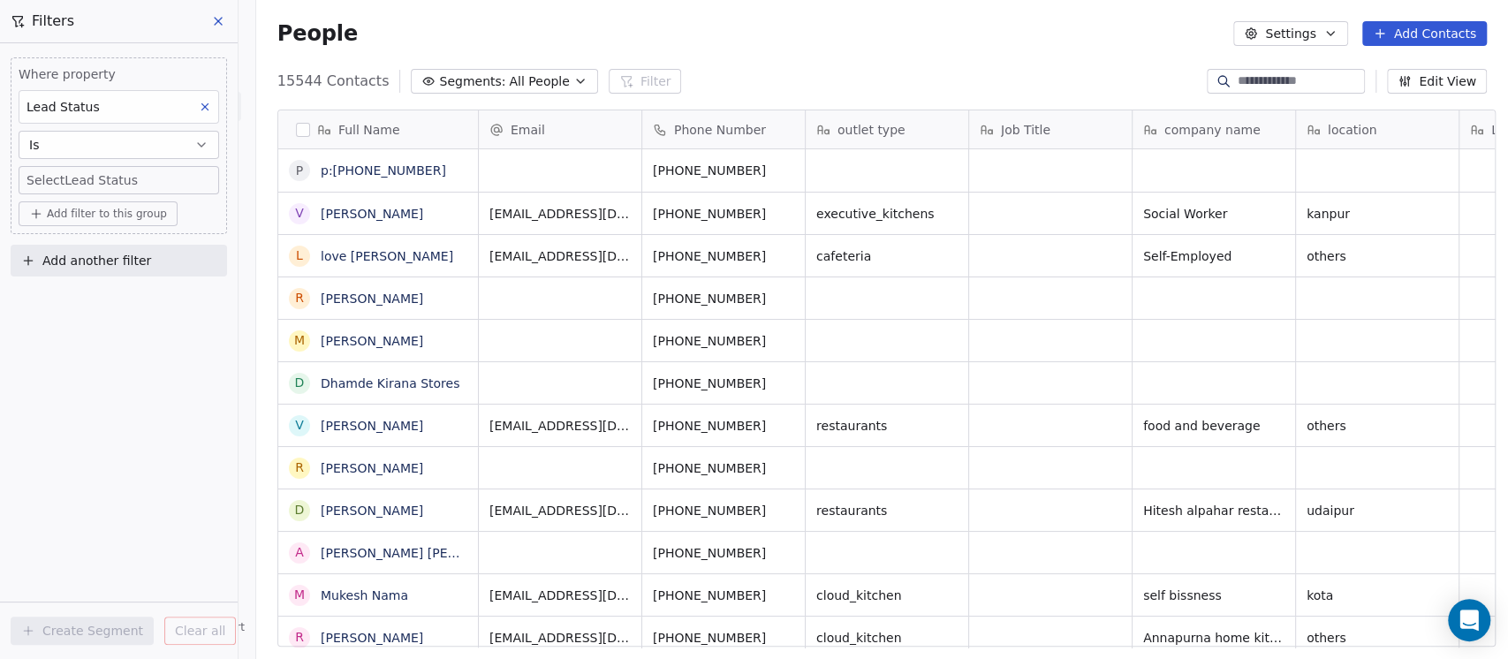
click at [95, 176] on body "On2Cook India Pvt. Ltd. Contacts People Marketing Workflows Campaigns Sales Pip…" at bounding box center [754, 329] width 1508 height 659
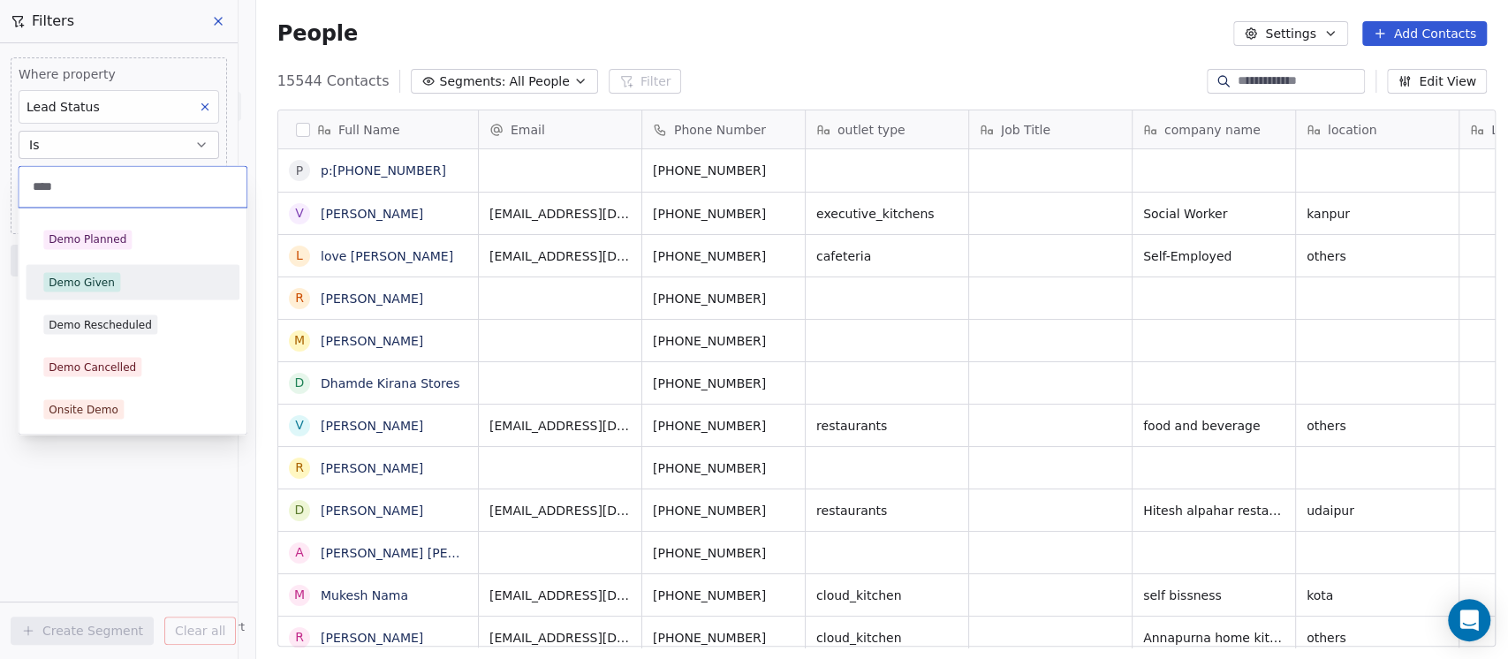
type input "****"
click at [96, 279] on div "Demo Given" at bounding box center [82, 282] width 66 height 16
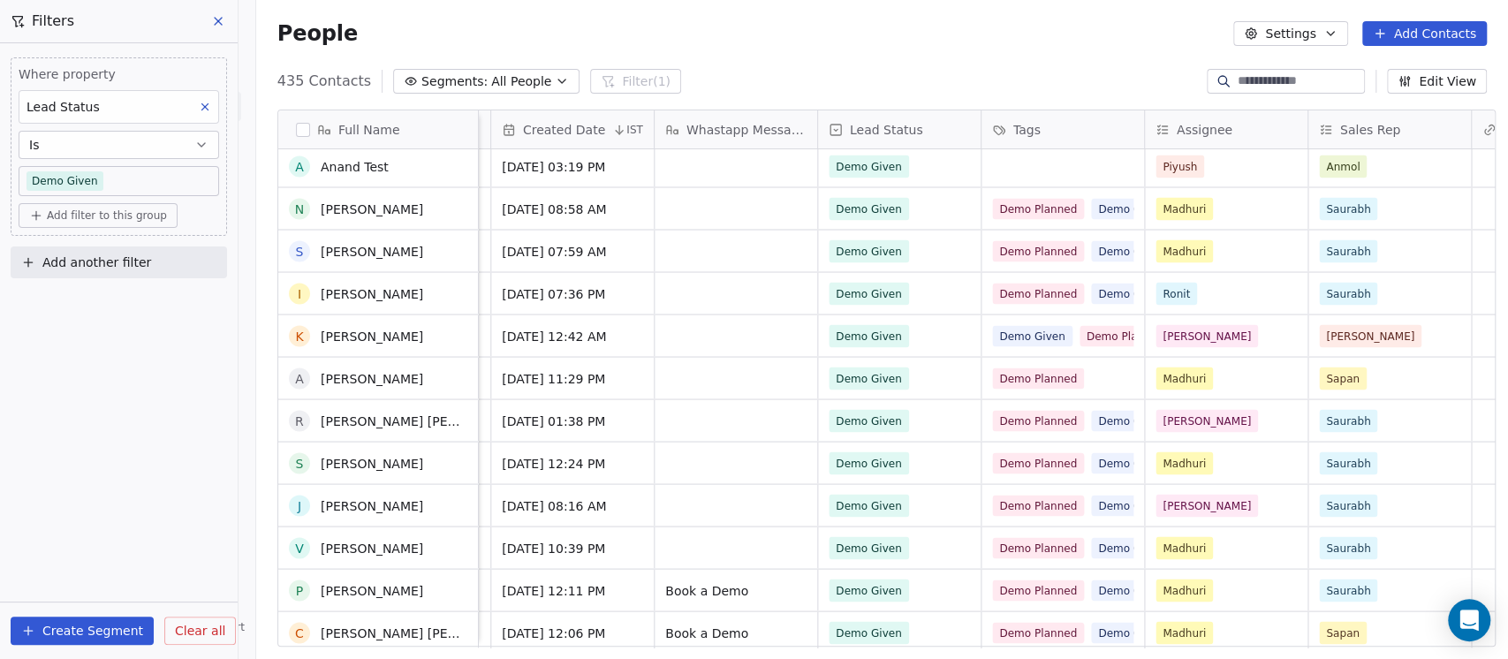
scroll to position [0, 0]
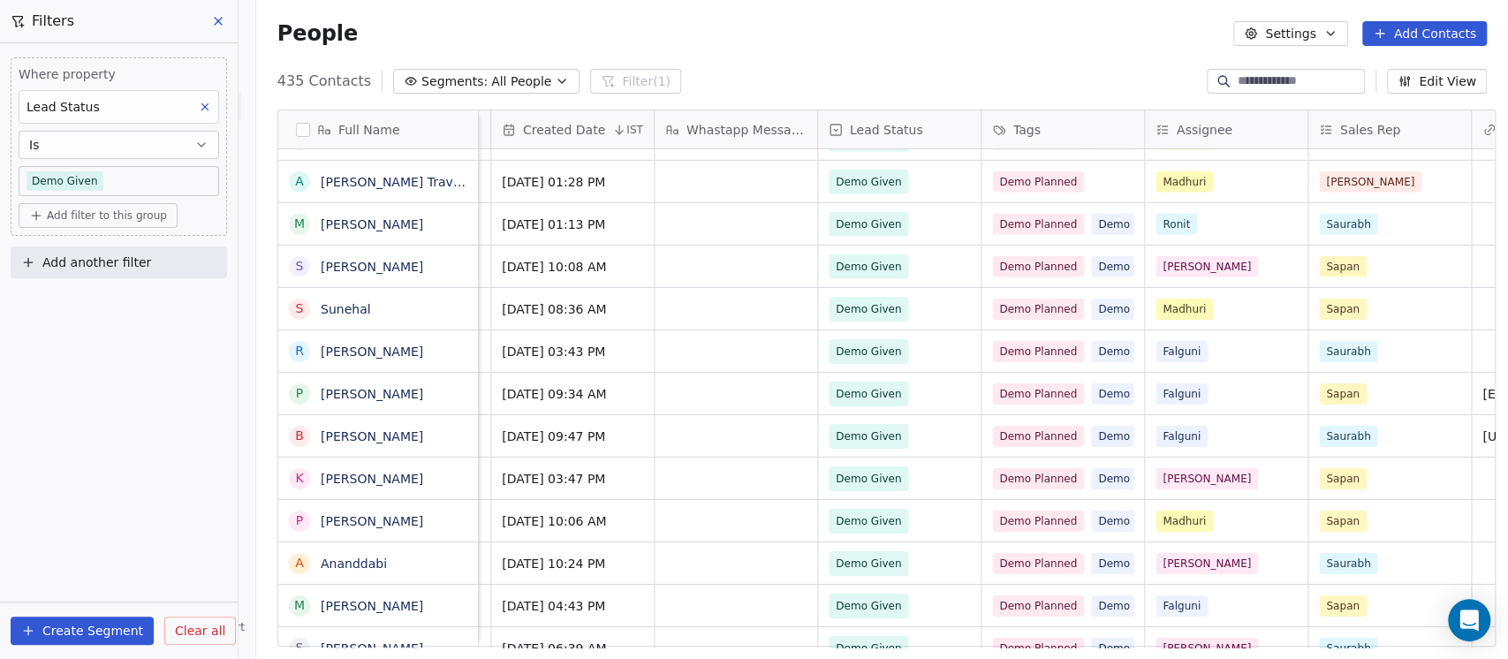
click at [296, 125] on button "button" at bounding box center [303, 130] width 14 height 14
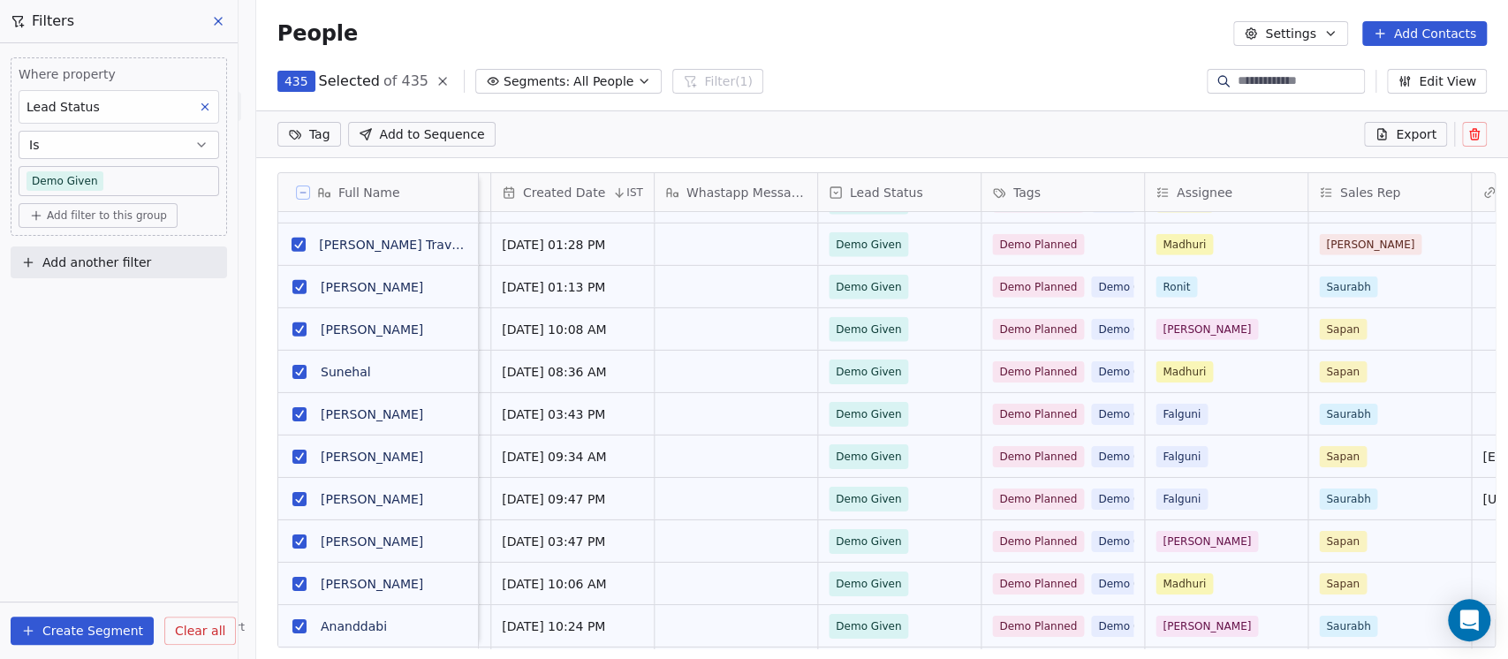
scroll to position [18, 19]
click at [1421, 136] on span "Export" at bounding box center [1416, 134] width 41 height 18
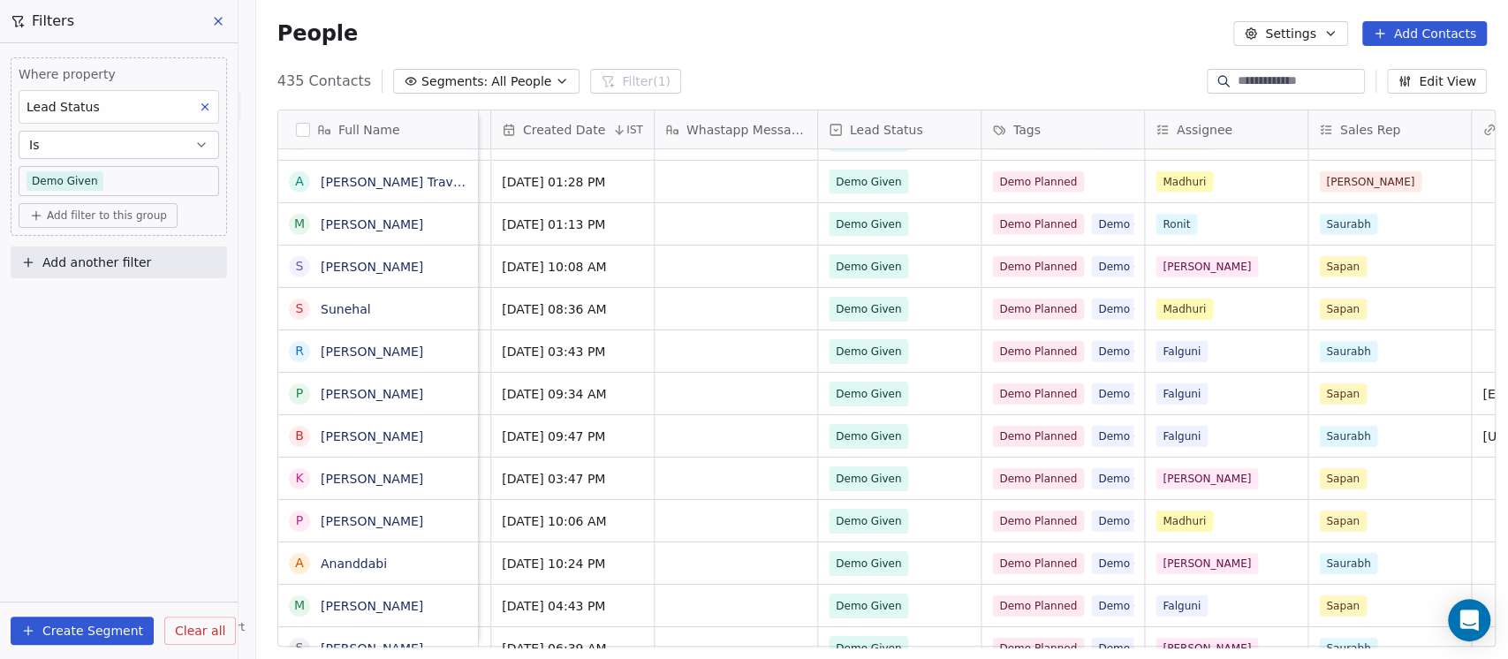
scroll to position [562, 1242]
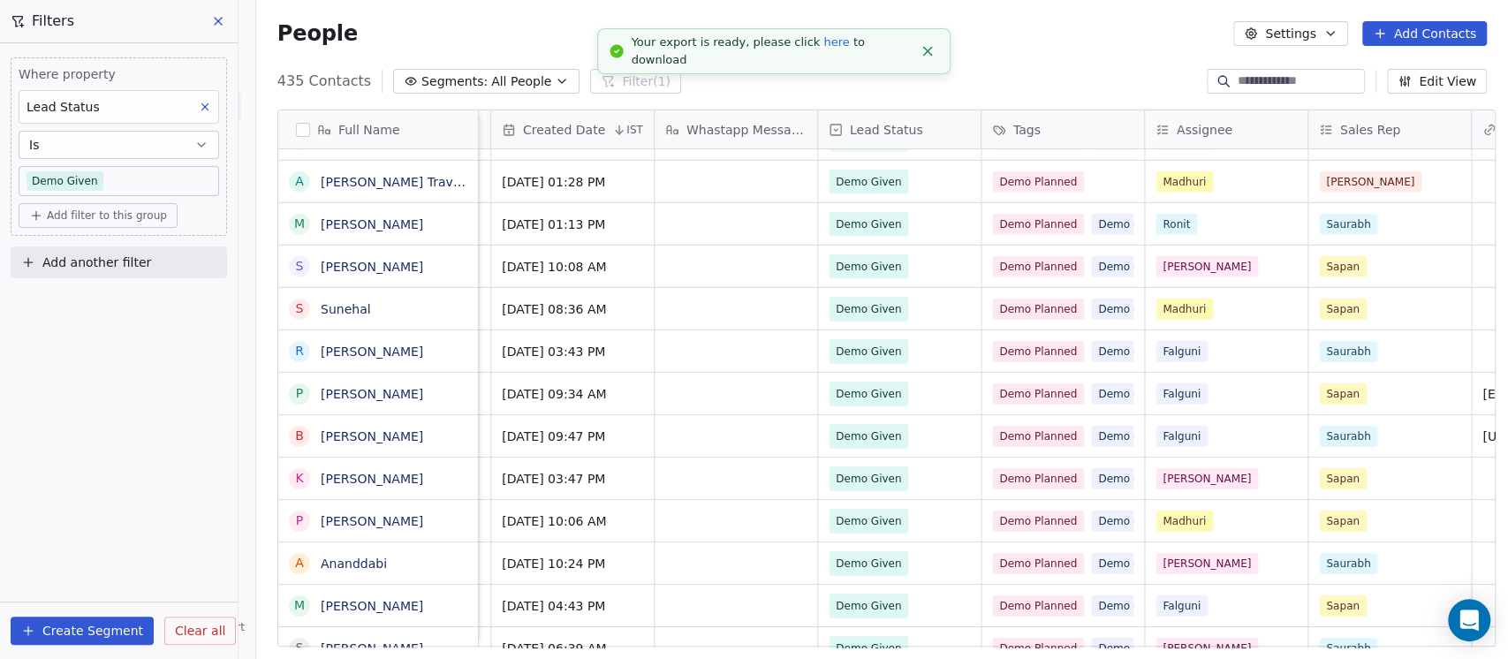
click at [824, 49] on link "here" at bounding box center [837, 41] width 26 height 13
